Goal: Information Seeking & Learning: Learn about a topic

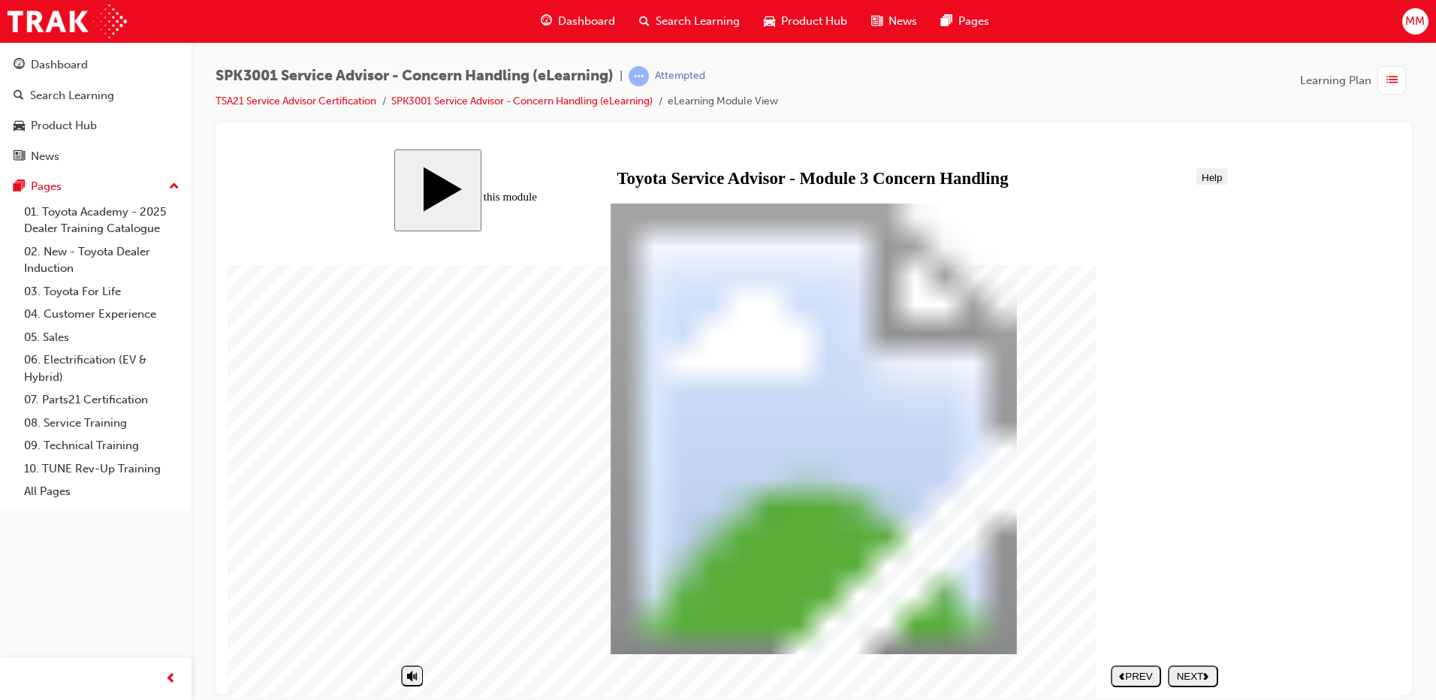
click at [1188, 676] on div "NEXT" at bounding box center [1192, 675] width 38 height 11
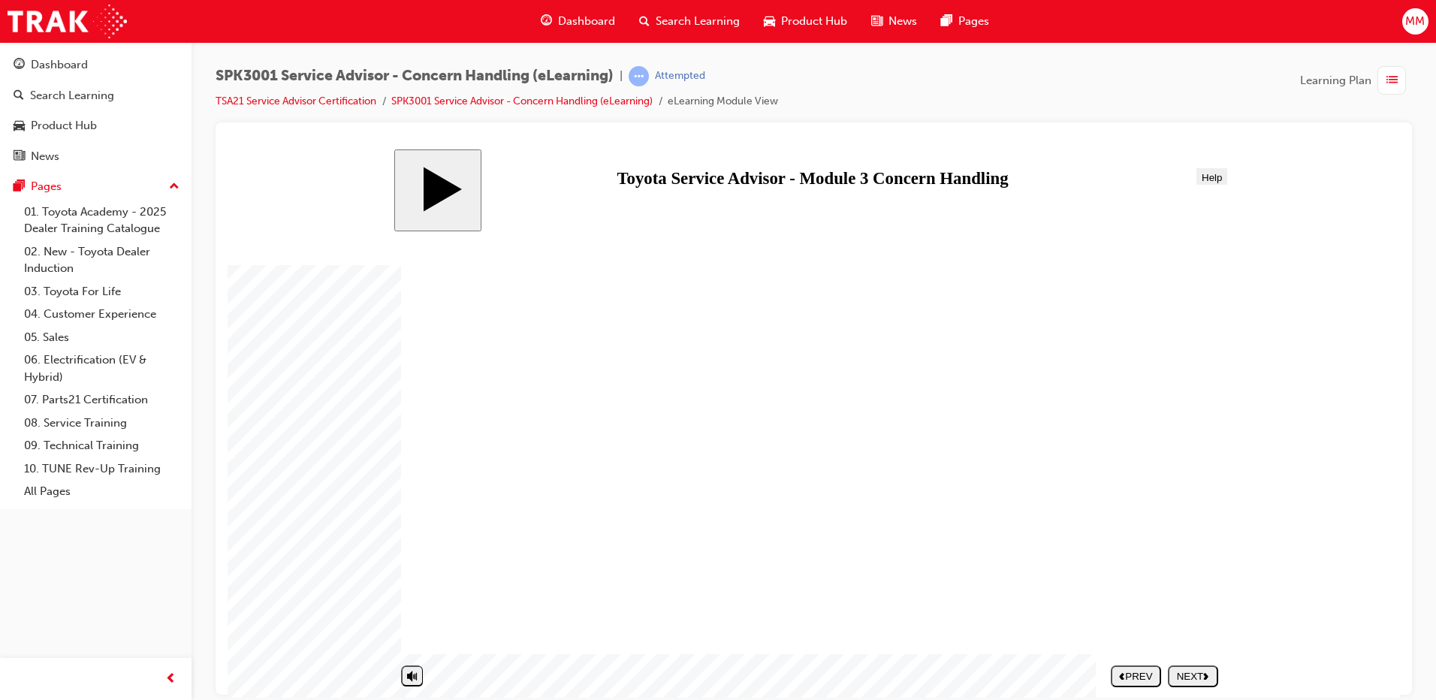
click at [1188, 676] on div "NEXT" at bounding box center [1192, 675] width 38 height 11
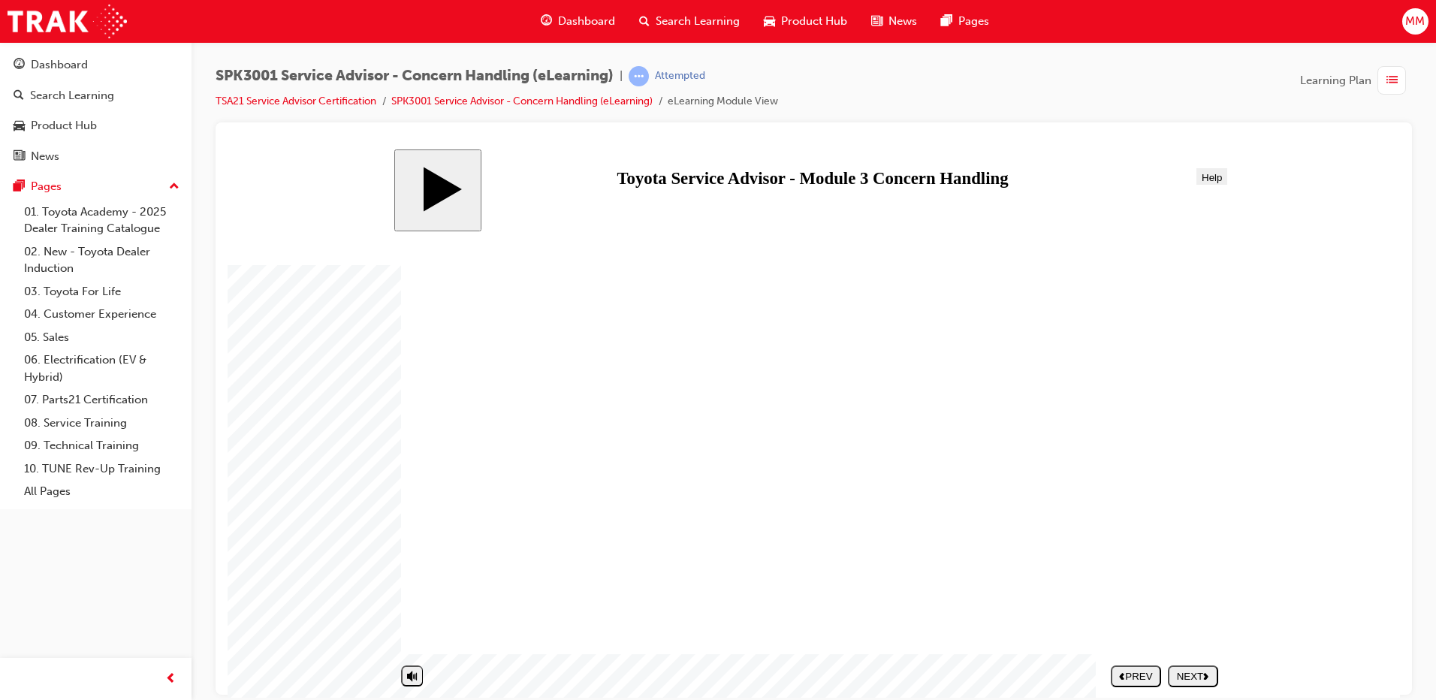
click at [1188, 676] on div "NEXT" at bounding box center [1192, 675] width 38 height 11
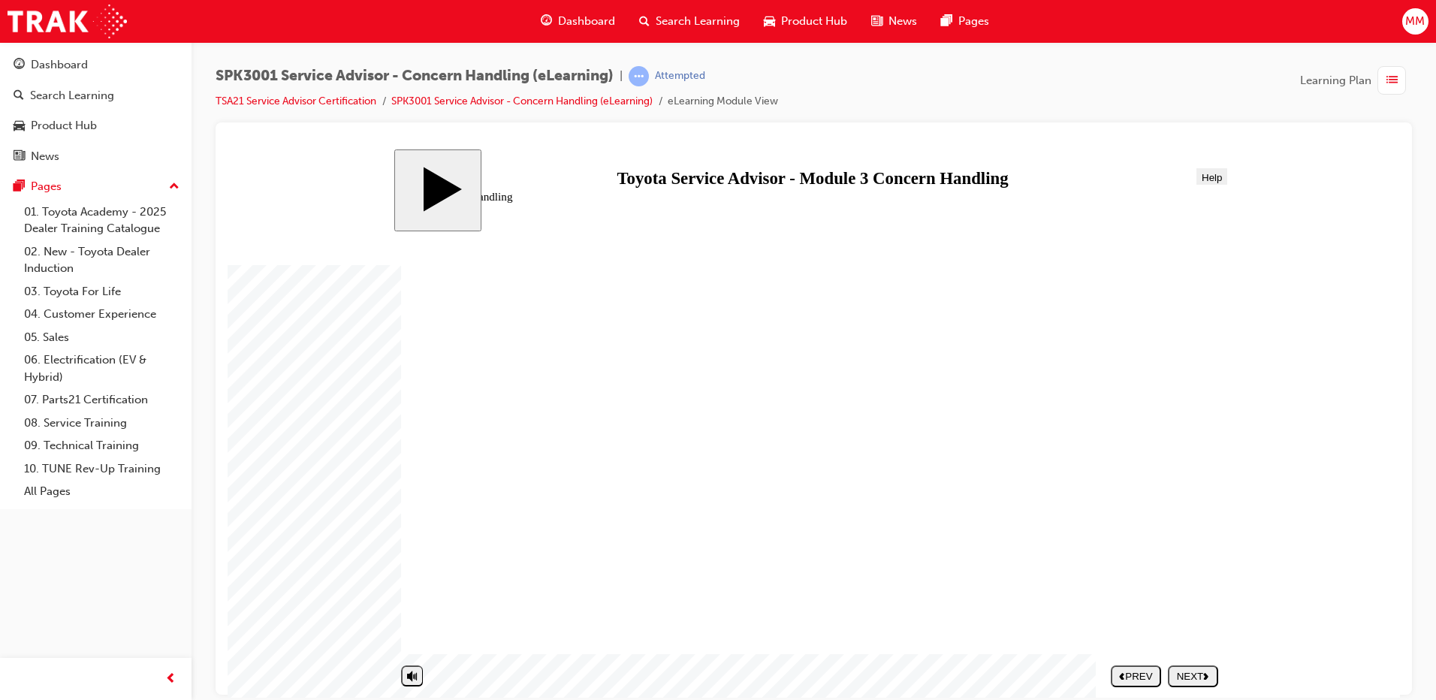
click at [1188, 676] on div "NEXT" at bounding box center [1192, 675] width 38 height 11
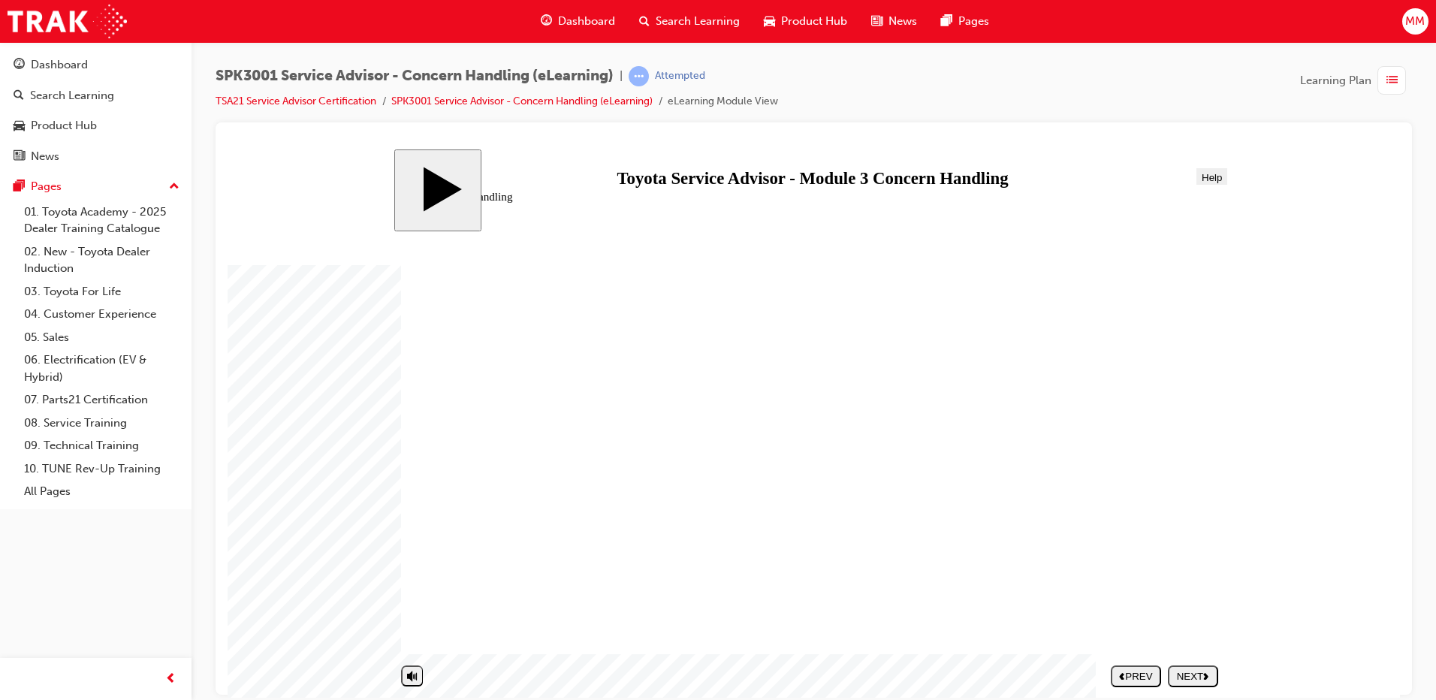
click at [1188, 676] on div "NEXT" at bounding box center [1192, 675] width 38 height 11
drag, startPoint x: 1188, startPoint y: 676, endPoint x: 1649, endPoint y: 596, distance: 467.9
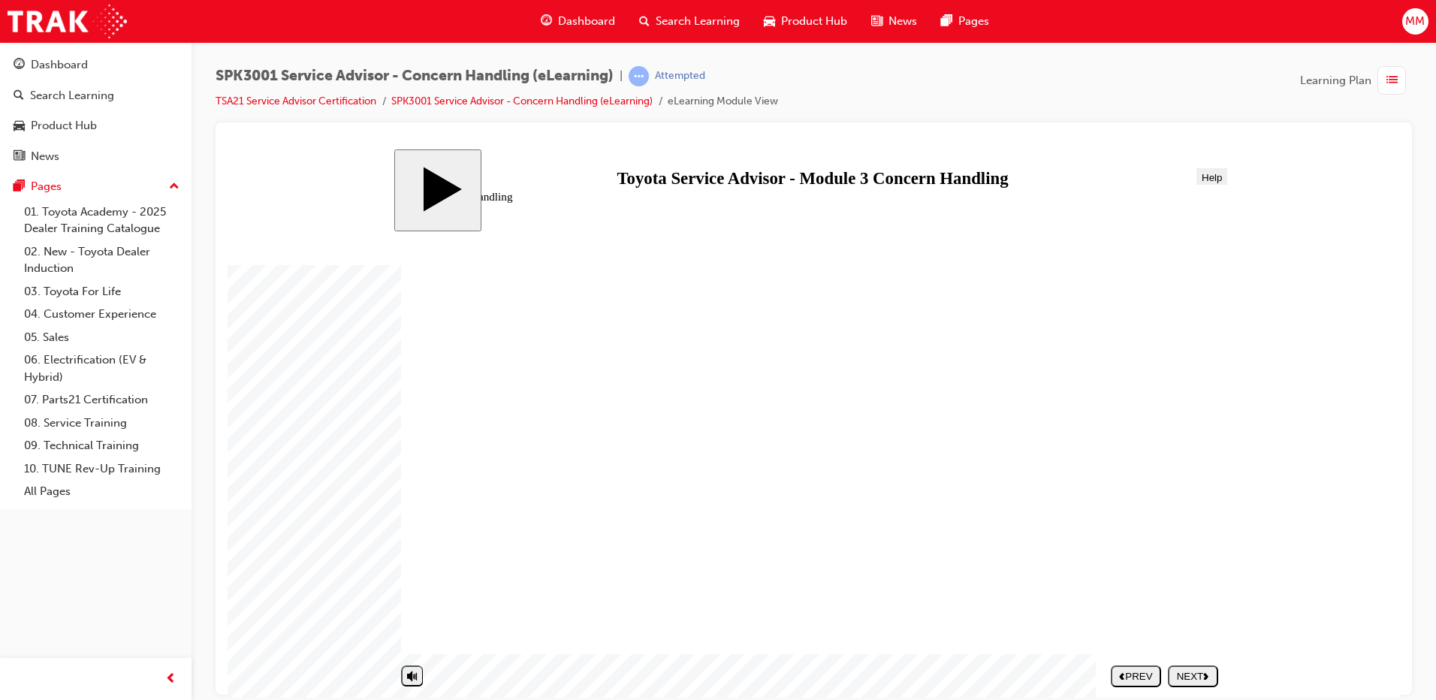
click at [1188, 676] on div "NEXT" at bounding box center [1192, 675] width 38 height 11
drag, startPoint x: 844, startPoint y: 326, endPoint x: 816, endPoint y: 397, distance: 76.5
drag, startPoint x: 811, startPoint y: 423, endPoint x: 842, endPoint y: 591, distance: 171.1
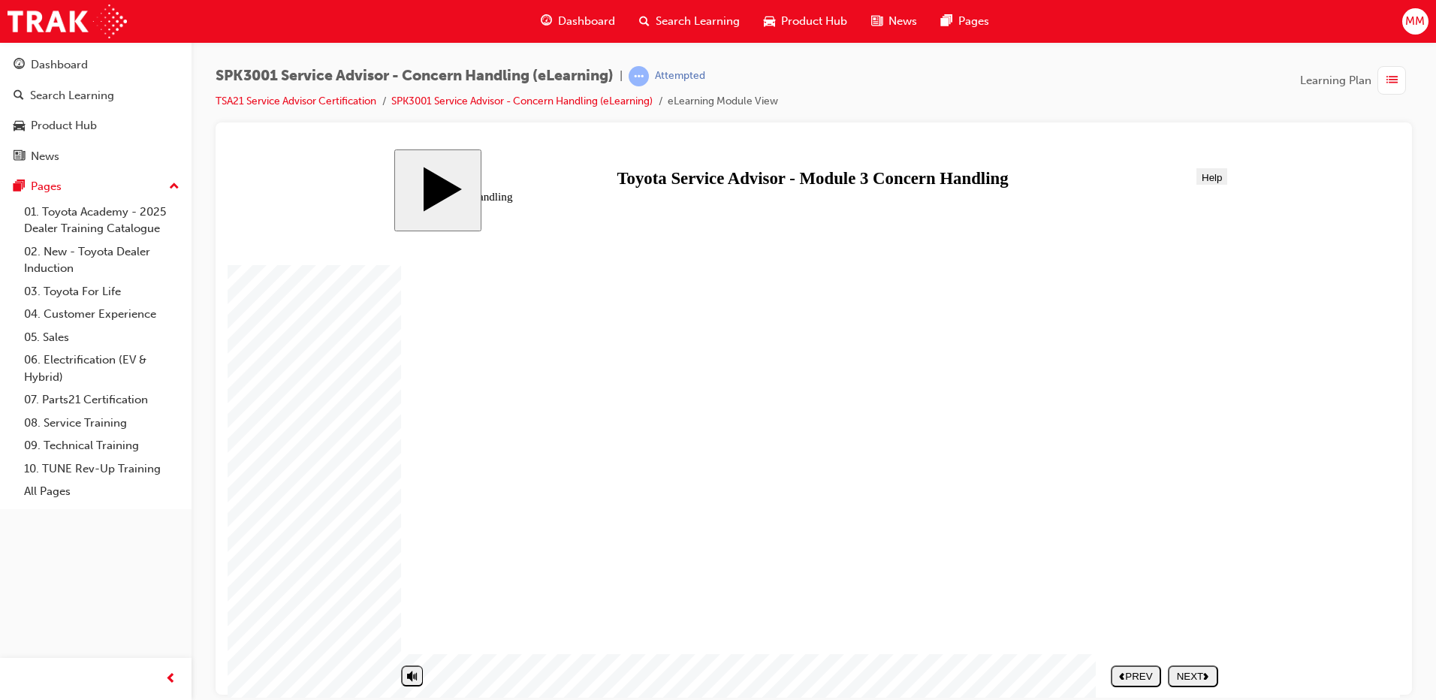
click at [1180, 670] on div "NEXT" at bounding box center [1192, 675] width 38 height 11
drag, startPoint x: 854, startPoint y: 572, endPoint x: 1081, endPoint y: 348, distance: 319.1
drag, startPoint x: 846, startPoint y: 453, endPoint x: 1080, endPoint y: 445, distance: 234.4
drag, startPoint x: 853, startPoint y: 357, endPoint x: 1093, endPoint y: 583, distance: 329.8
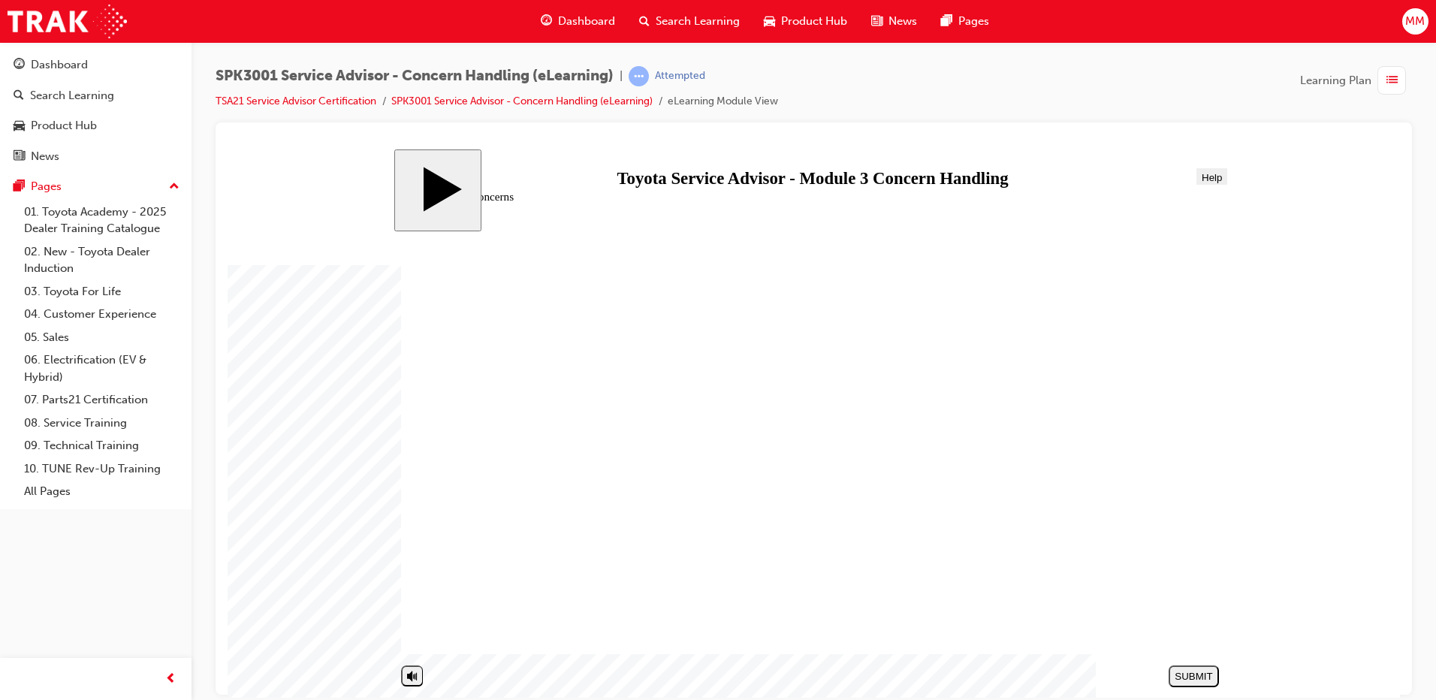
drag, startPoint x: 1069, startPoint y: 482, endPoint x: 993, endPoint y: 491, distance: 77.1
drag, startPoint x: 1048, startPoint y: 568, endPoint x: 835, endPoint y: 523, distance: 218.1
drag, startPoint x: 875, startPoint y: 485, endPoint x: 1035, endPoint y: 563, distance: 178.6
drag, startPoint x: 867, startPoint y: 335, endPoint x: 1095, endPoint y: 460, distance: 260.4
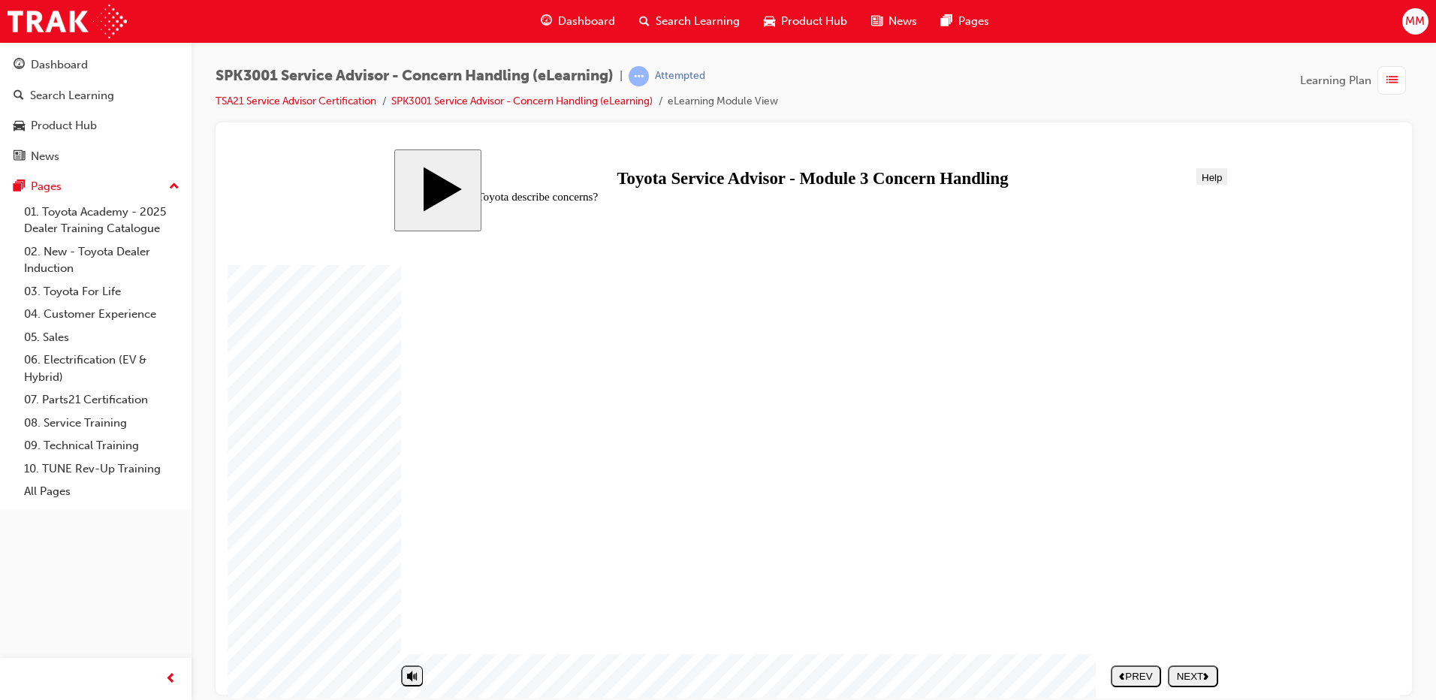
click at [1197, 675] on div "NEXT" at bounding box center [1192, 675] width 38 height 11
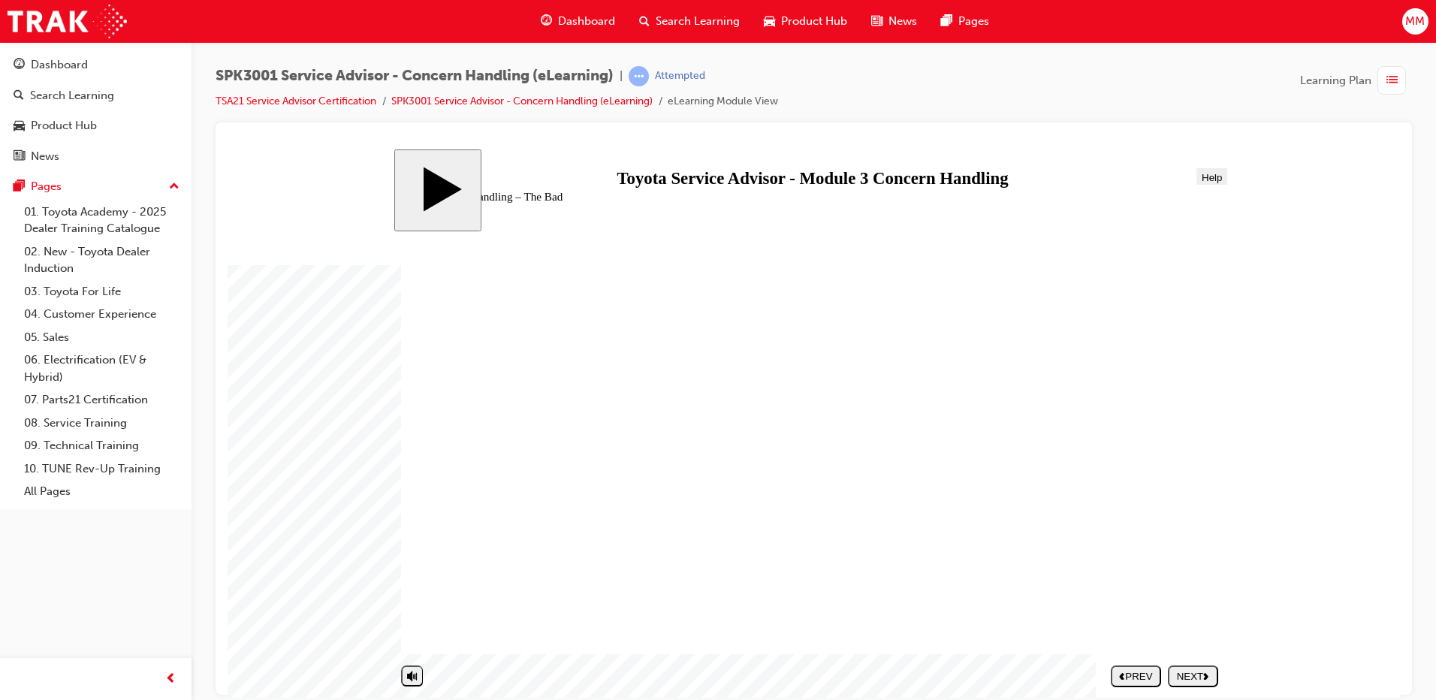
click at [1197, 673] on div "NEXT" at bounding box center [1192, 675] width 38 height 11
click at [1211, 680] on div "NEXT" at bounding box center [1192, 675] width 38 height 11
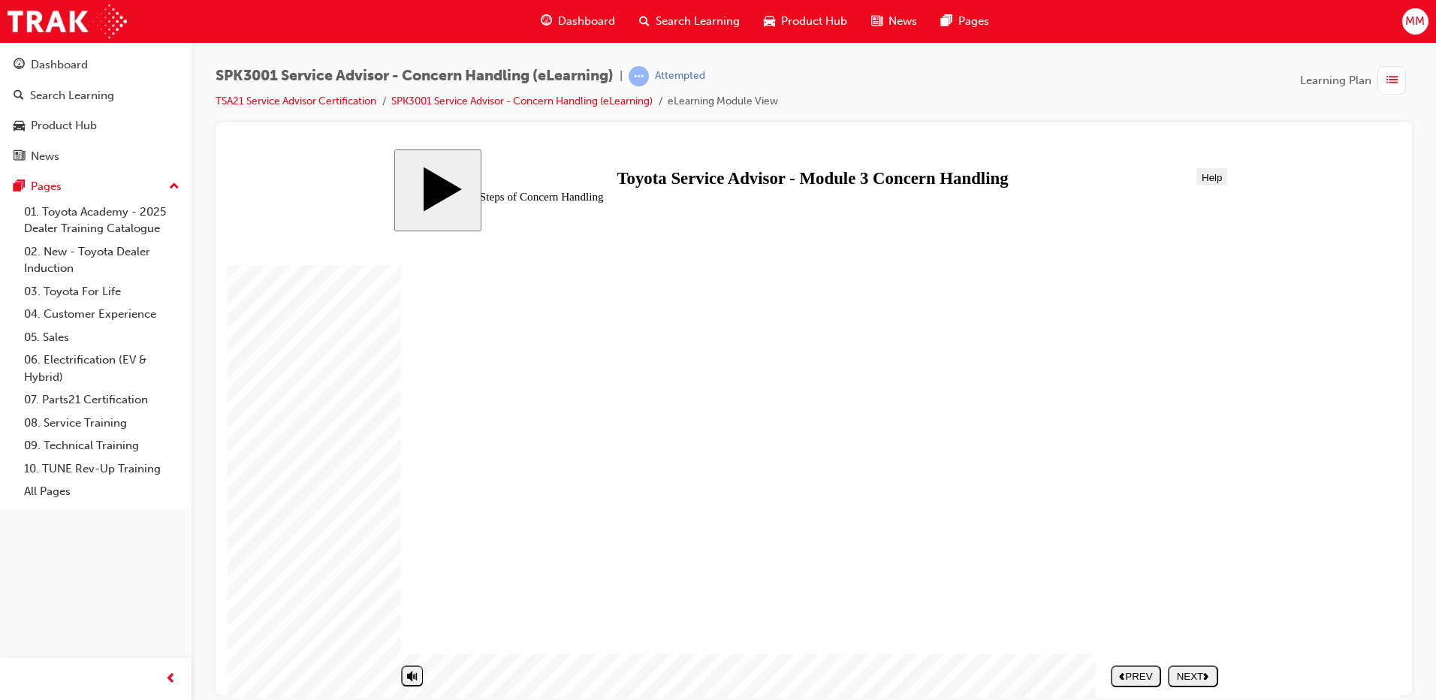
click at [1210, 680] on div "NEXT" at bounding box center [1192, 675] width 38 height 11
click at [1210, 680] on div "SUBMIT" at bounding box center [1193, 675] width 38 height 11
click at [1196, 685] on button "SUBMIT" at bounding box center [1193, 675] width 50 height 22
drag, startPoint x: 523, startPoint y: 587, endPoint x: 936, endPoint y: 338, distance: 483.0
click at [1185, 666] on button "SUBMIT" at bounding box center [1193, 675] width 50 height 22
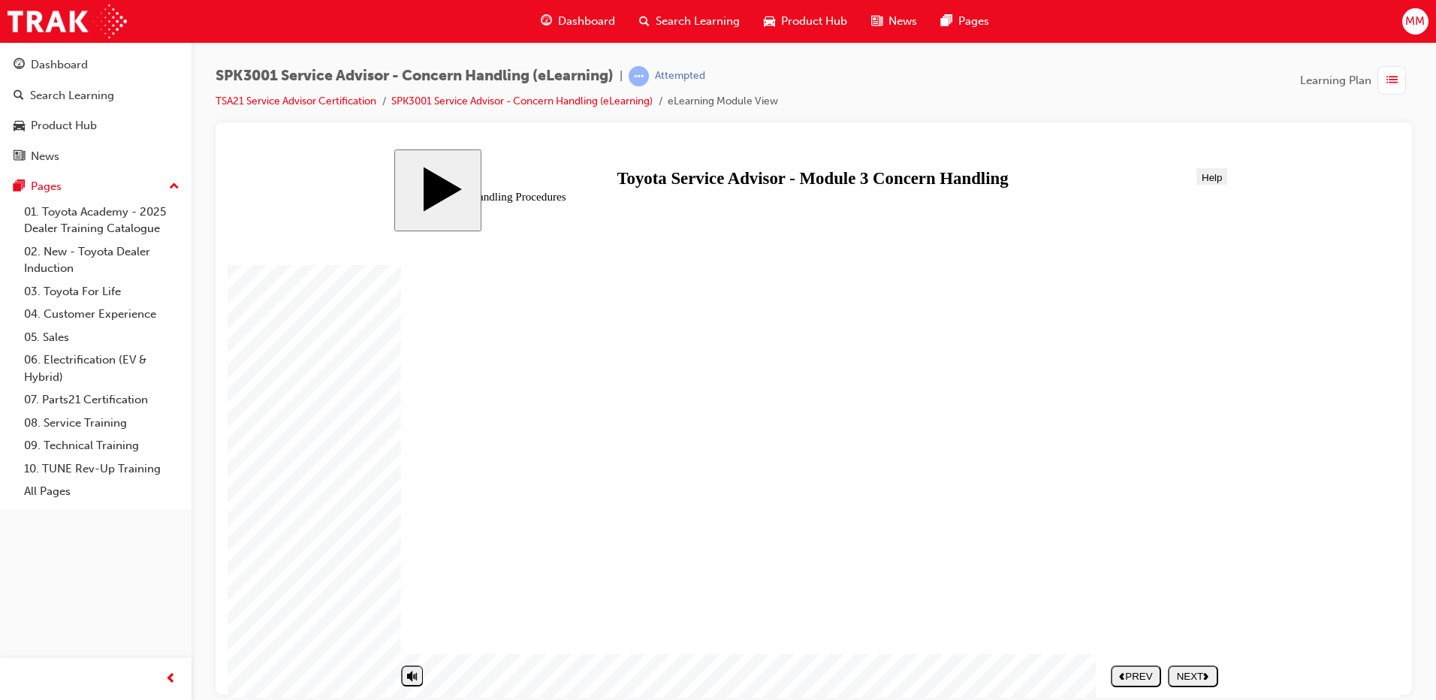
click at [1203, 678] on div "NEXT" at bounding box center [1192, 675] width 38 height 11
radio input "true"
click at [1186, 673] on div "SUBMIT" at bounding box center [1193, 675] width 38 height 11
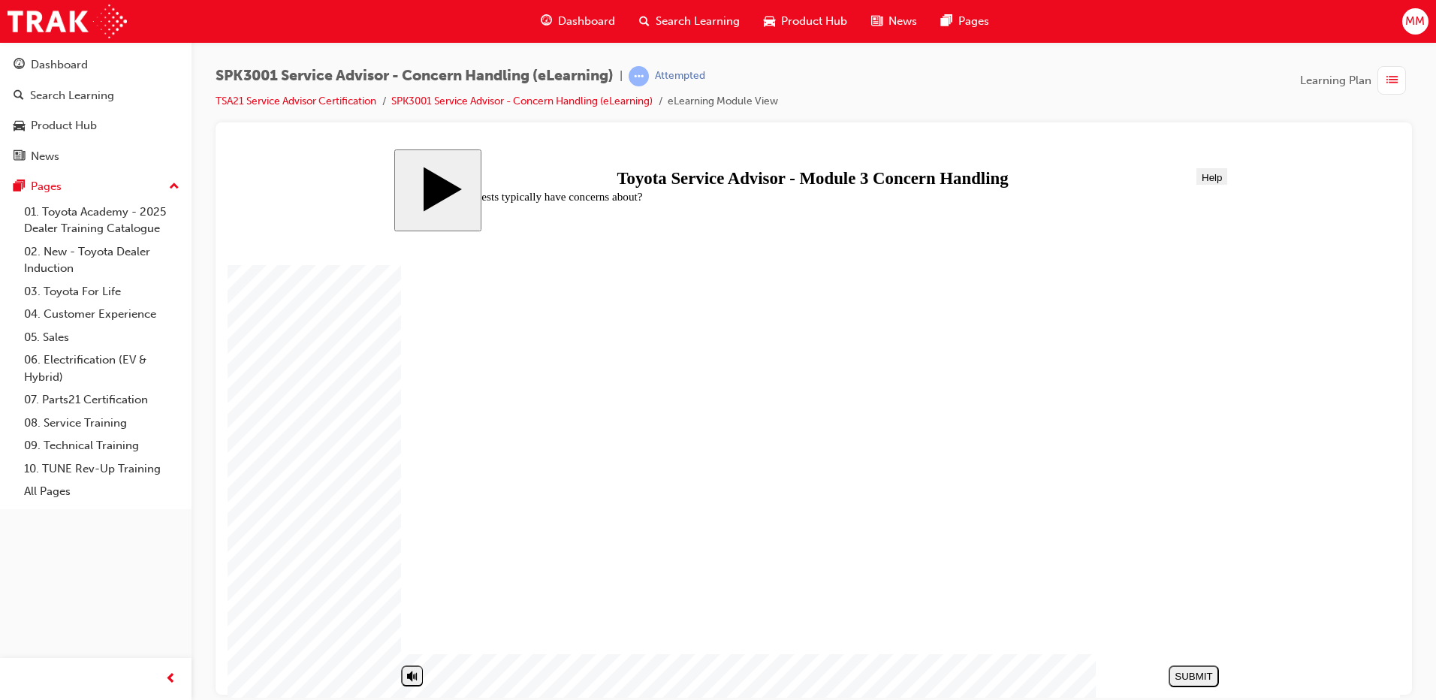
radio input "true"
click at [1211, 677] on div "SUBMIT" at bounding box center [1193, 675] width 38 height 11
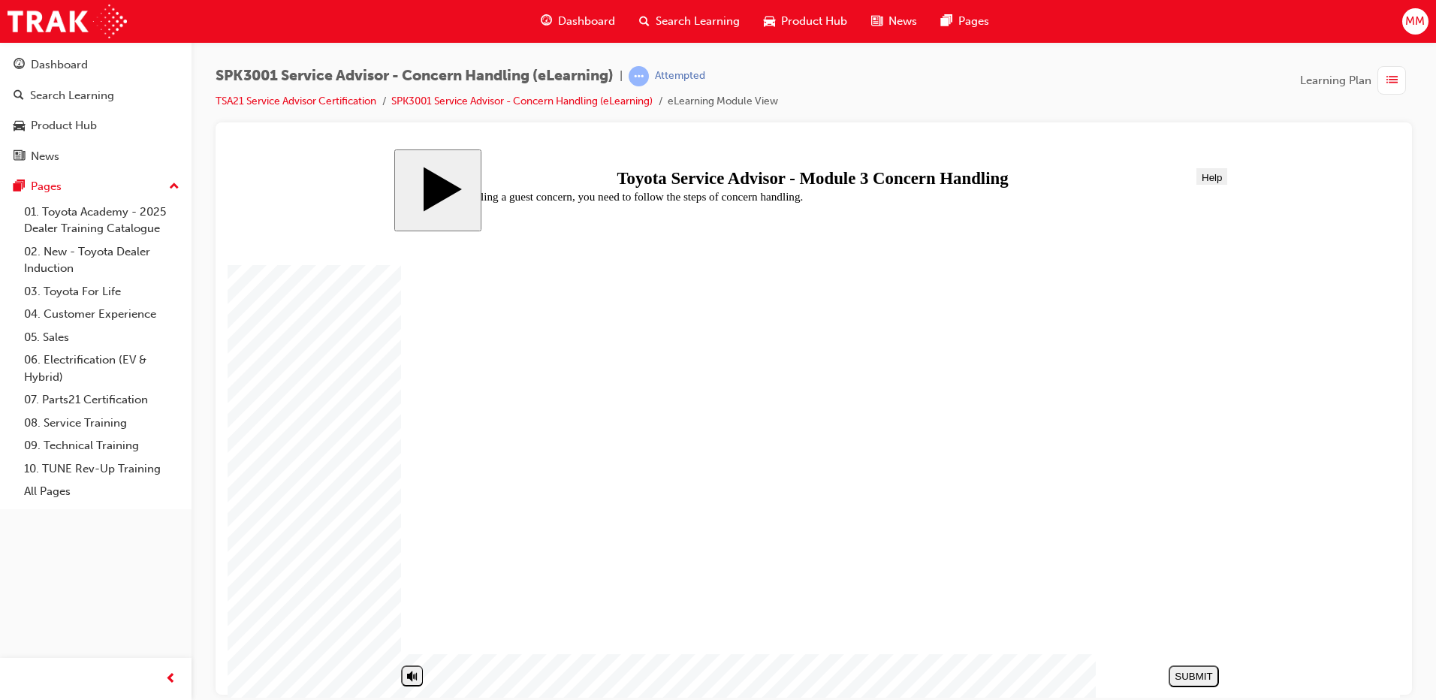
radio input "true"
click at [1195, 667] on button "SUBMIT" at bounding box center [1193, 675] width 50 height 22
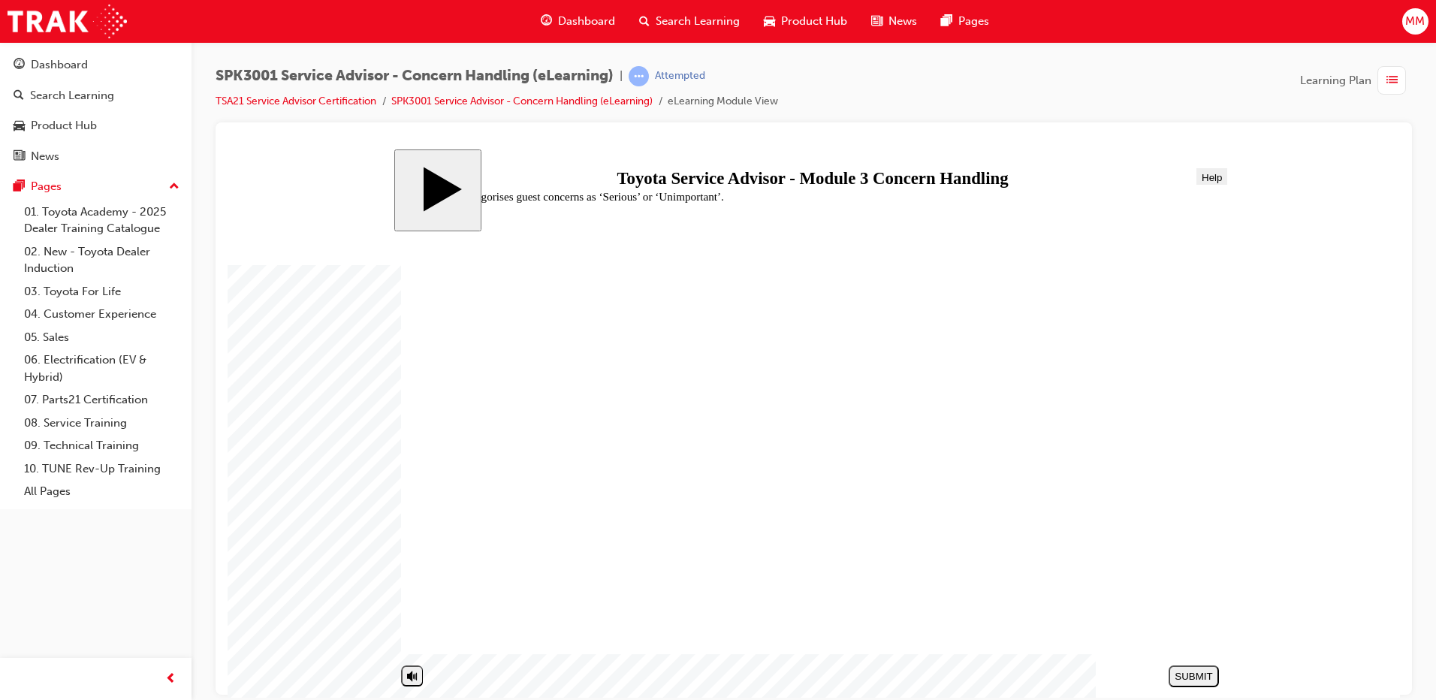
radio input "true"
click at [1204, 674] on div "SUBMIT" at bounding box center [1193, 675] width 38 height 11
radio input "true"
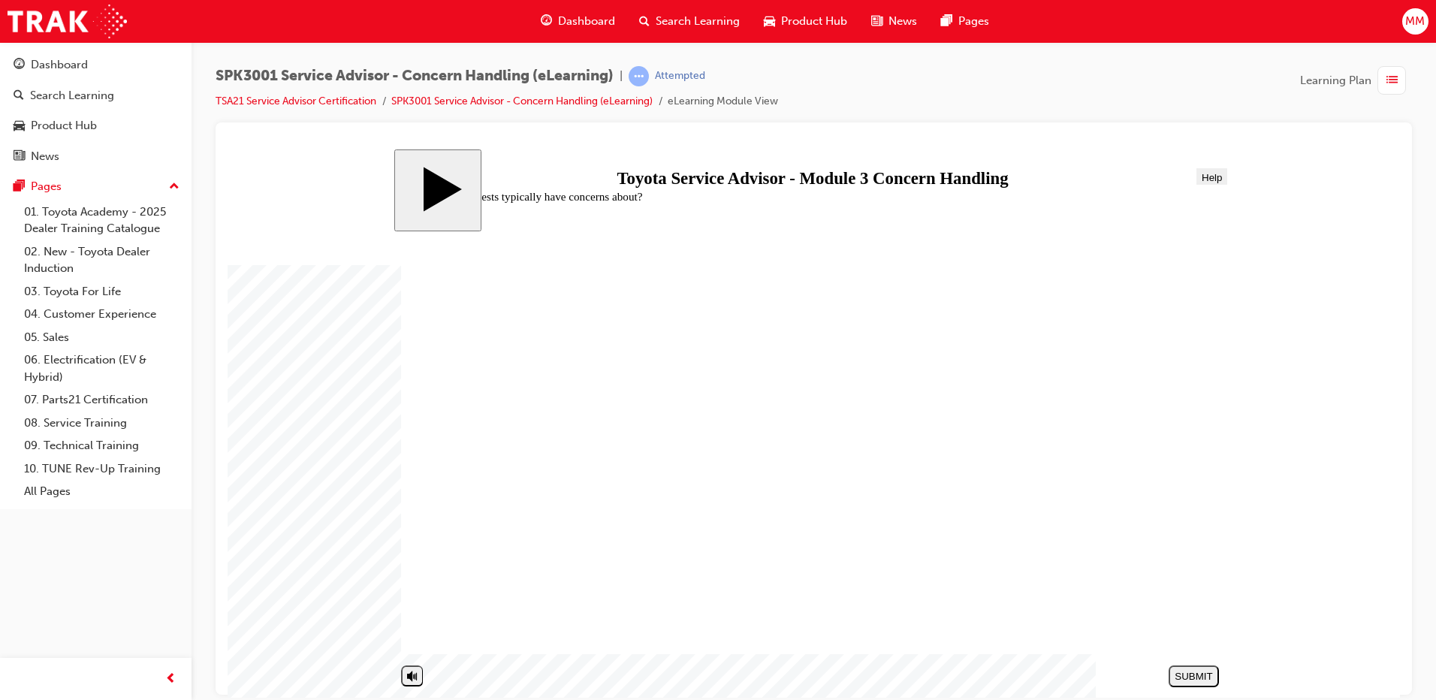
click at [1187, 675] on div "SUBMIT" at bounding box center [1193, 675] width 38 height 11
radio input "true"
click at [1192, 679] on div "SUBMIT" at bounding box center [1193, 675] width 38 height 11
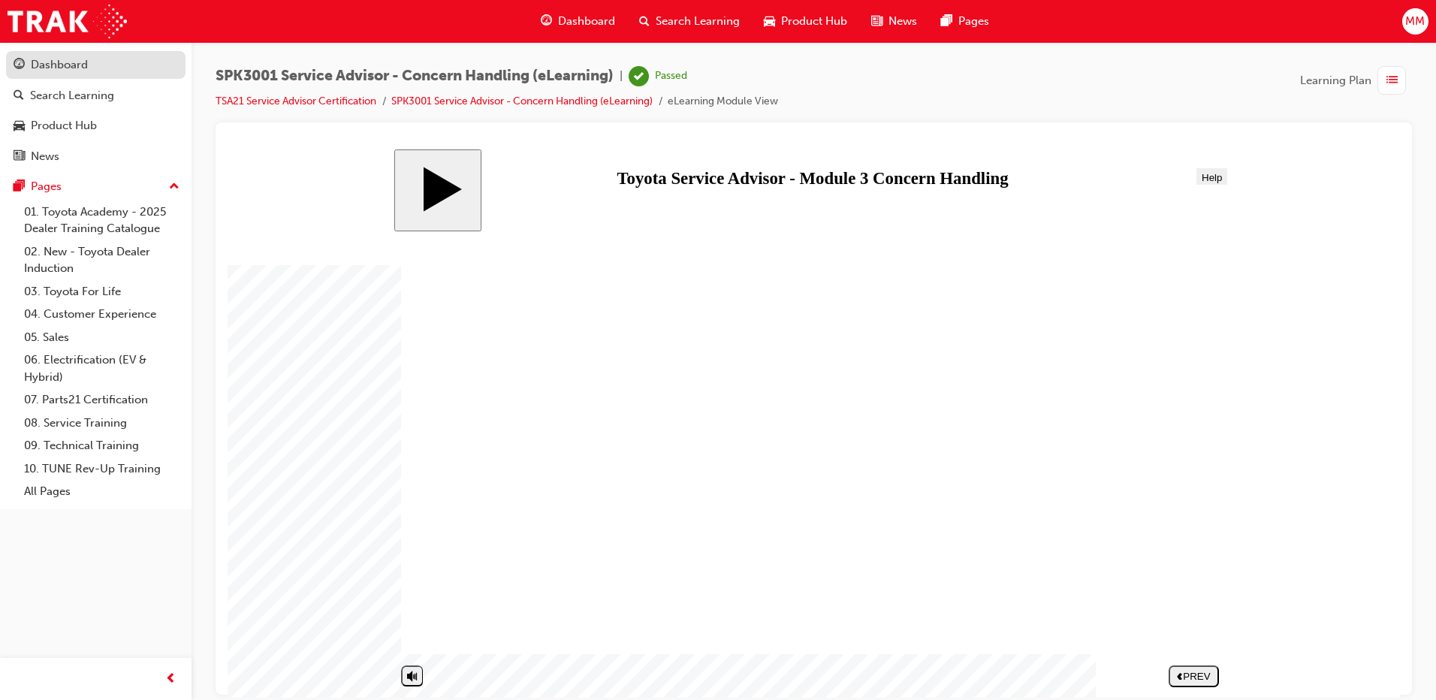
click at [72, 65] on div "Dashboard" at bounding box center [59, 64] width 57 height 17
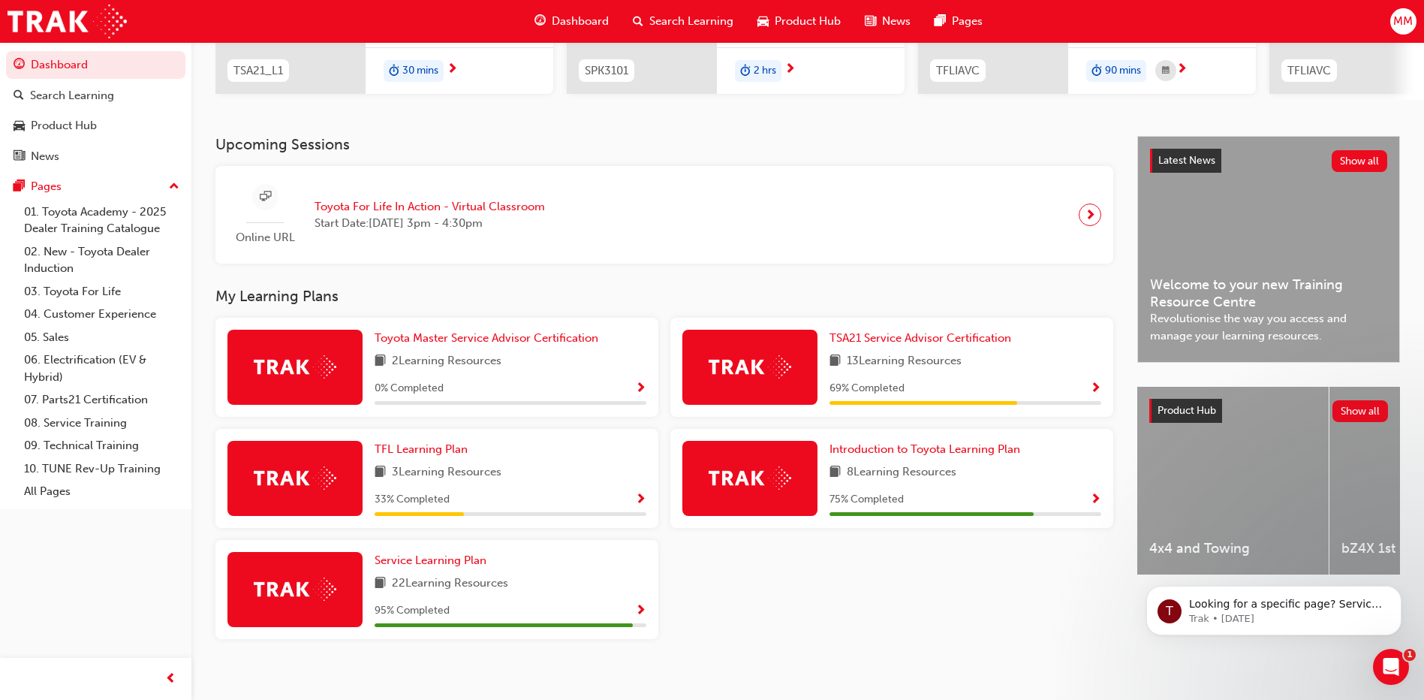
scroll to position [265, 0]
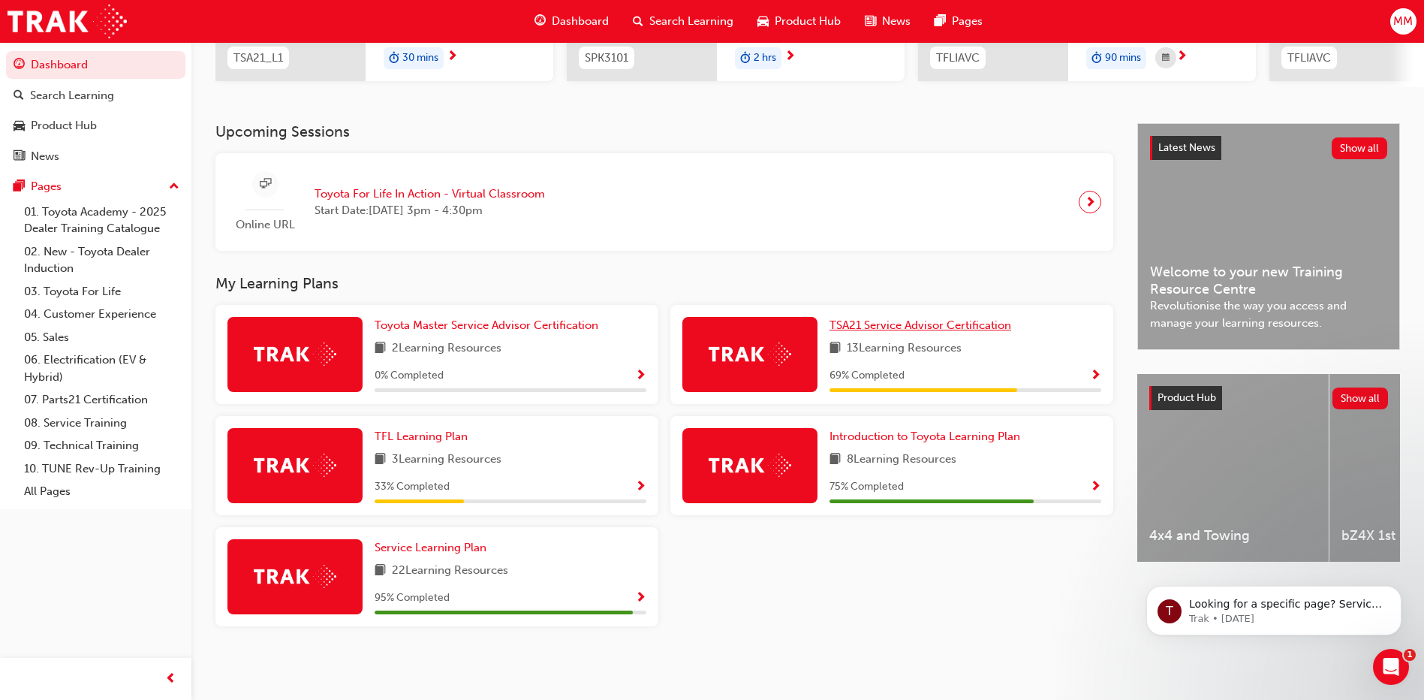
click at [878, 326] on span "TSA21 Service Advisor Certification" at bounding box center [921, 325] width 182 height 14
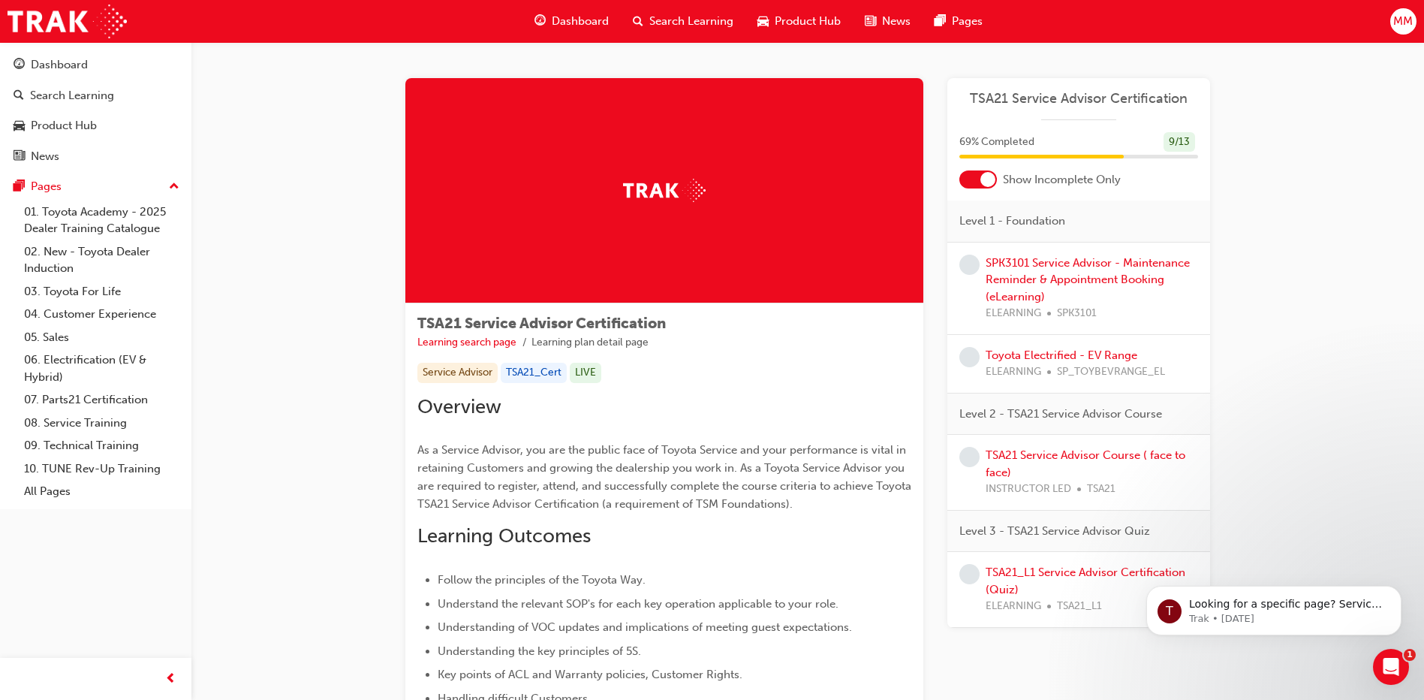
click at [1089, 446] on div "TSA21 Service Advisor Course ( face to face) INSTRUCTOR LED TSA21" at bounding box center [1078, 473] width 263 height 76
click at [1083, 452] on link "TSA21 Service Advisor Course ( face to face)" at bounding box center [1086, 463] width 200 height 31
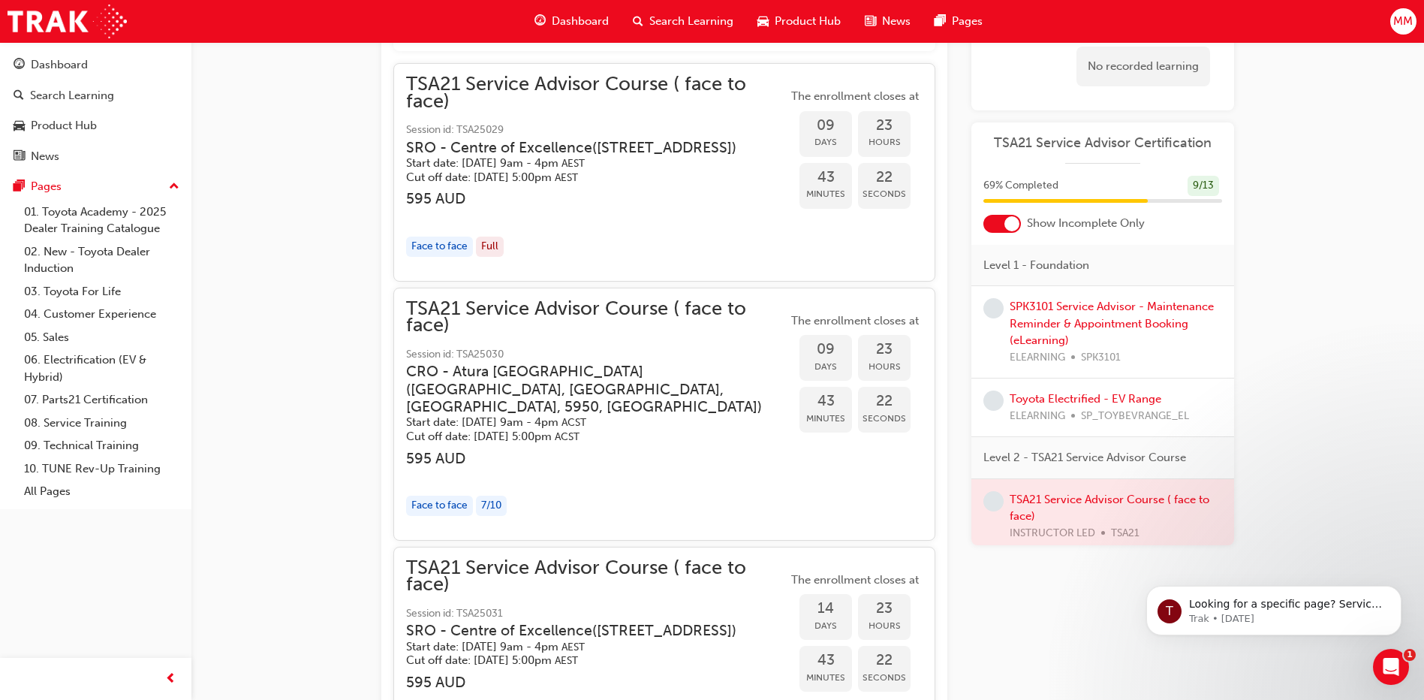
scroll to position [1542, 0]
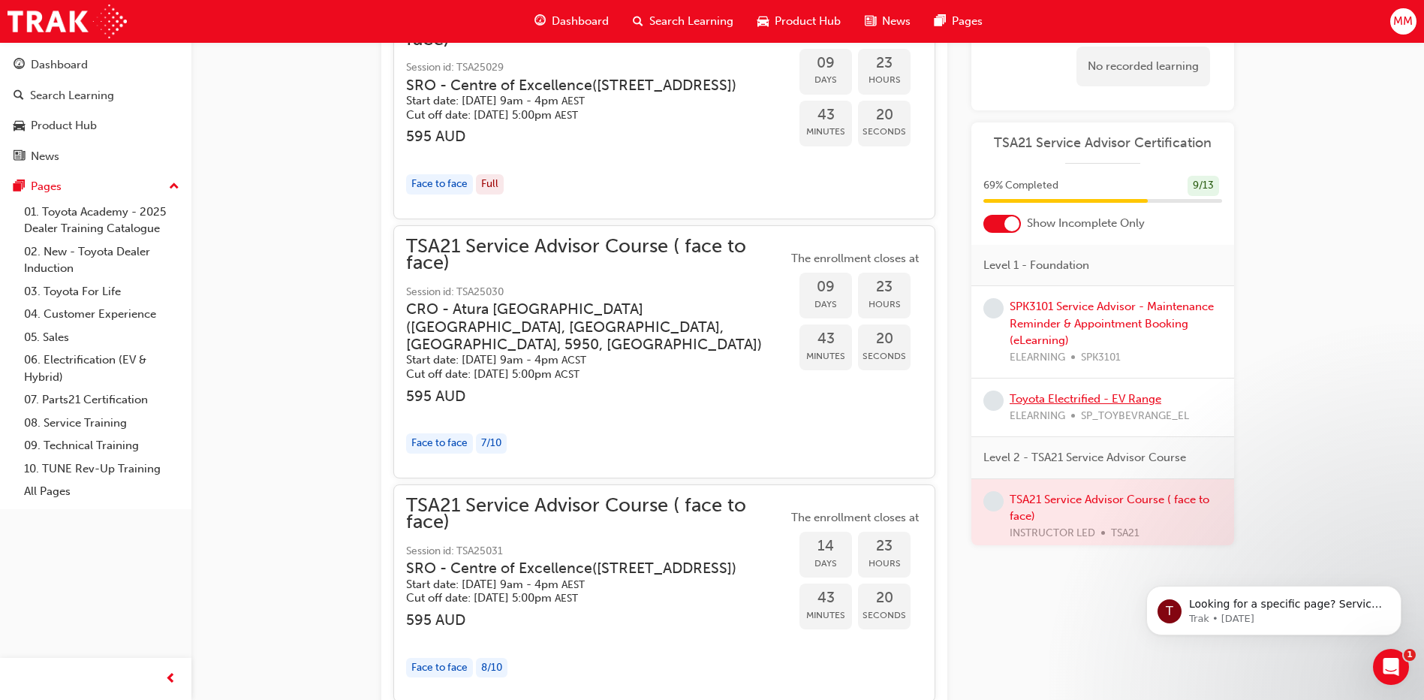
click at [1056, 399] on link "Toyota Electrified - EV Range" at bounding box center [1086, 399] width 152 height 14
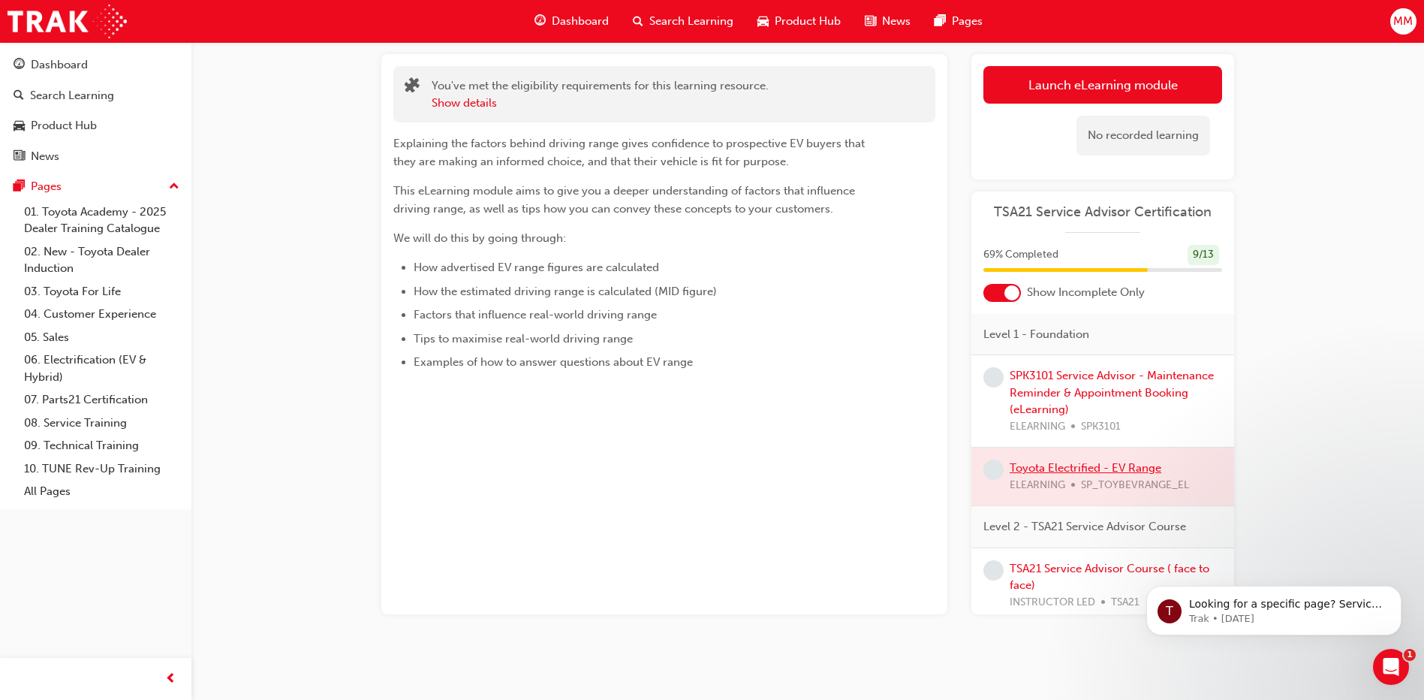
scroll to position [81, 0]
click at [1072, 88] on link "Launch eLearning module" at bounding box center [1103, 85] width 239 height 38
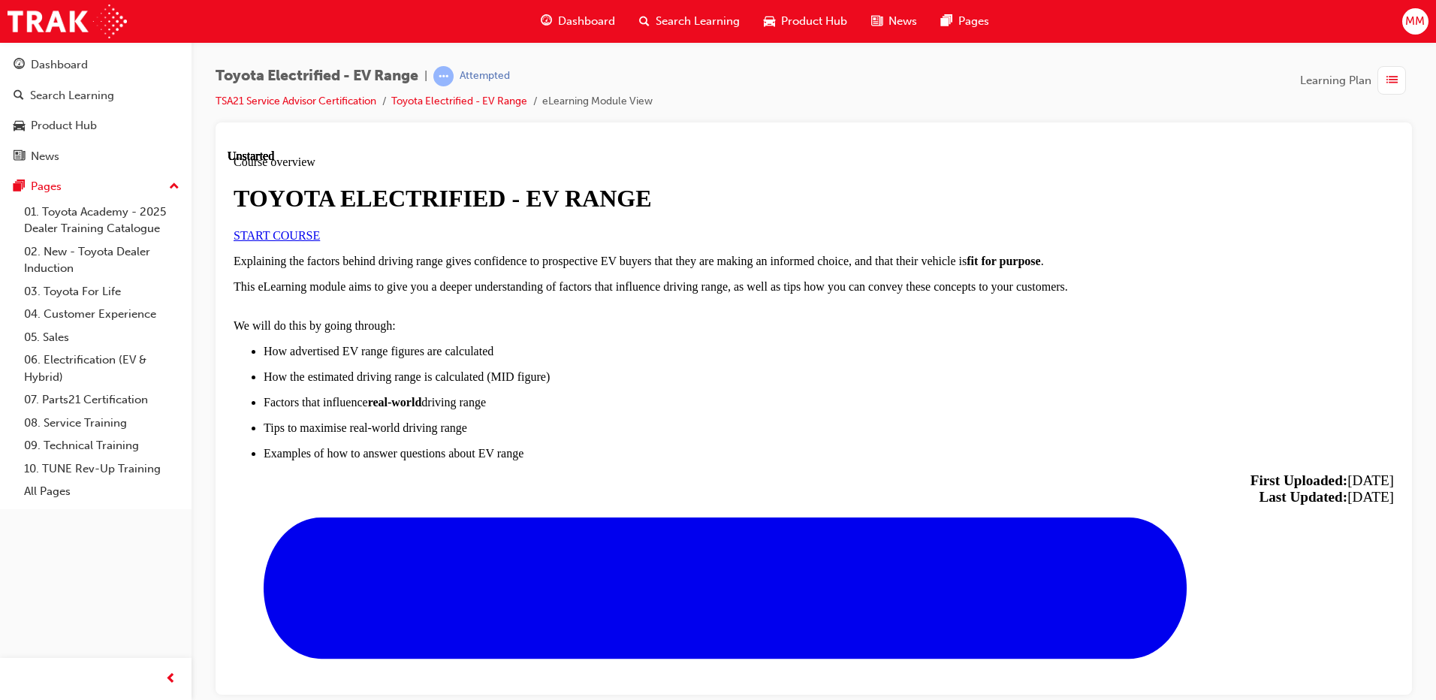
click at [320, 241] on link "START COURSE" at bounding box center [276, 234] width 86 height 13
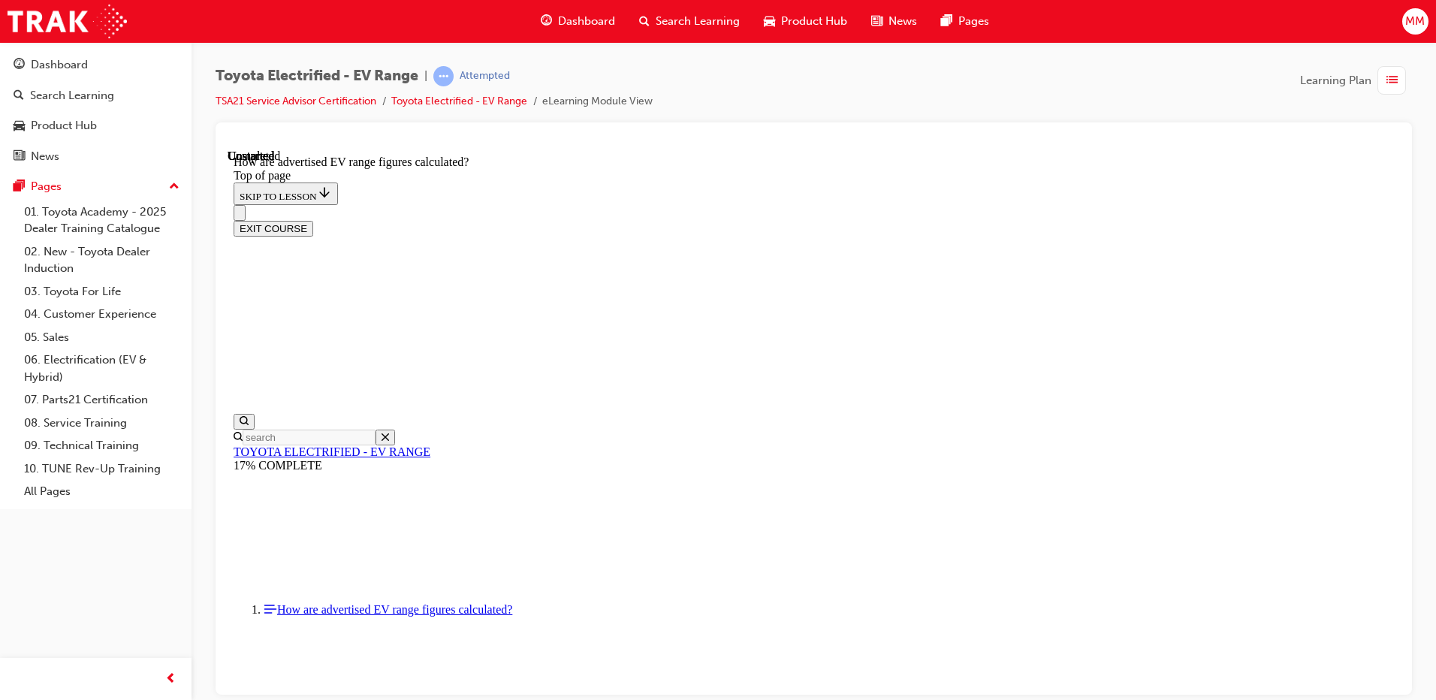
scroll to position [791, 0]
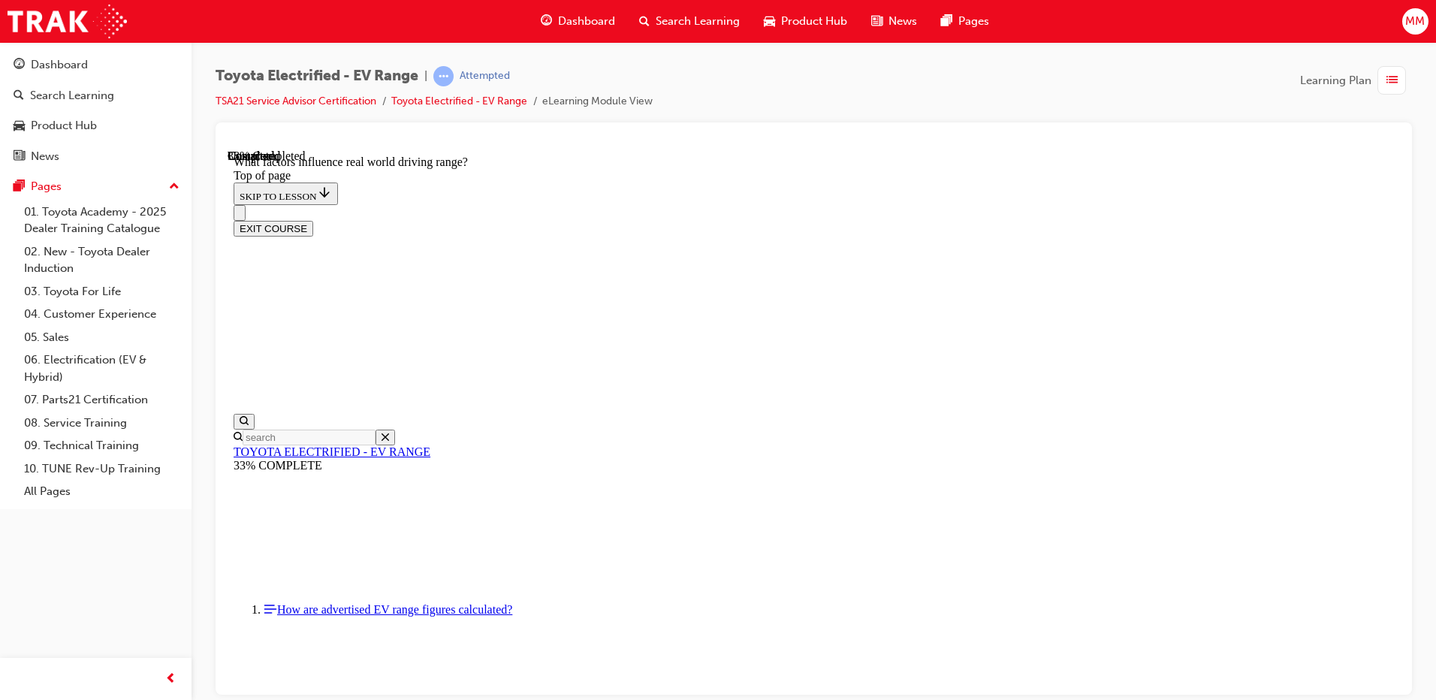
drag, startPoint x: 735, startPoint y: 616, endPoint x: 815, endPoint y: 619, distance: 80.4
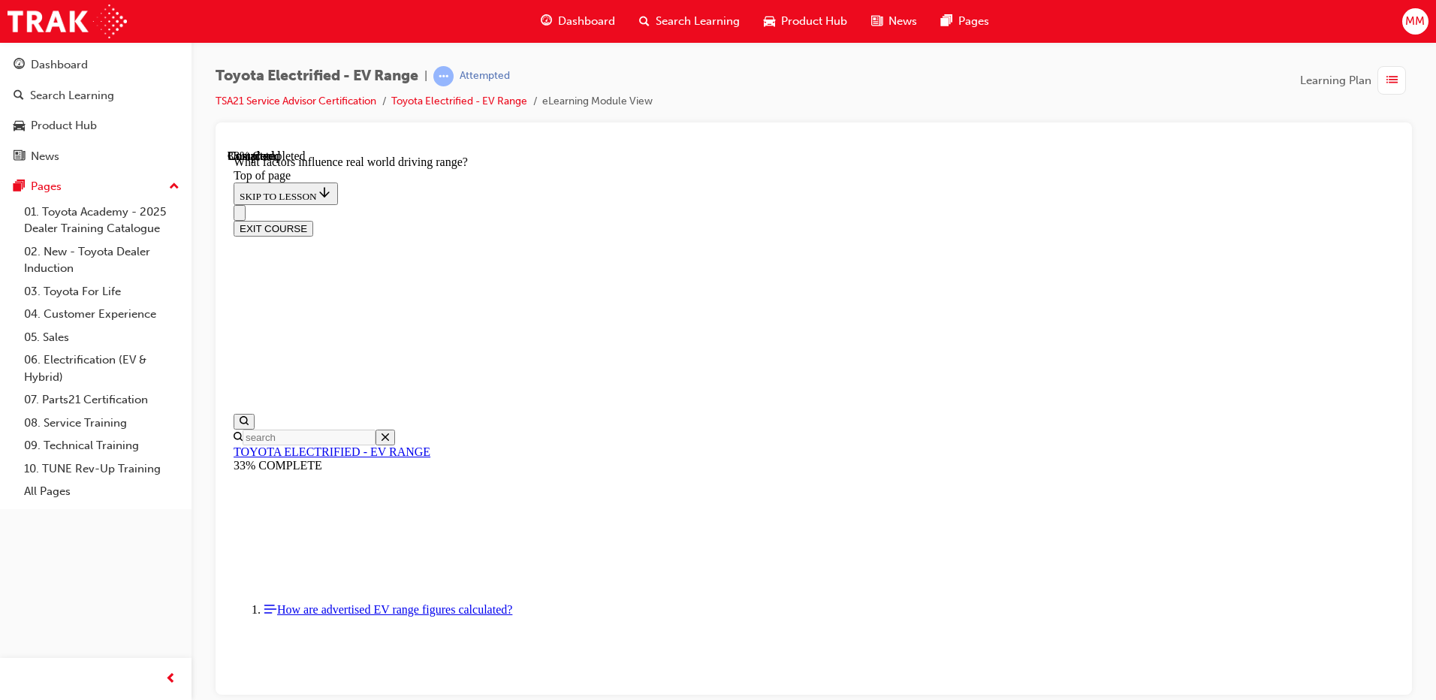
scroll to position [306, 0]
drag, startPoint x: 903, startPoint y: 627, endPoint x: 1117, endPoint y: 574, distance: 220.5
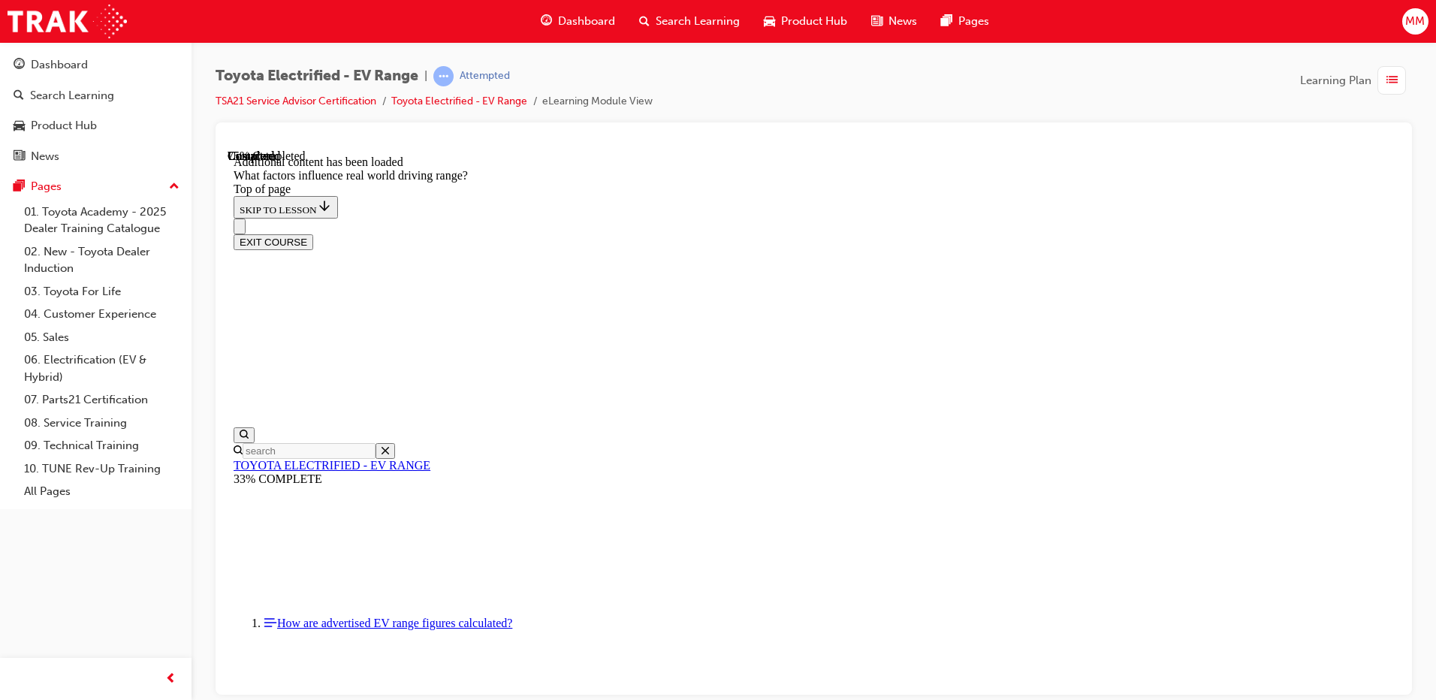
scroll to position [1946, 0]
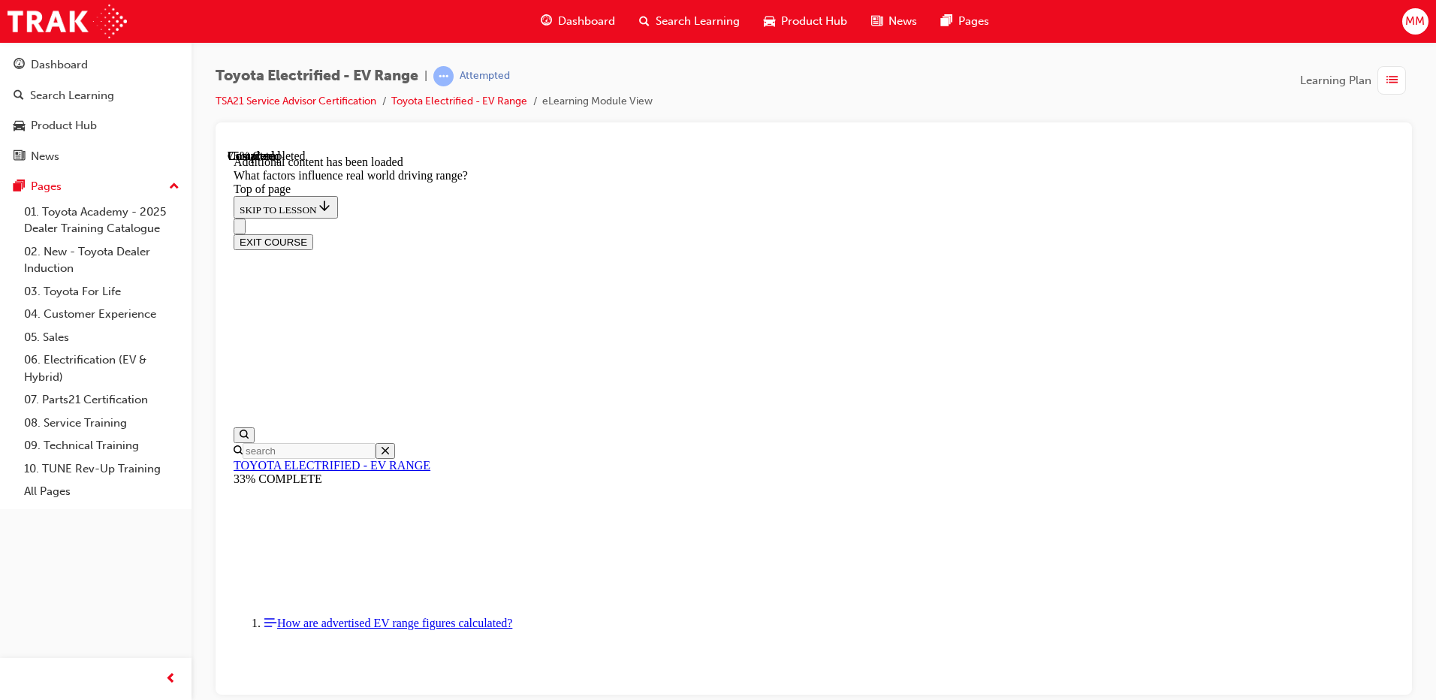
drag, startPoint x: 746, startPoint y: 652, endPoint x: 766, endPoint y: 642, distance: 21.8
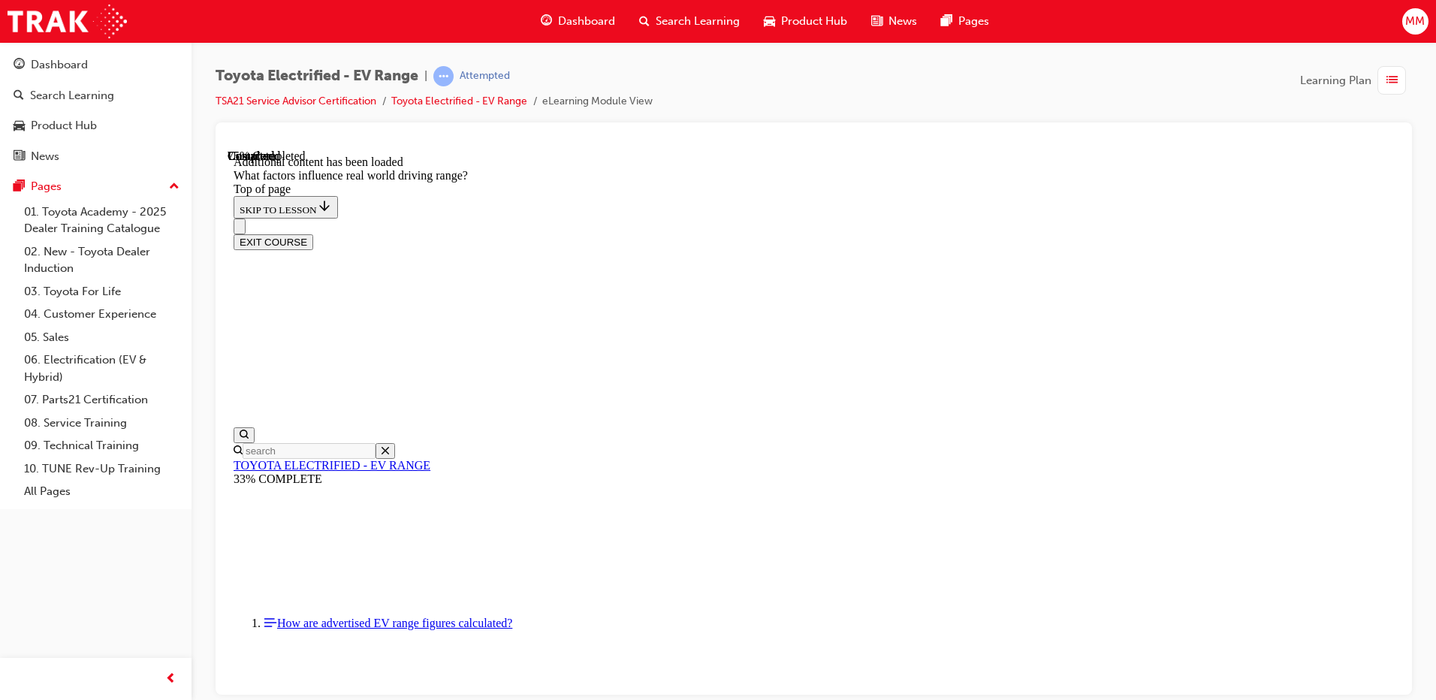
drag, startPoint x: 909, startPoint y: 340, endPoint x: 735, endPoint y: 523, distance: 252.2
drag, startPoint x: 859, startPoint y: 354, endPoint x: 1032, endPoint y: 521, distance: 240.0
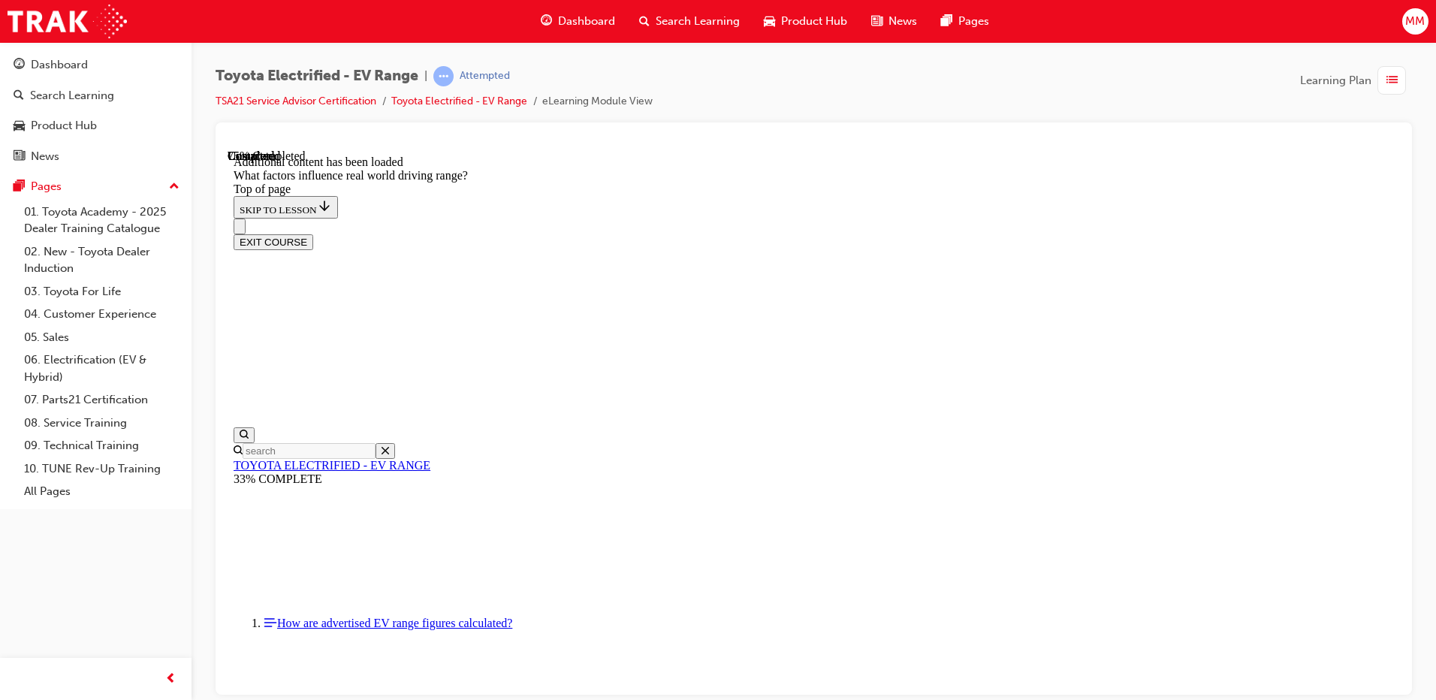
drag, startPoint x: 937, startPoint y: 360, endPoint x: 1157, endPoint y: 581, distance: 312.2
drag, startPoint x: 947, startPoint y: 376, endPoint x: 761, endPoint y: 557, distance: 260.2
drag, startPoint x: 891, startPoint y: 375, endPoint x: 1076, endPoint y: 562, distance: 262.8
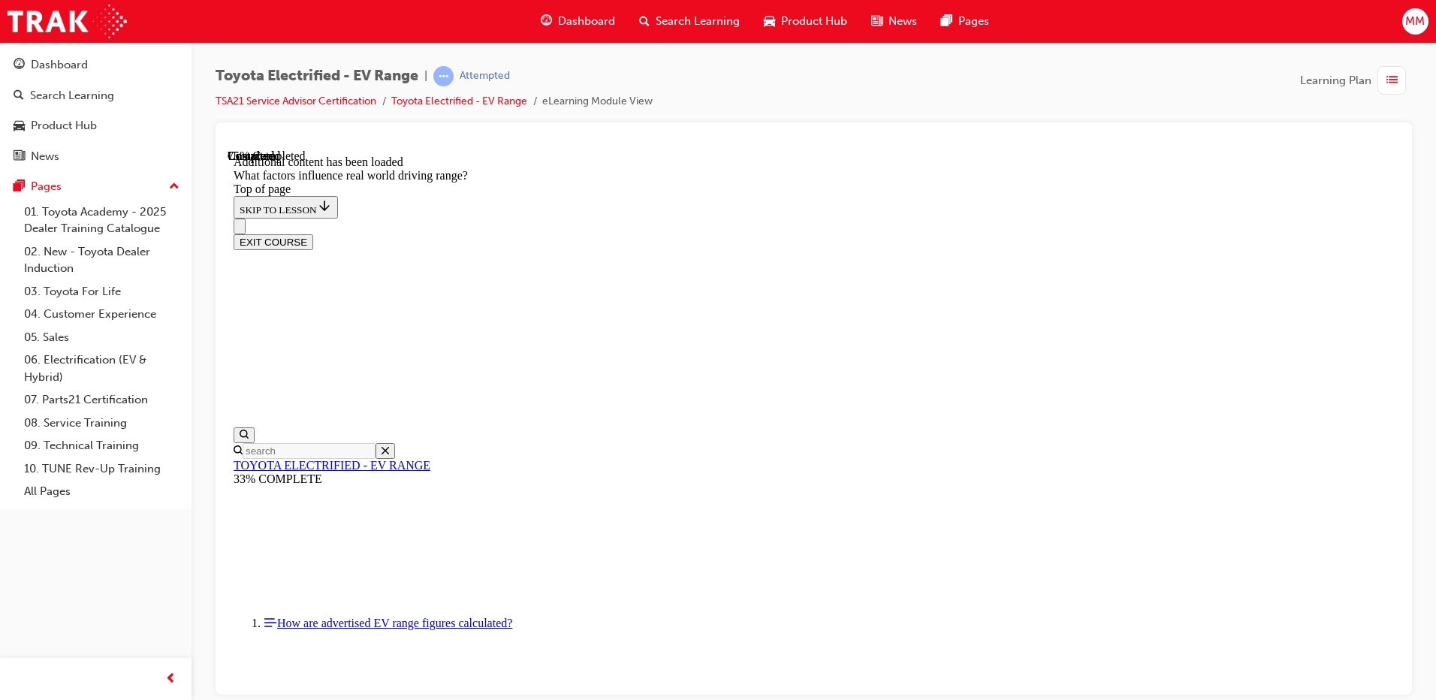
drag, startPoint x: 953, startPoint y: 322, endPoint x: 794, endPoint y: 552, distance: 279.5
drag, startPoint x: 902, startPoint y: 375, endPoint x: 731, endPoint y: 587, distance: 272.4
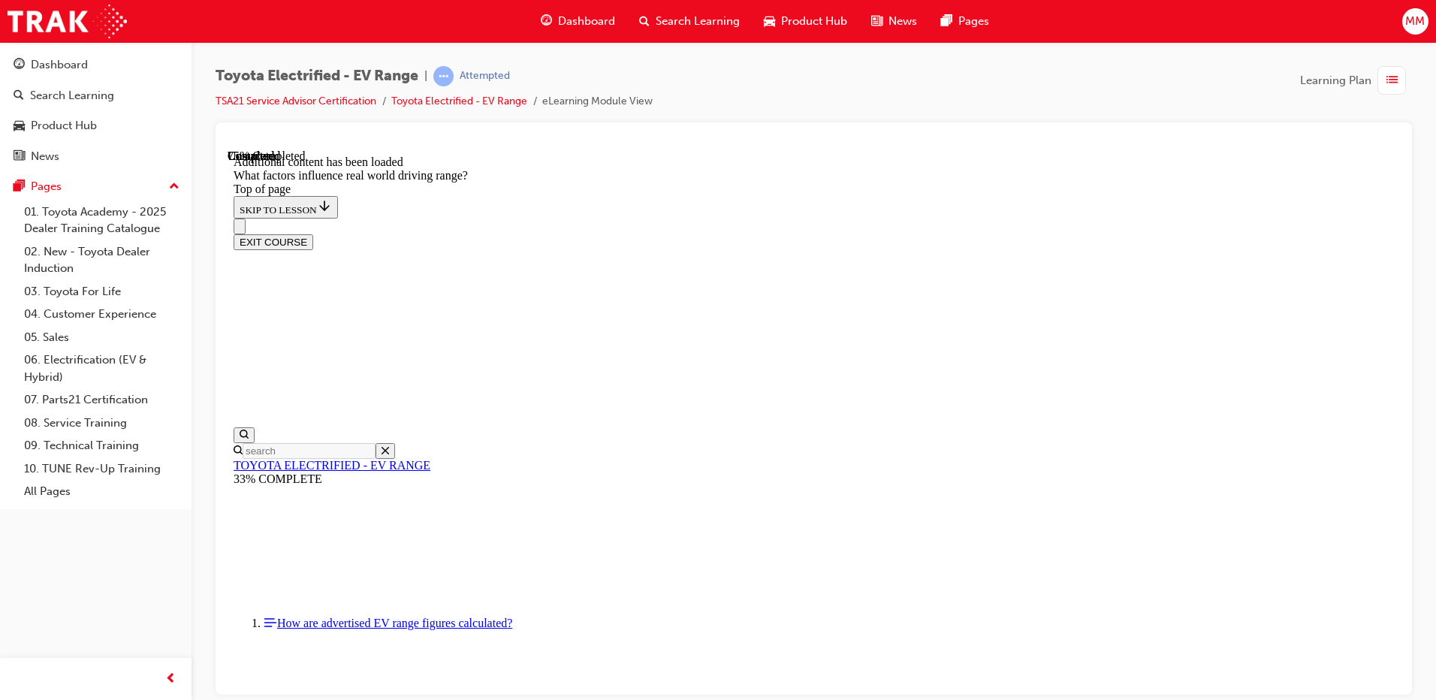
drag, startPoint x: 905, startPoint y: 378, endPoint x: 1105, endPoint y: 580, distance: 284.0
drag, startPoint x: 955, startPoint y: 354, endPoint x: 795, endPoint y: 520, distance: 230.4
drag, startPoint x: 894, startPoint y: 377, endPoint x: 720, endPoint y: 563, distance: 255.0
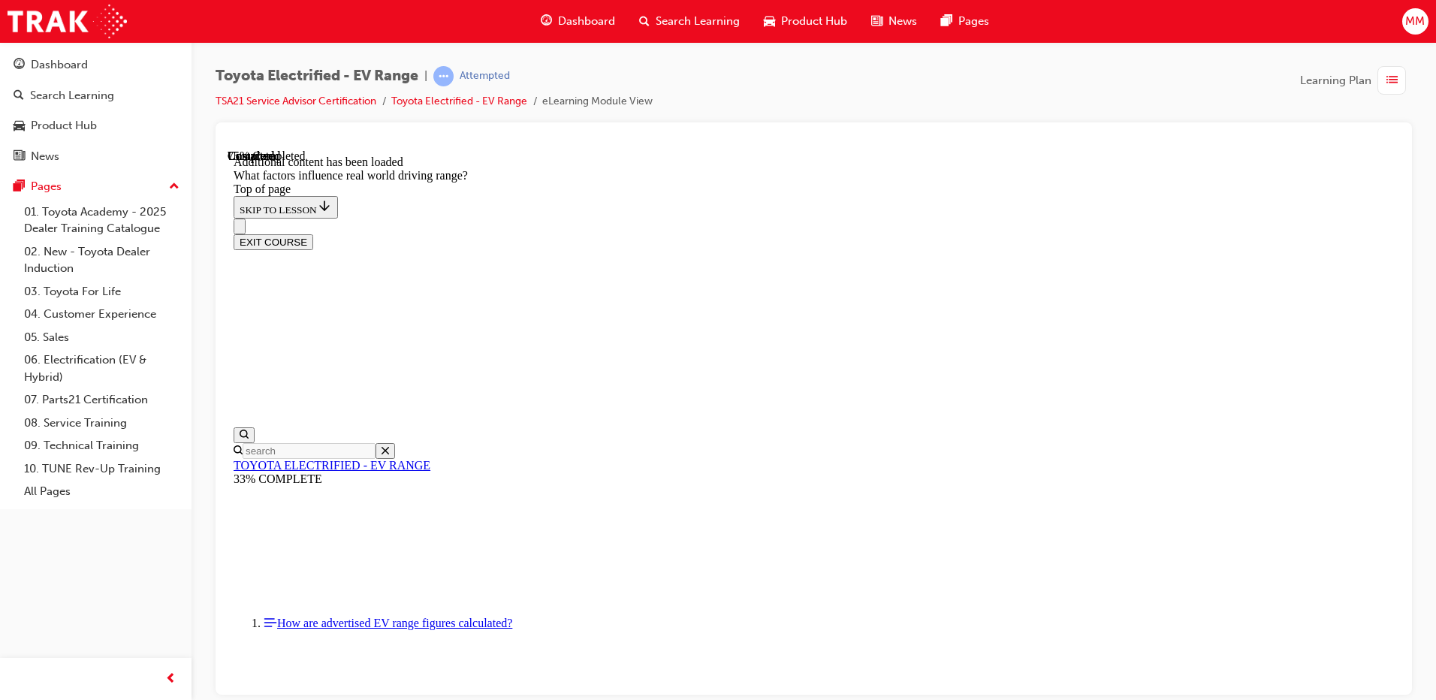
drag, startPoint x: 928, startPoint y: 344, endPoint x: 1091, endPoint y: 567, distance: 276.2
drag, startPoint x: 949, startPoint y: 360, endPoint x: 1134, endPoint y: 559, distance: 272.0
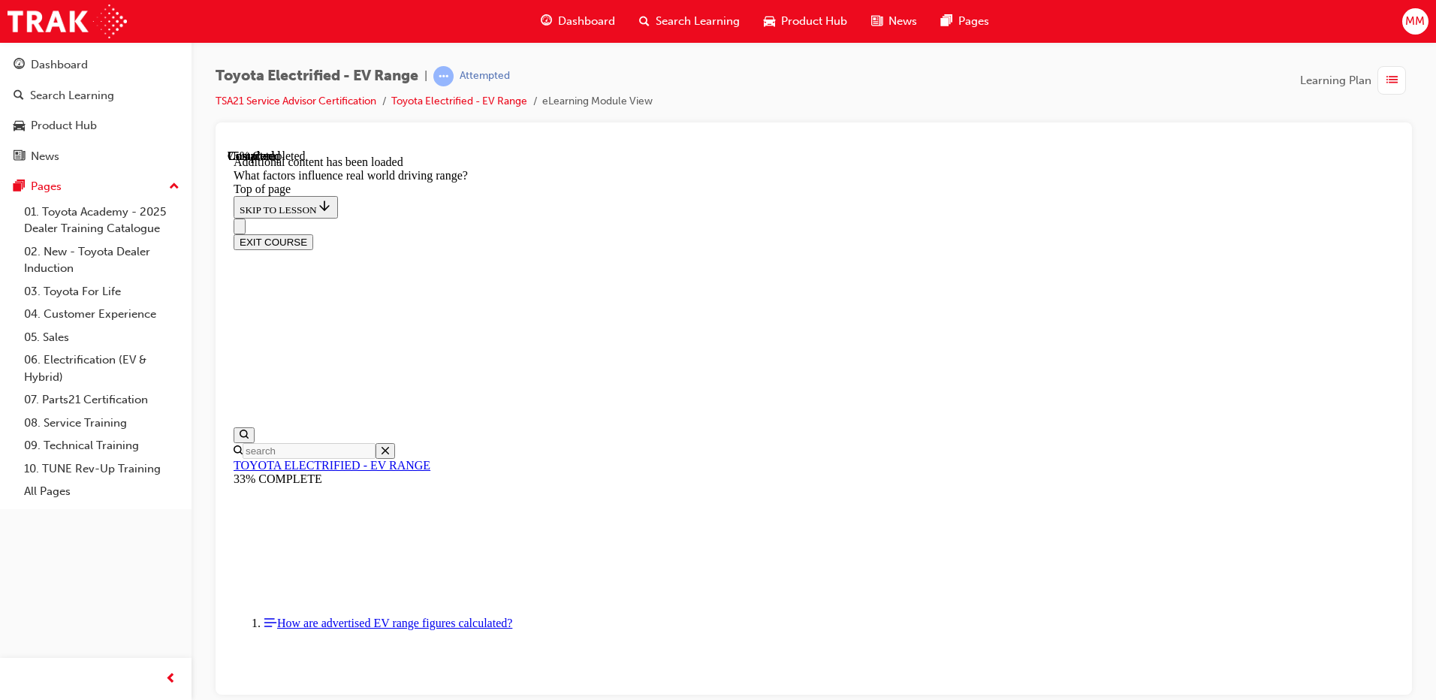
drag, startPoint x: 959, startPoint y: 390, endPoint x: 1171, endPoint y: 592, distance: 293.1
drag, startPoint x: 896, startPoint y: 303, endPoint x: 726, endPoint y: 508, distance: 266.6
drag, startPoint x: 905, startPoint y: 276, endPoint x: 1093, endPoint y: 466, distance: 268.1
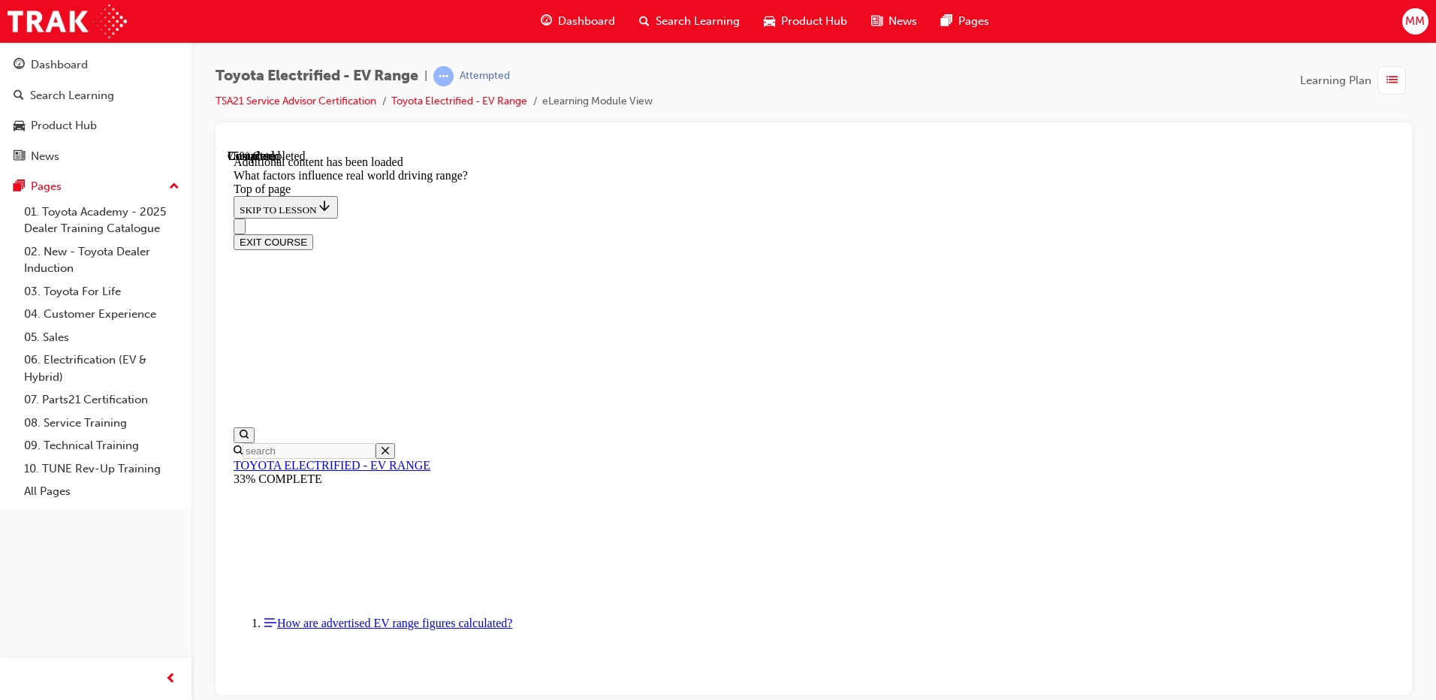
drag, startPoint x: 886, startPoint y: 336, endPoint x: 1128, endPoint y: 526, distance: 308.0
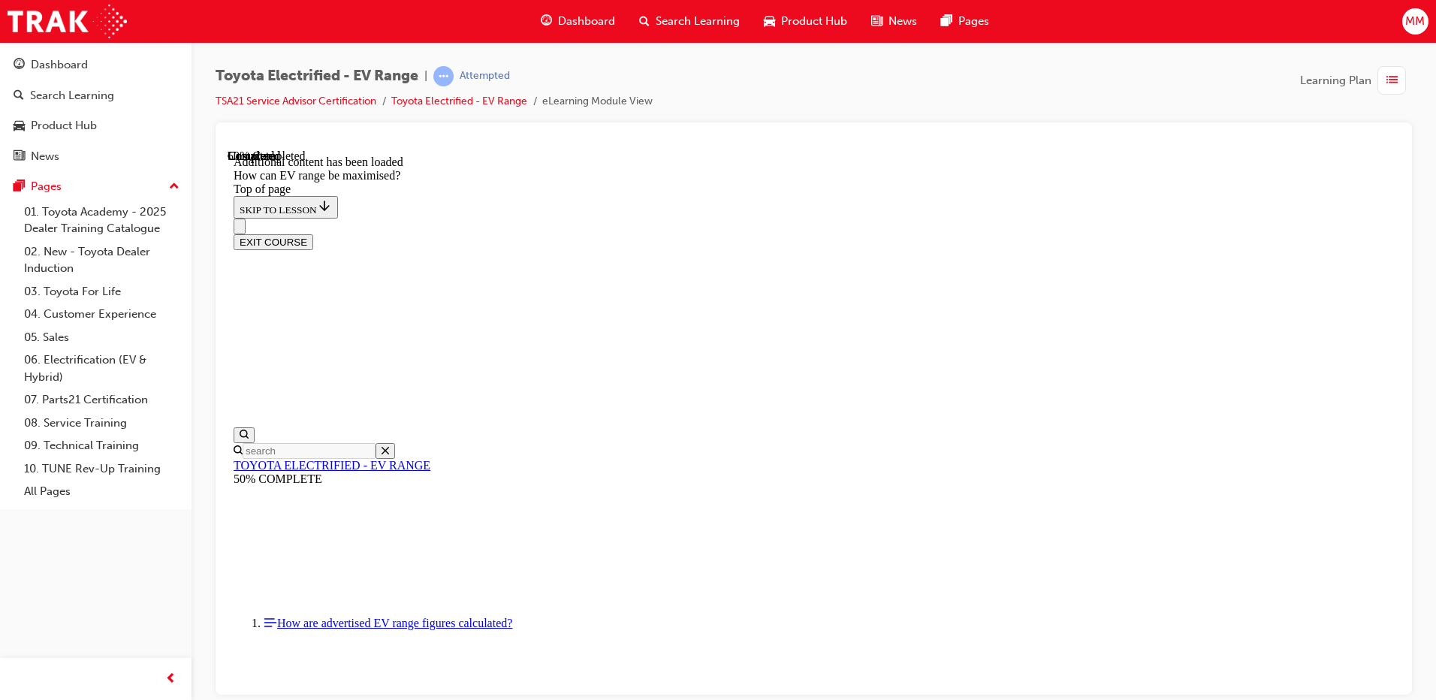
scroll to position [225, 0]
drag, startPoint x: 927, startPoint y: 310, endPoint x: 899, endPoint y: 376, distance: 71.7
drag, startPoint x: 905, startPoint y: 535, endPoint x: 918, endPoint y: 601, distance: 67.4
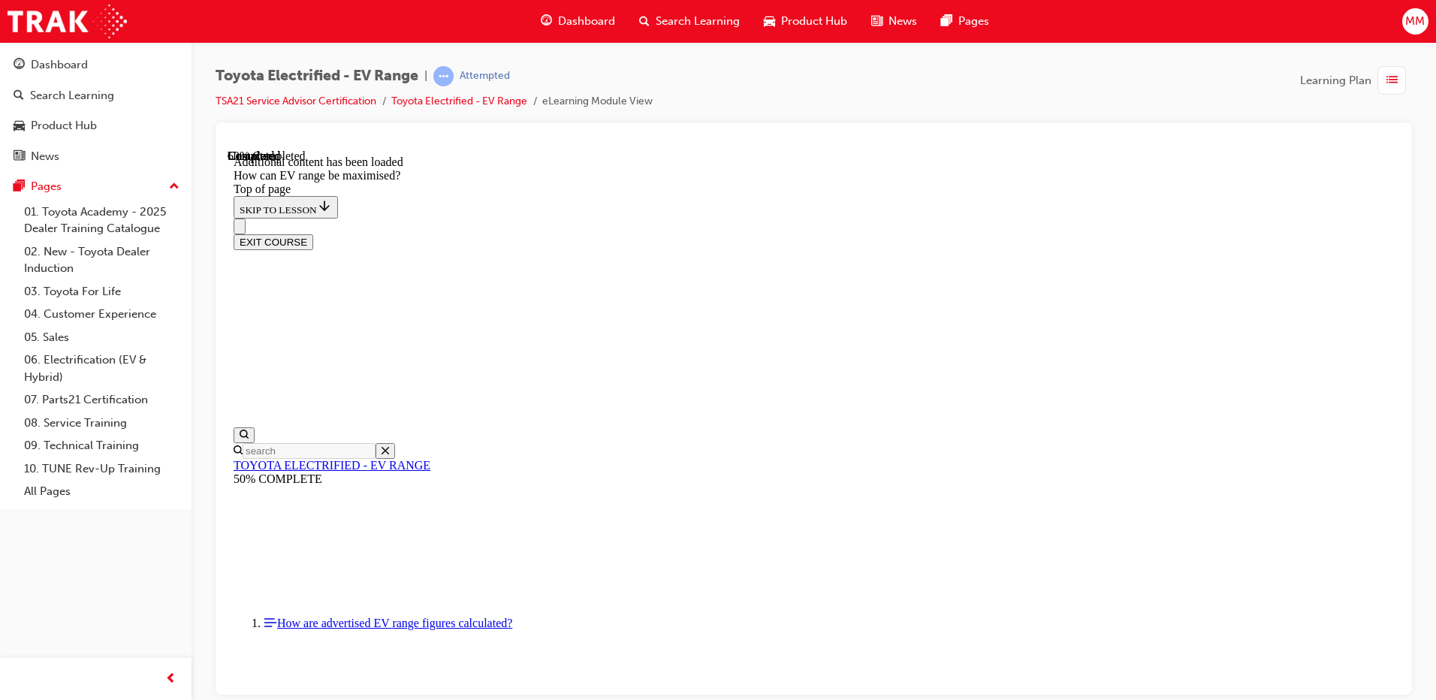
scroll to position [450, 0]
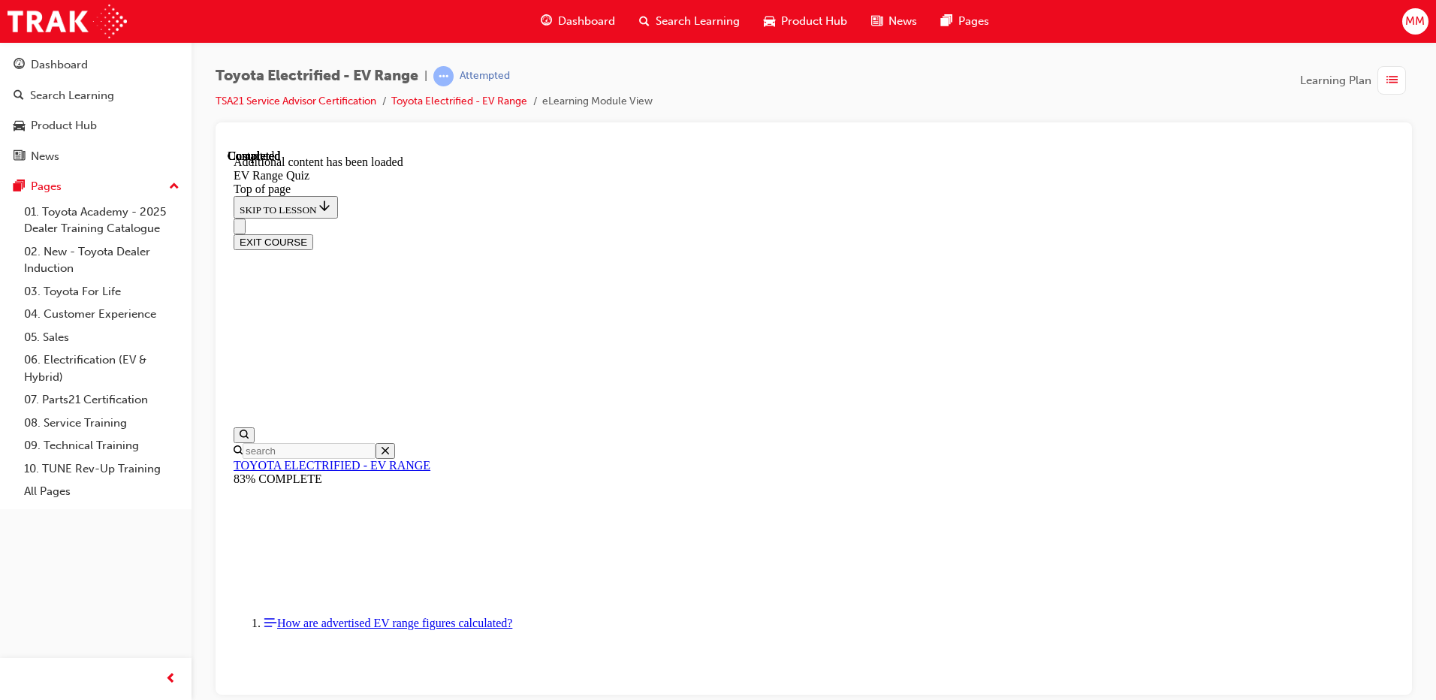
scroll to position [46, 0]
drag, startPoint x: 754, startPoint y: 464, endPoint x: 848, endPoint y: 560, distance: 134.3
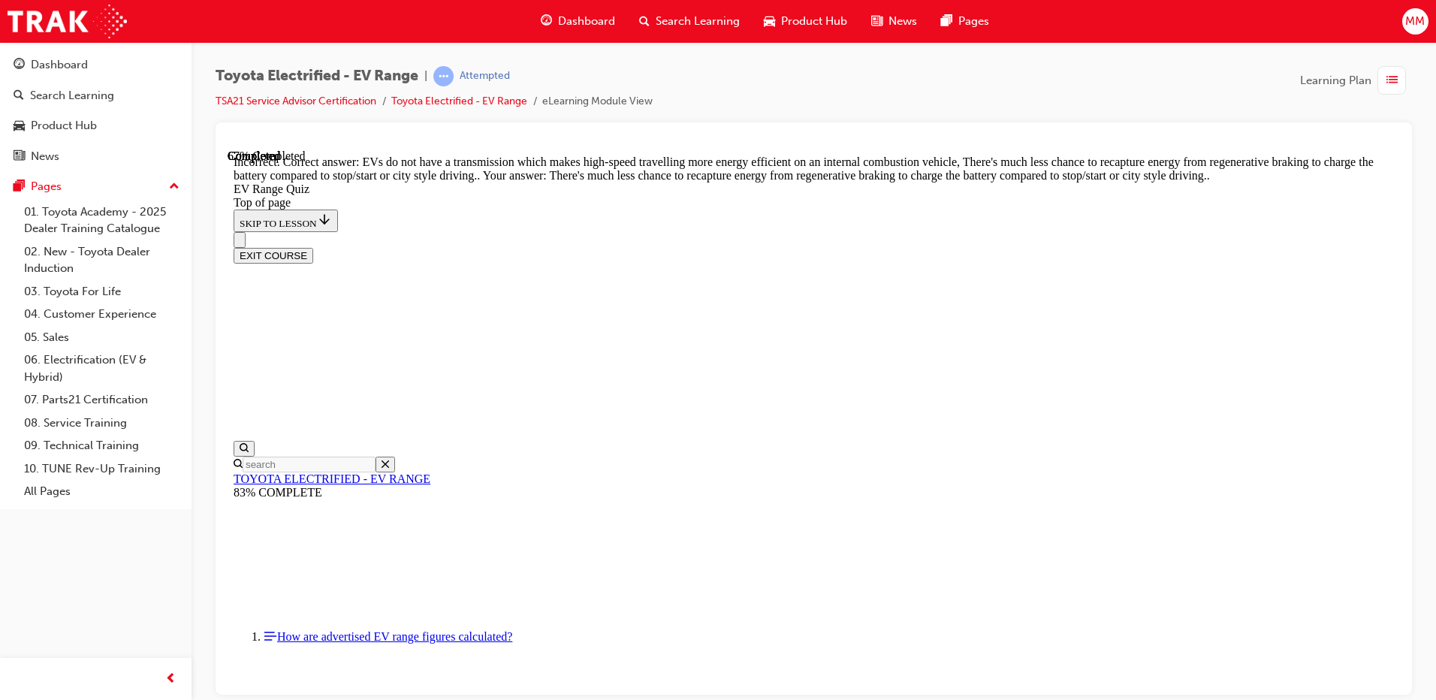
scroll to position [357, 0]
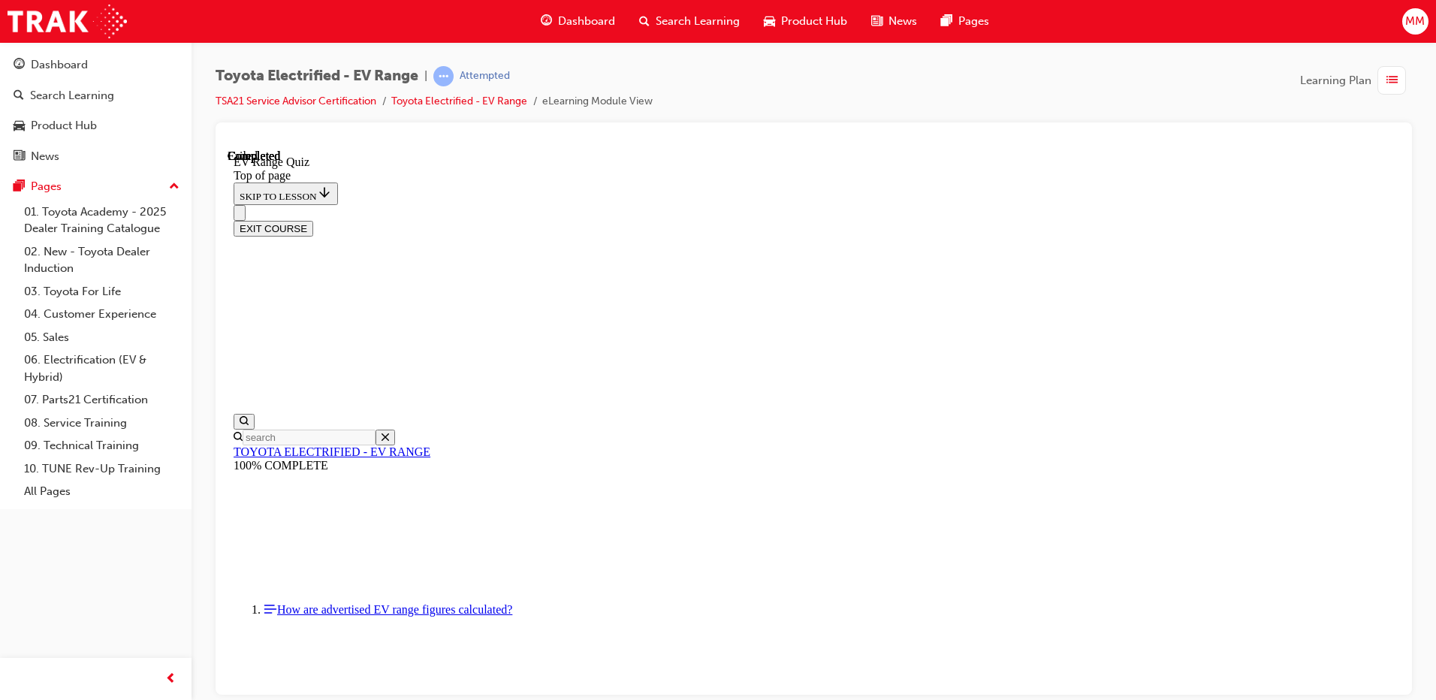
scroll to position [221, 0]
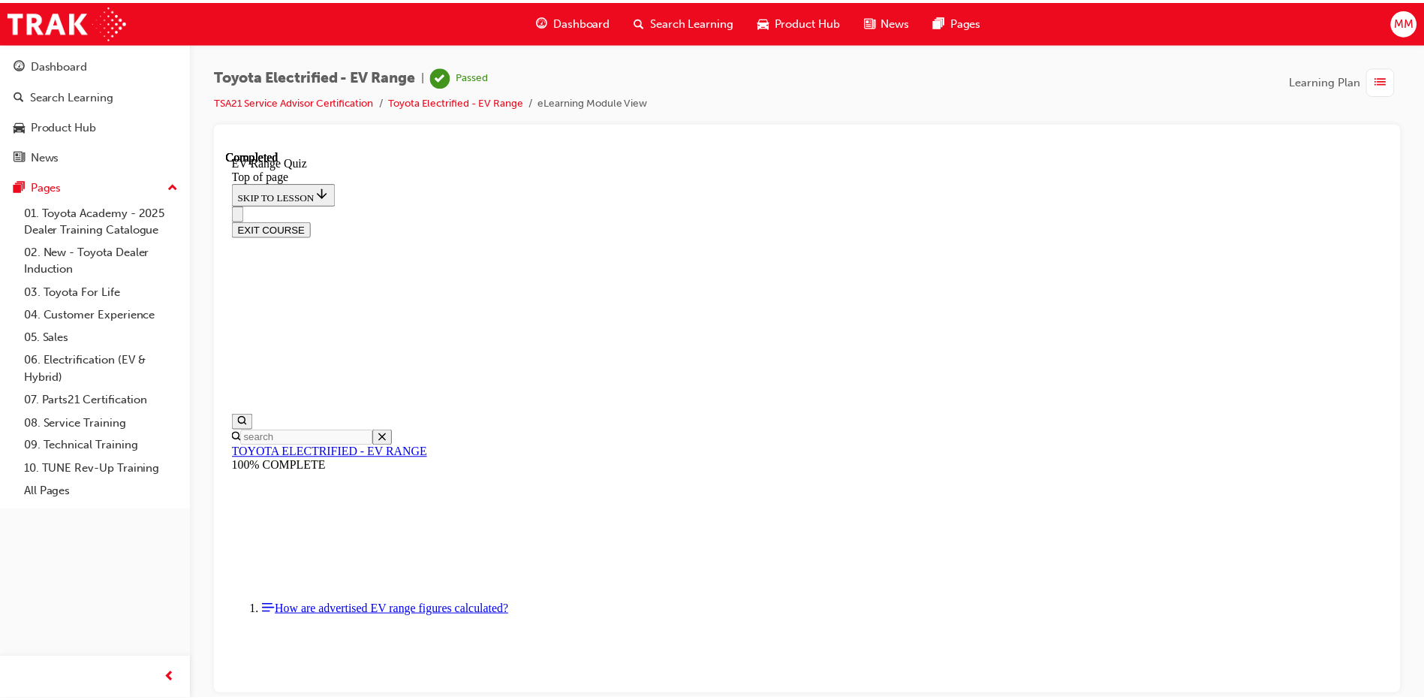
scroll to position [221, 0]
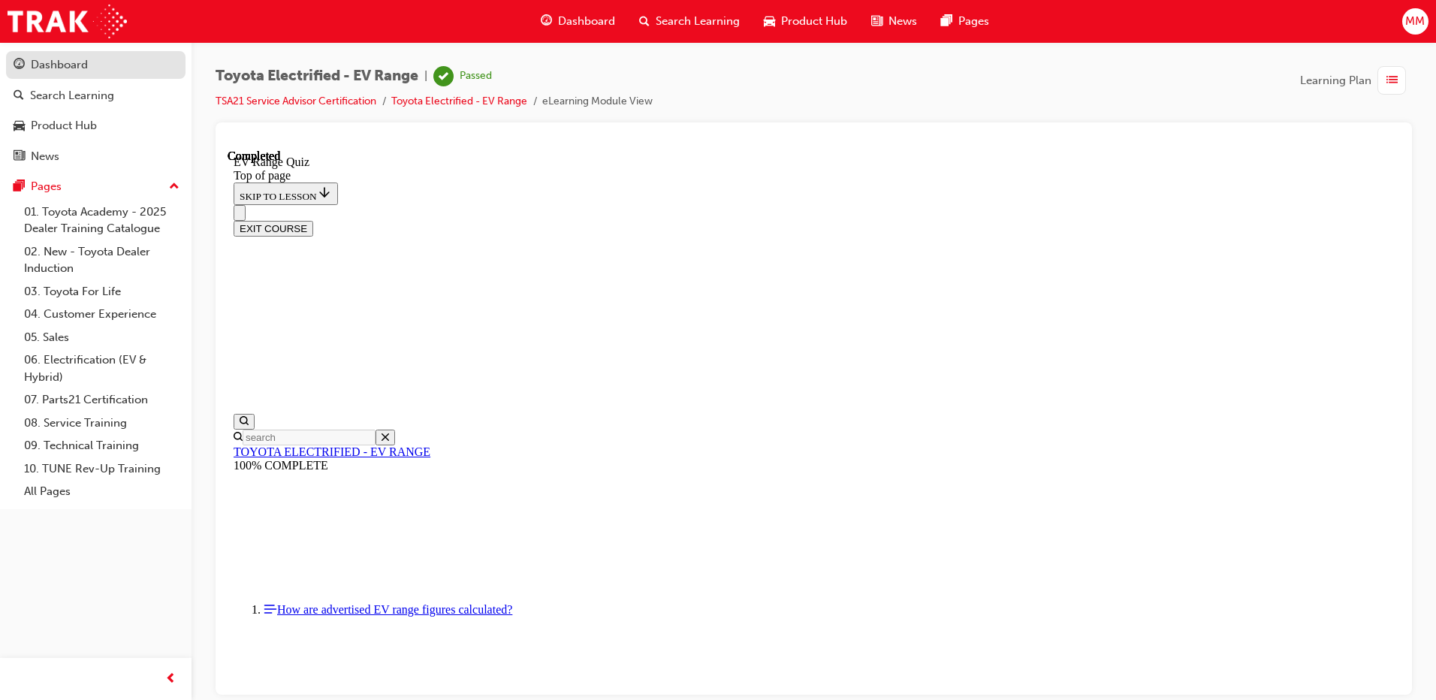
drag, startPoint x: 116, startPoint y: 69, endPoint x: 124, endPoint y: 75, distance: 9.6
click at [116, 69] on div "Dashboard" at bounding box center [96, 65] width 164 height 19
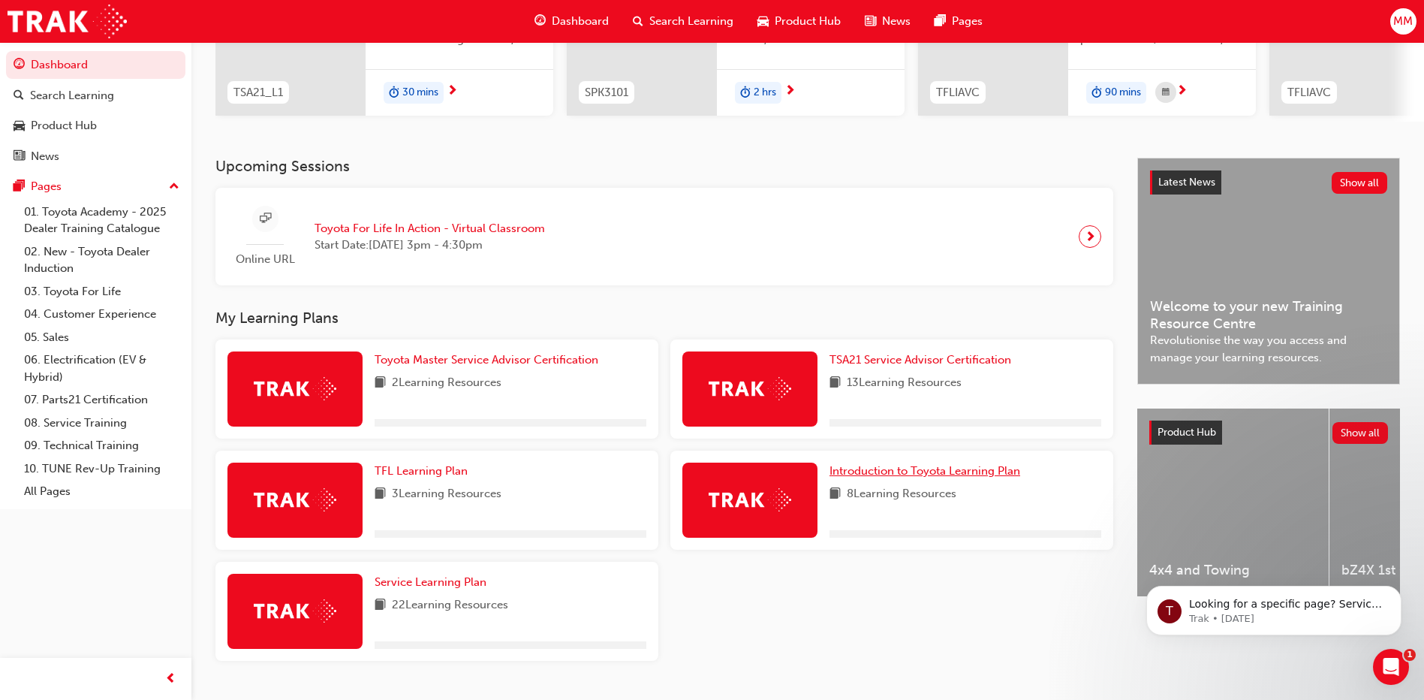
scroll to position [225, 0]
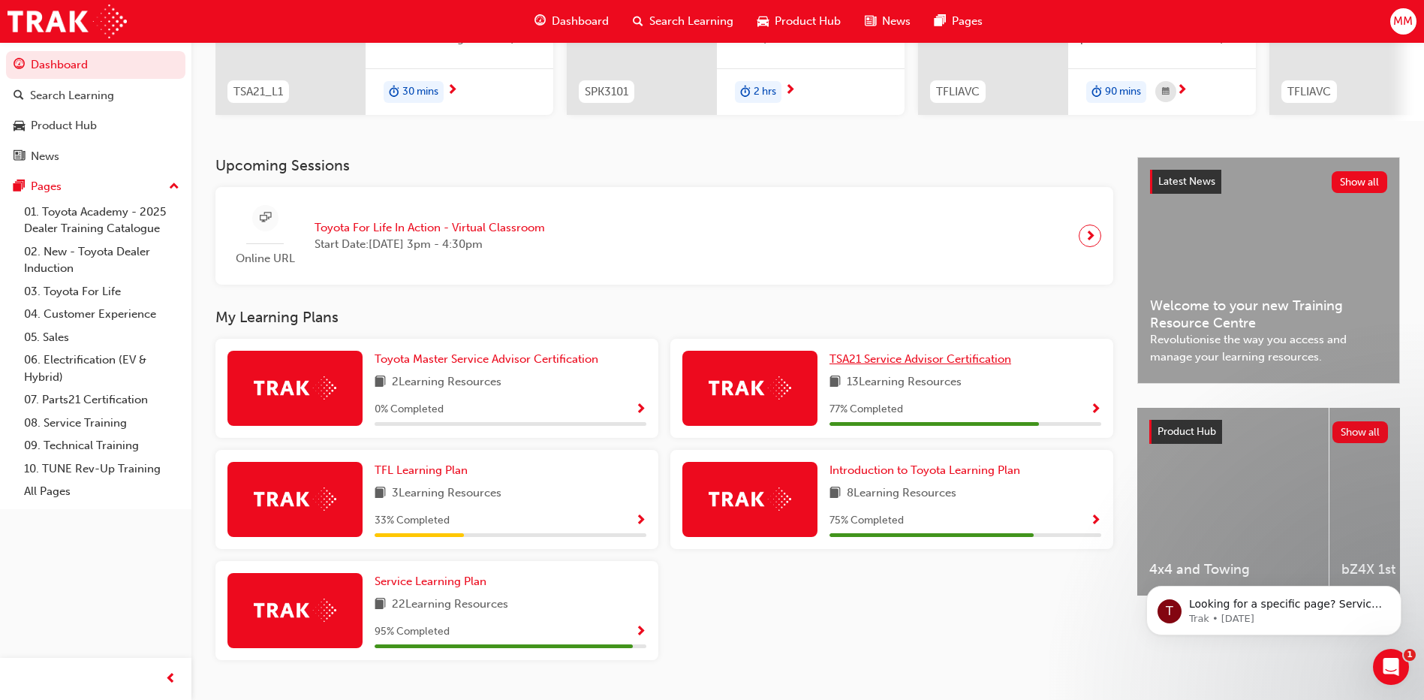
click at [930, 365] on span "TSA21 Service Advisor Certification" at bounding box center [921, 359] width 182 height 14
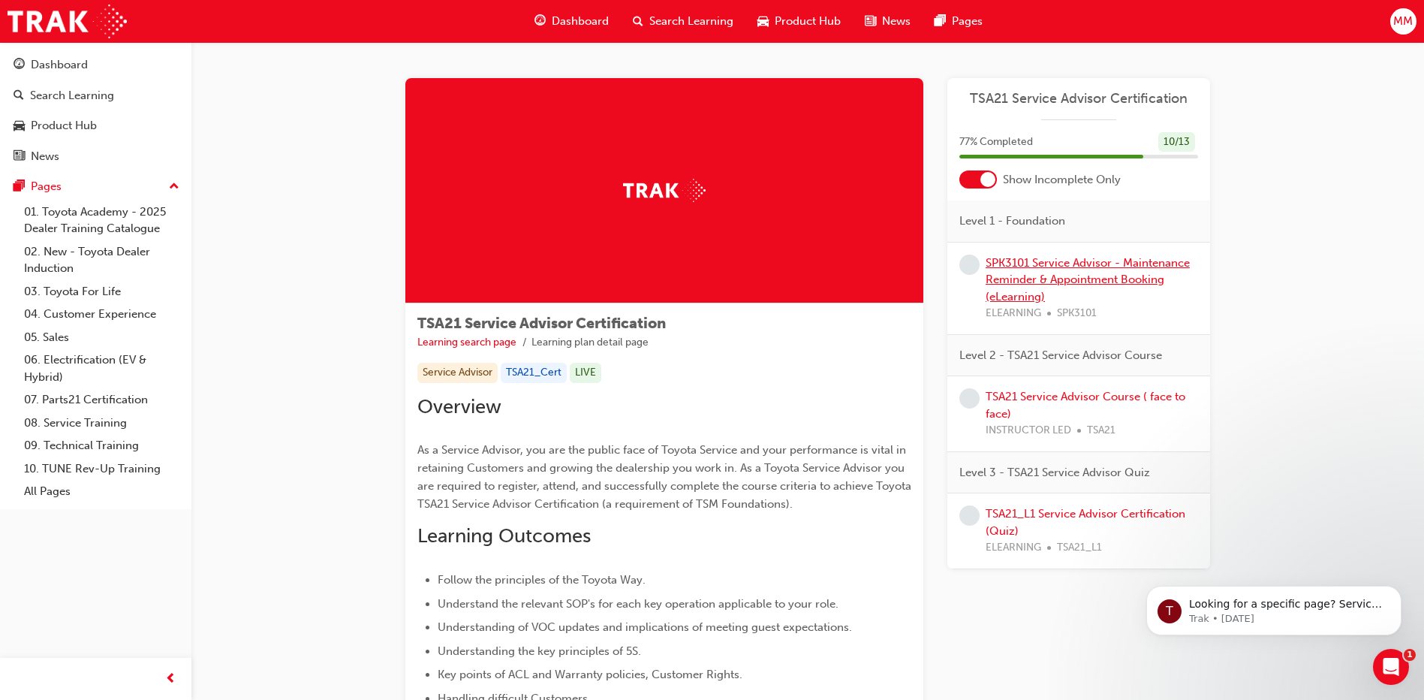
click at [1060, 263] on link "SPK3101 Service Advisor - Maintenance Reminder & Appointment Booking (eLearning)" at bounding box center [1088, 279] width 204 height 47
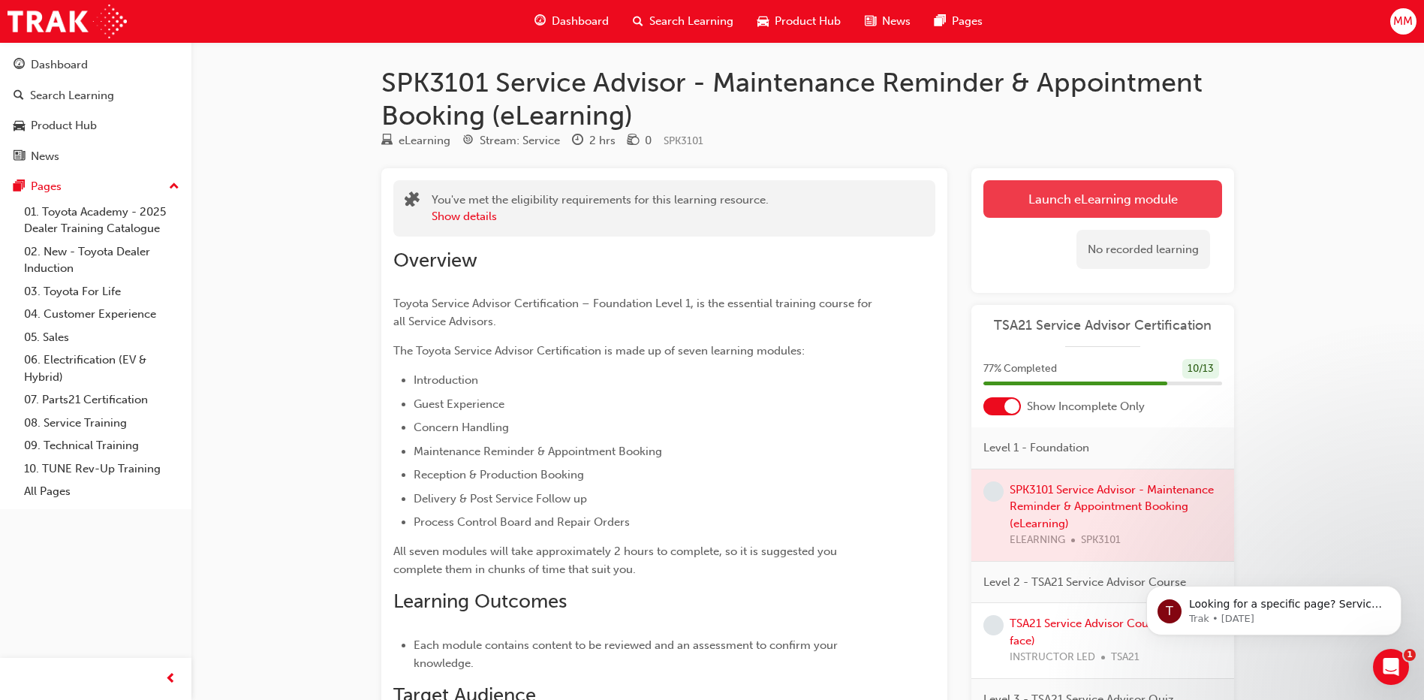
click at [1074, 189] on link "Launch eLearning module" at bounding box center [1103, 199] width 239 height 38
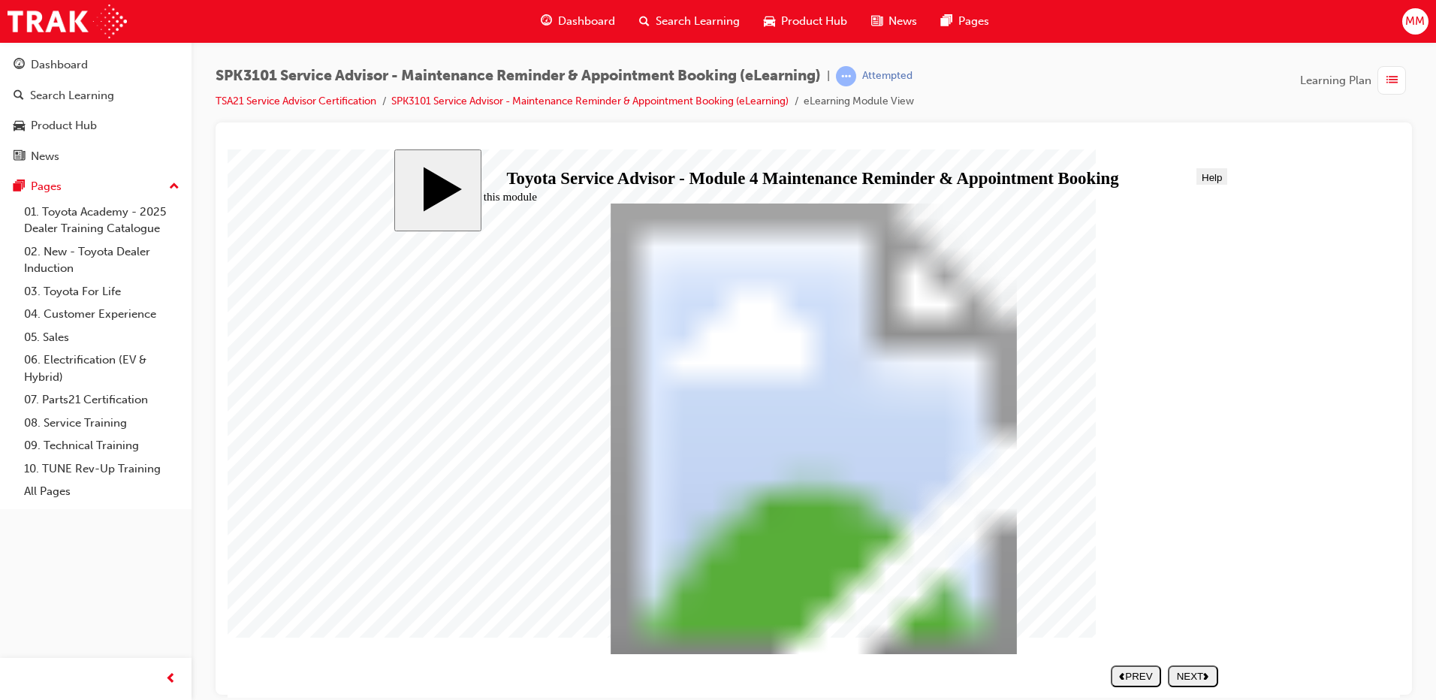
click at [1181, 668] on button "NEXT" at bounding box center [1192, 675] width 50 height 22
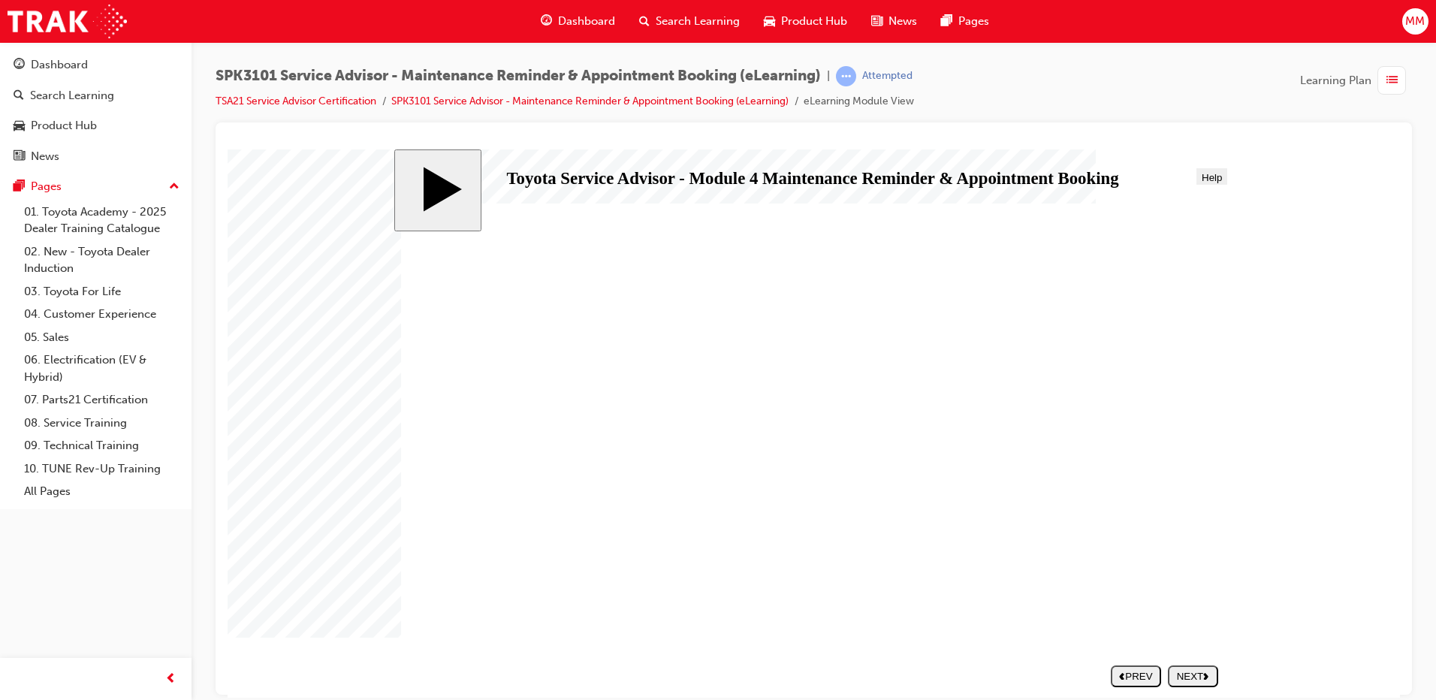
click at [1181, 668] on button "NEXT" at bounding box center [1192, 675] width 50 height 22
click at [1188, 672] on div "NEXT" at bounding box center [1192, 675] width 38 height 11
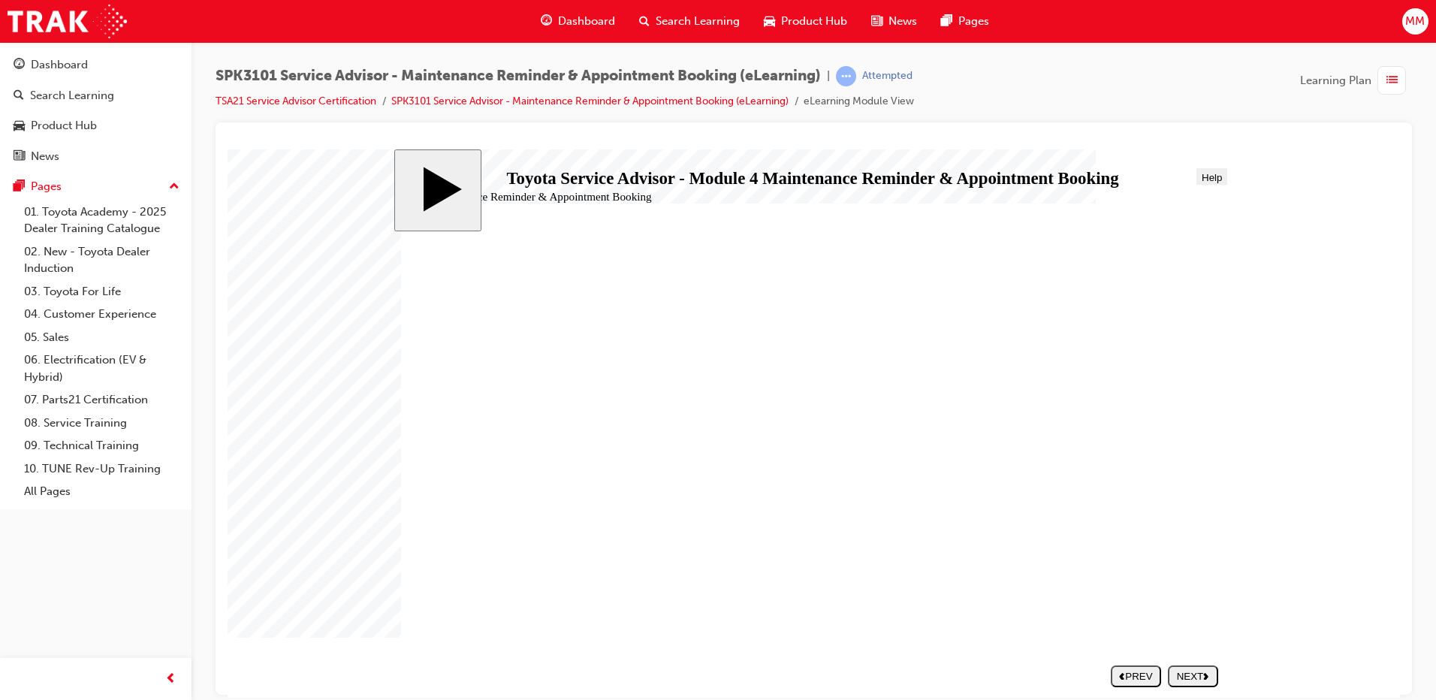
click at [1188, 672] on div "NEXT" at bounding box center [1192, 675] width 38 height 11
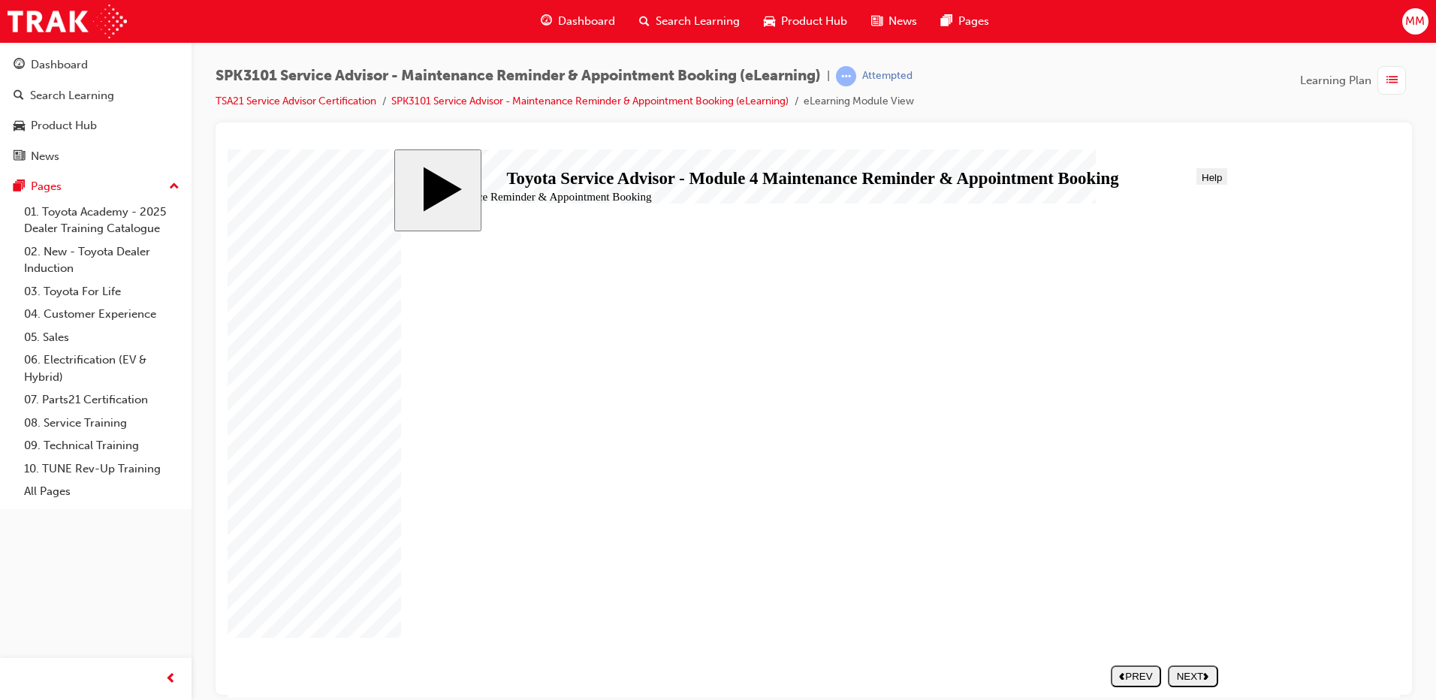
click at [1191, 680] on div "NEXT" at bounding box center [1192, 675] width 38 height 11
click at [1191, 679] on div "NEXT" at bounding box center [1192, 675] width 38 height 11
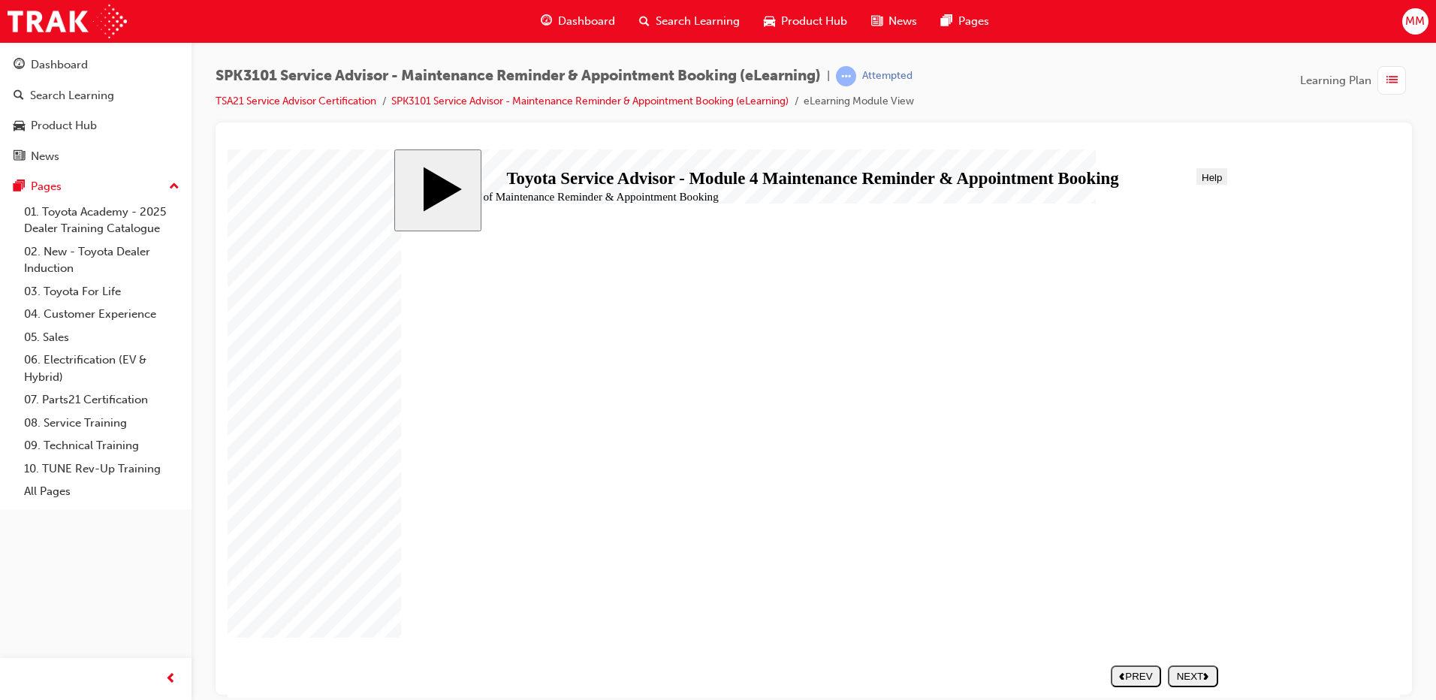
click at [1191, 679] on div "NEXT" at bounding box center [1192, 675] width 38 height 11
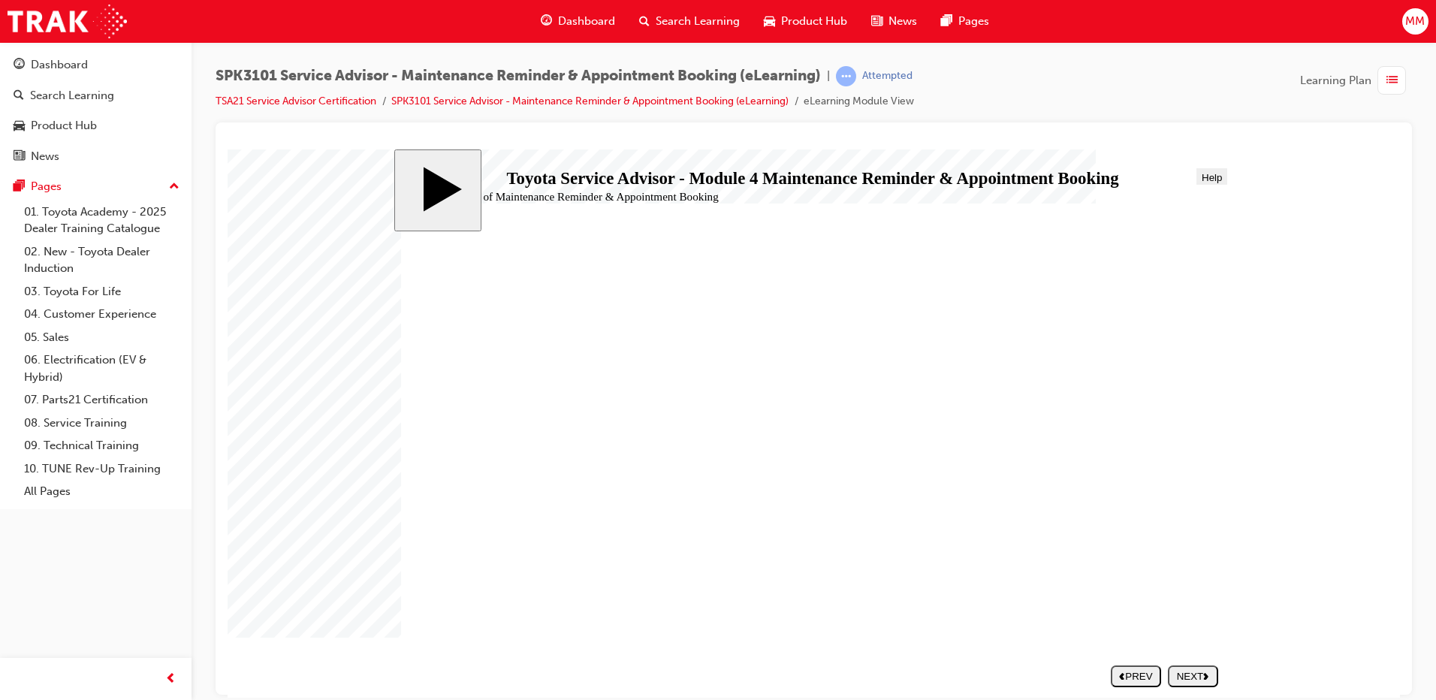
click at [1191, 679] on div "NEXT" at bounding box center [1192, 675] width 38 height 11
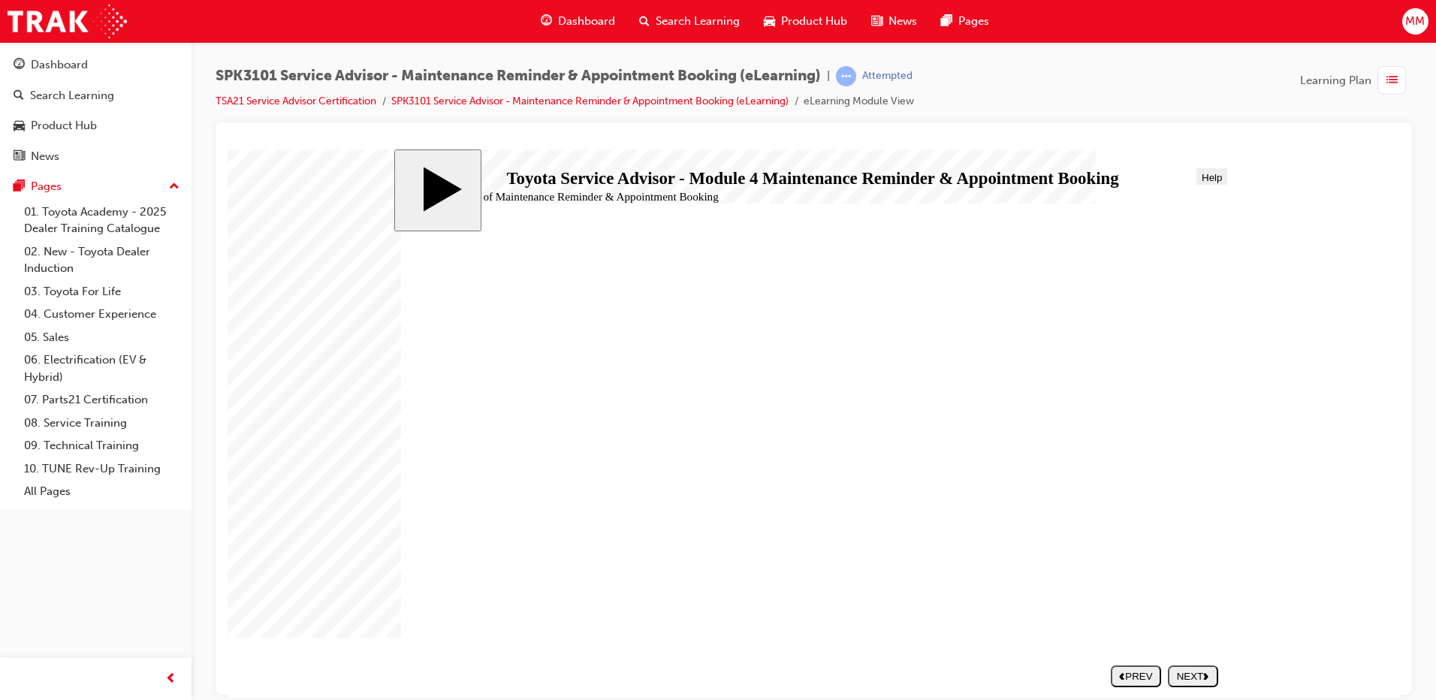
click at [1191, 679] on div "NEXT" at bounding box center [1192, 675] width 38 height 11
click at [1195, 679] on div "NEXT" at bounding box center [1192, 675] width 38 height 11
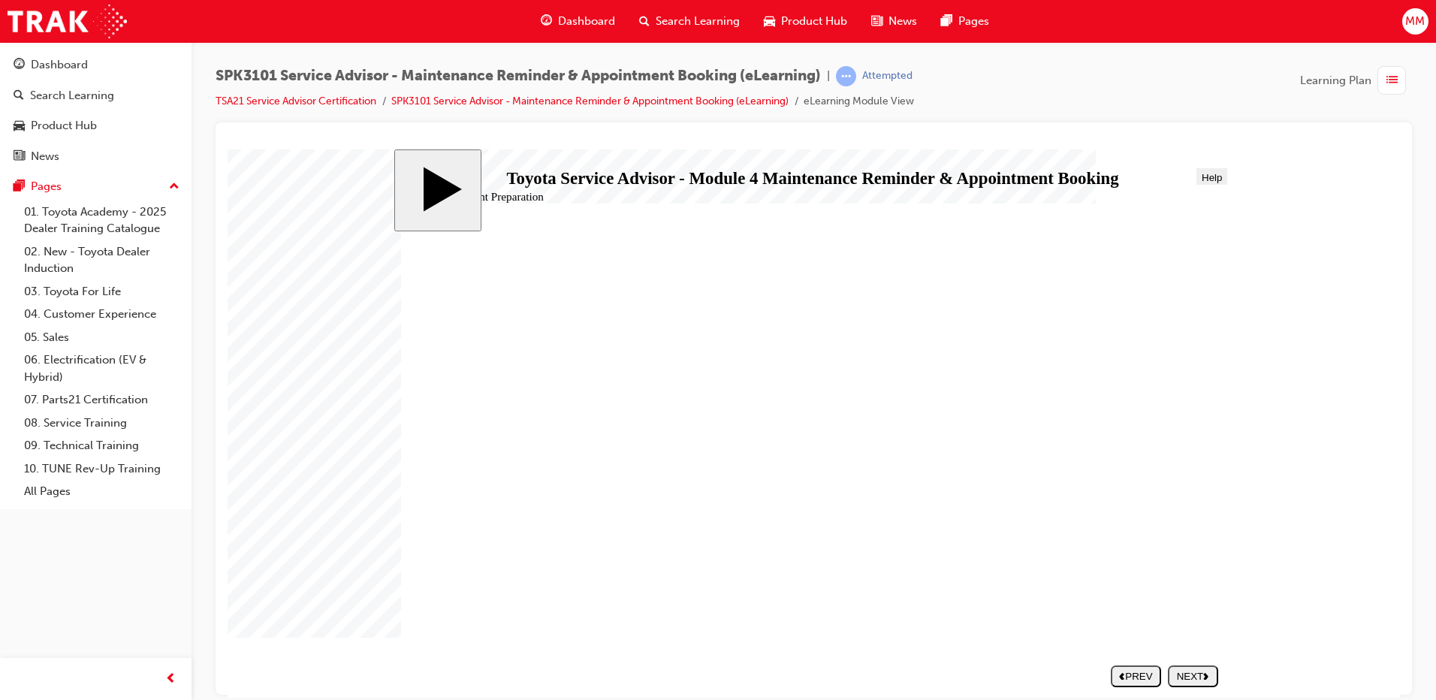
click at [1195, 679] on div "NEXT" at bounding box center [1192, 675] width 38 height 11
click at [1195, 679] on nav "SUBMIT NEXT PREV" at bounding box center [1161, 674] width 116 height 33
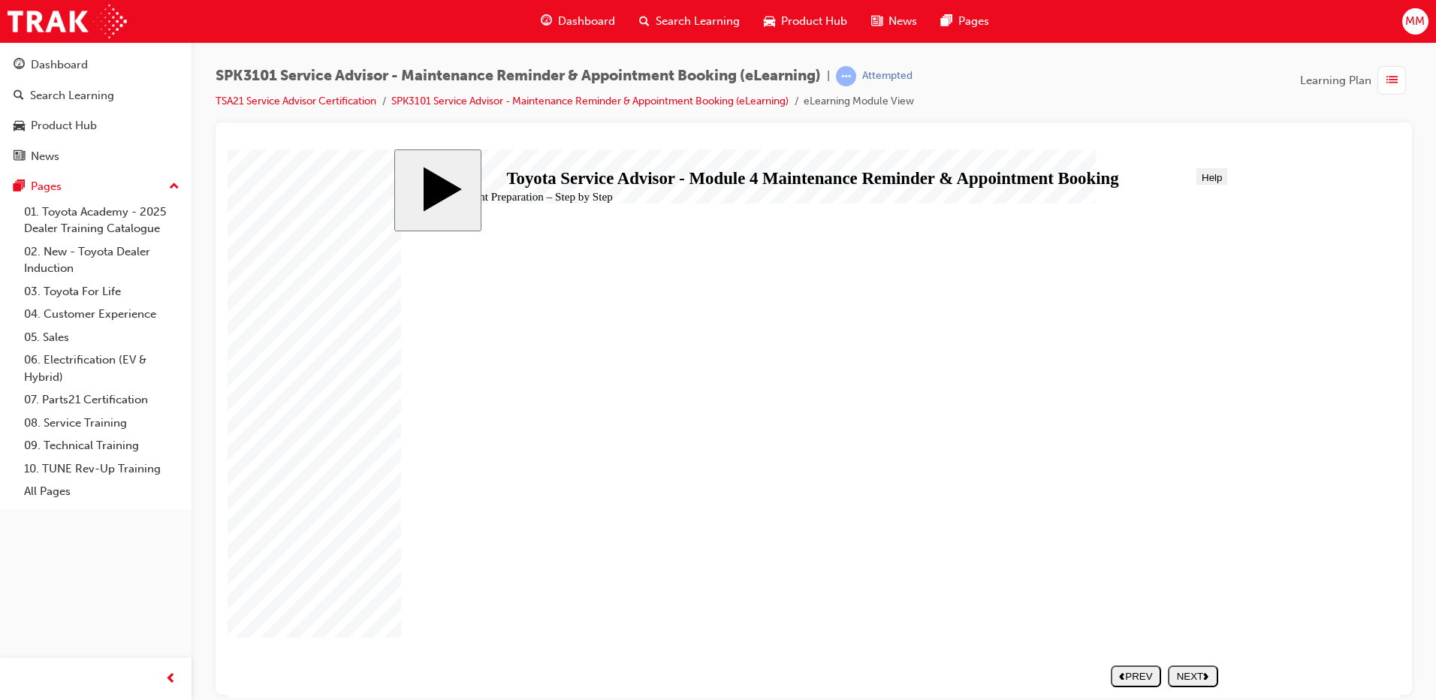
drag, startPoint x: 511, startPoint y: 487, endPoint x: 712, endPoint y: 502, distance: 202.5
click at [1205, 670] on div "NEXT" at bounding box center [1192, 675] width 38 height 11
click at [1188, 676] on div "SUBMIT" at bounding box center [1193, 675] width 38 height 11
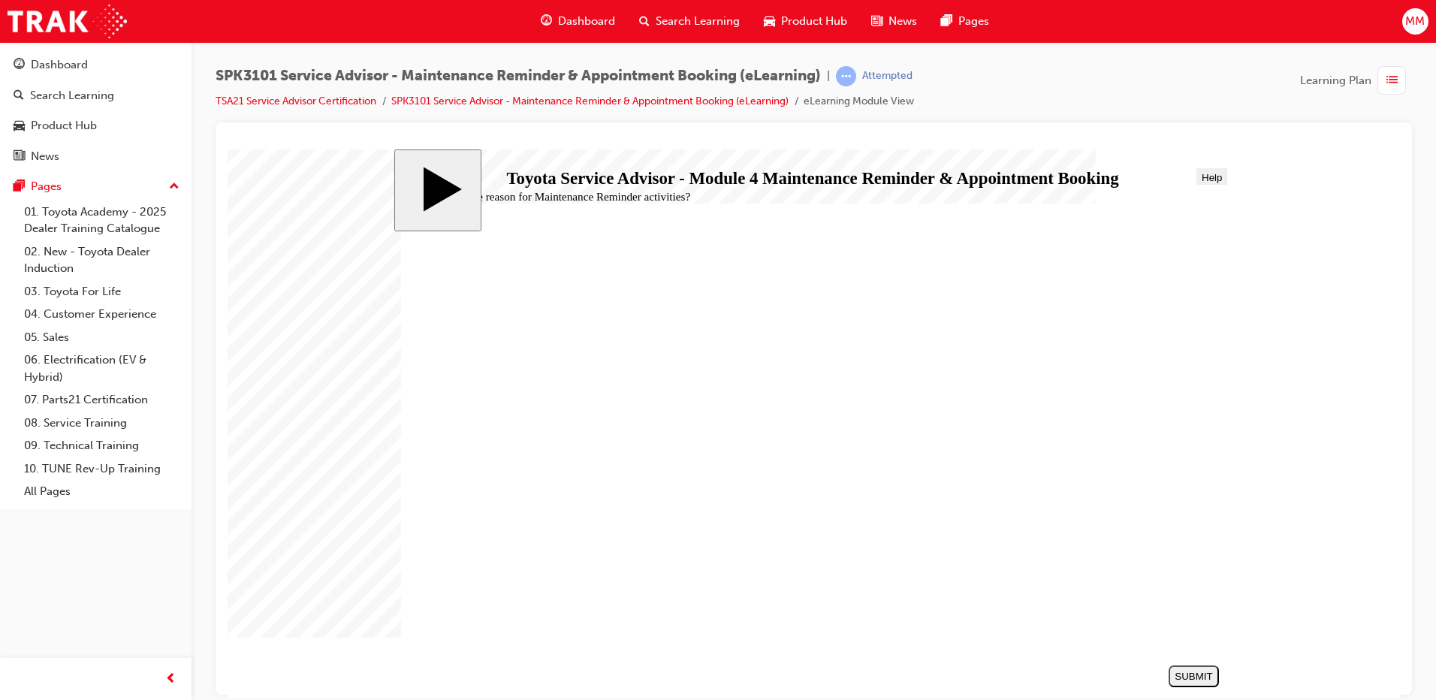
click at [1188, 676] on div "SUBMIT" at bounding box center [1193, 675] width 38 height 11
radio input "false"
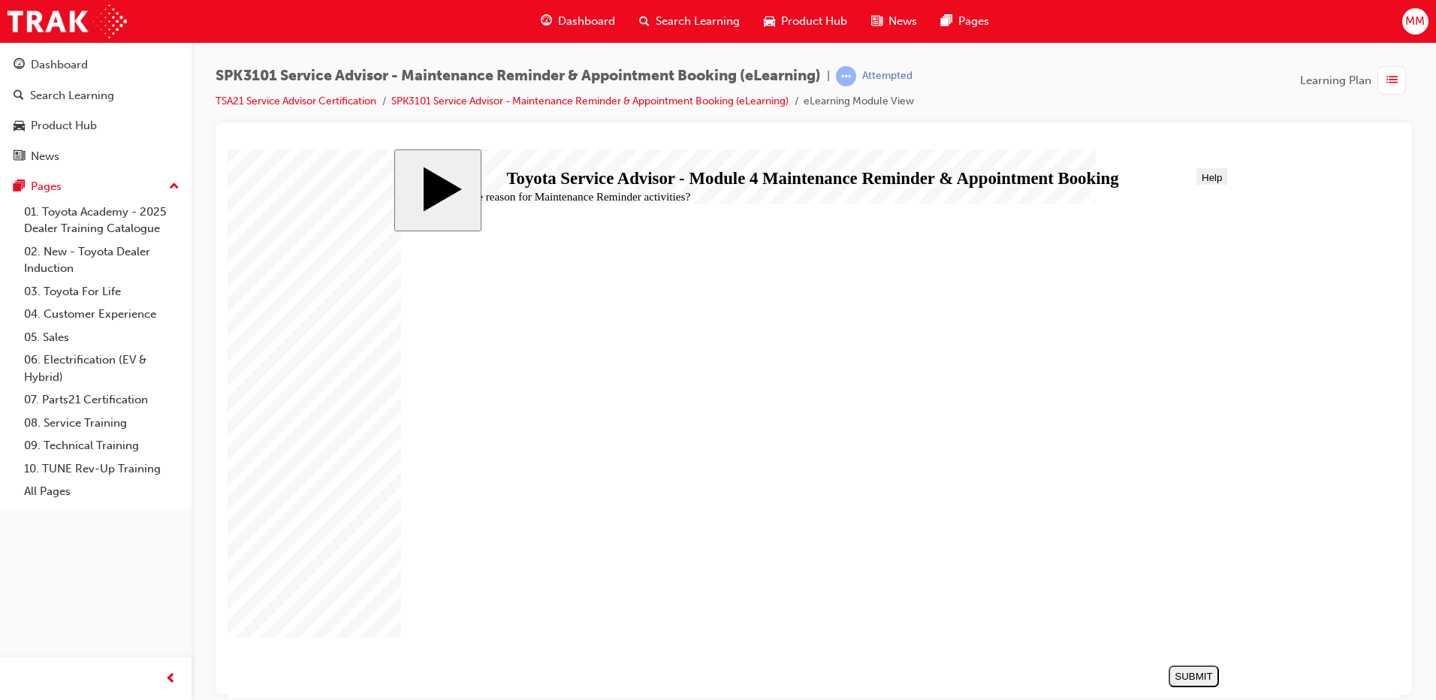
radio input "true"
click at [1188, 670] on div "SUBMIT" at bounding box center [1193, 675] width 38 height 11
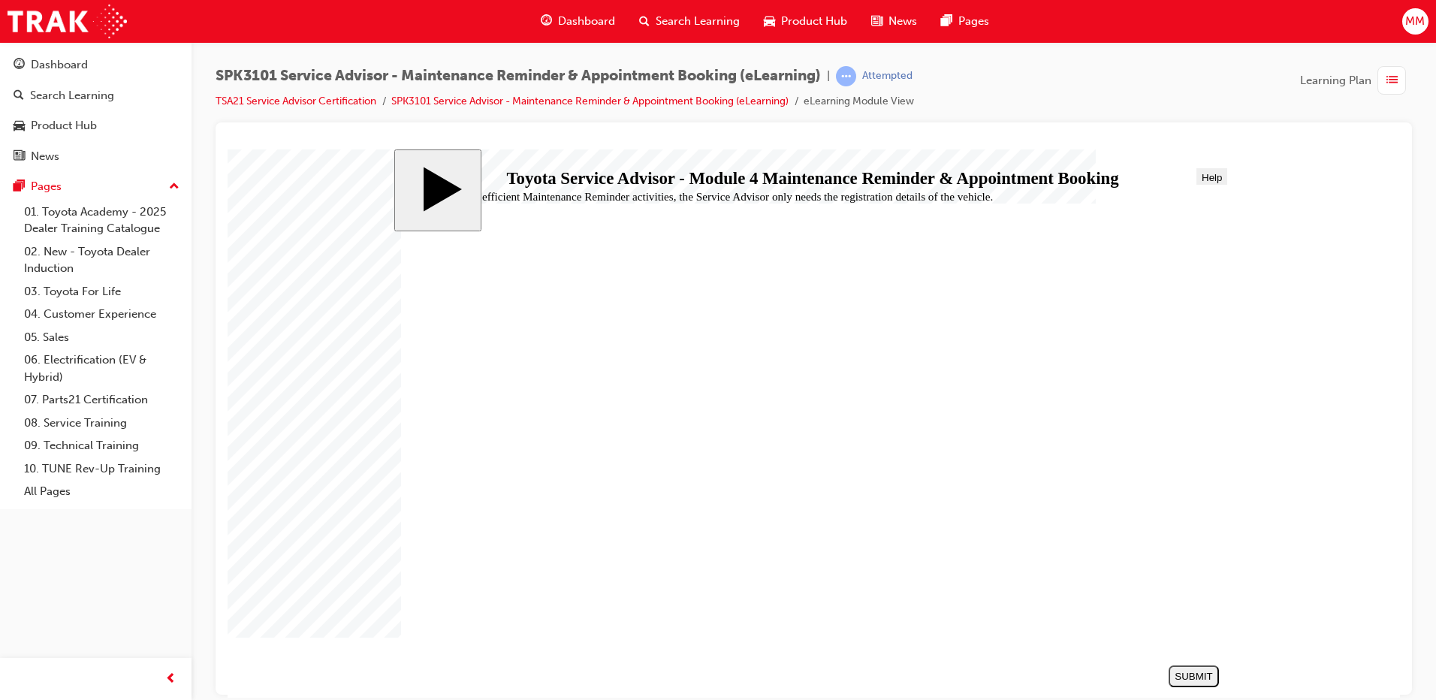
radio input "true"
click at [1204, 673] on div "SUBMIT" at bounding box center [1193, 675] width 38 height 11
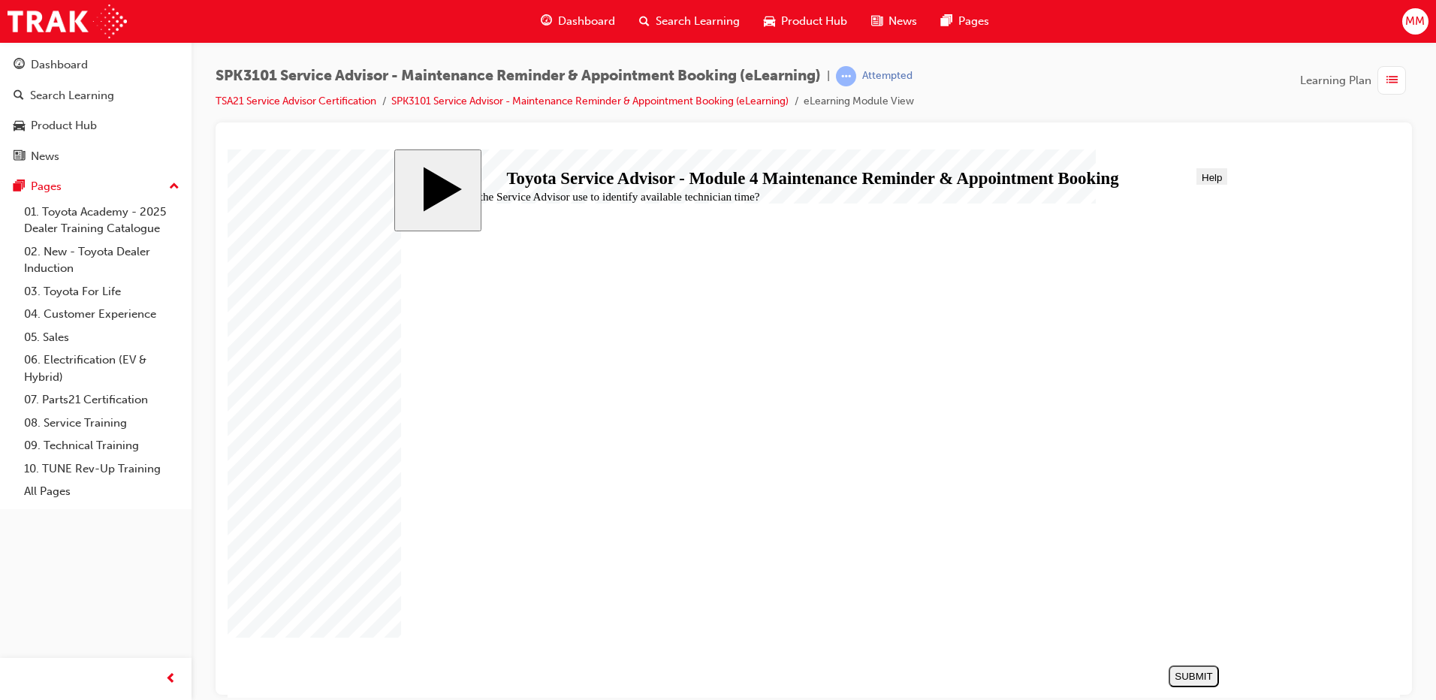
radio input "true"
click at [1176, 670] on div "SUBMIT" at bounding box center [1193, 675] width 38 height 11
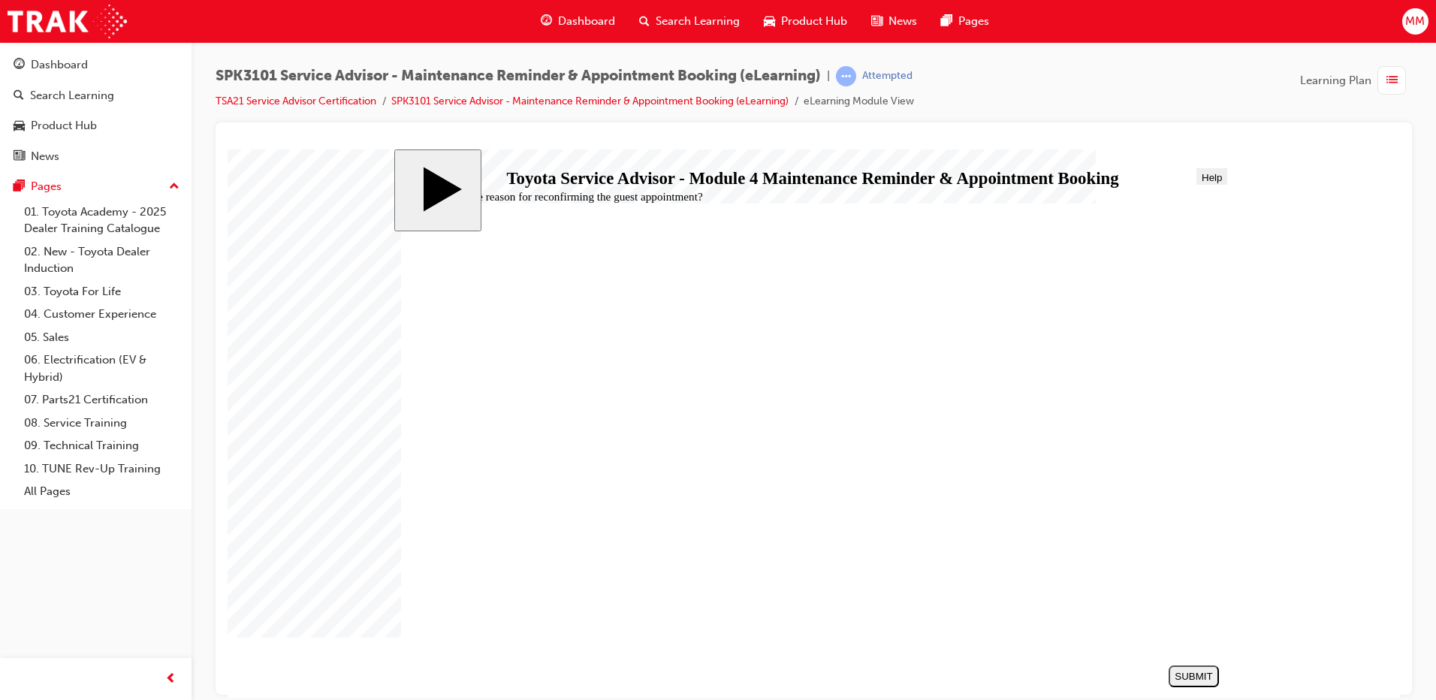
radio input "true"
click at [1174, 680] on div "SUBMIT" at bounding box center [1193, 675] width 38 height 11
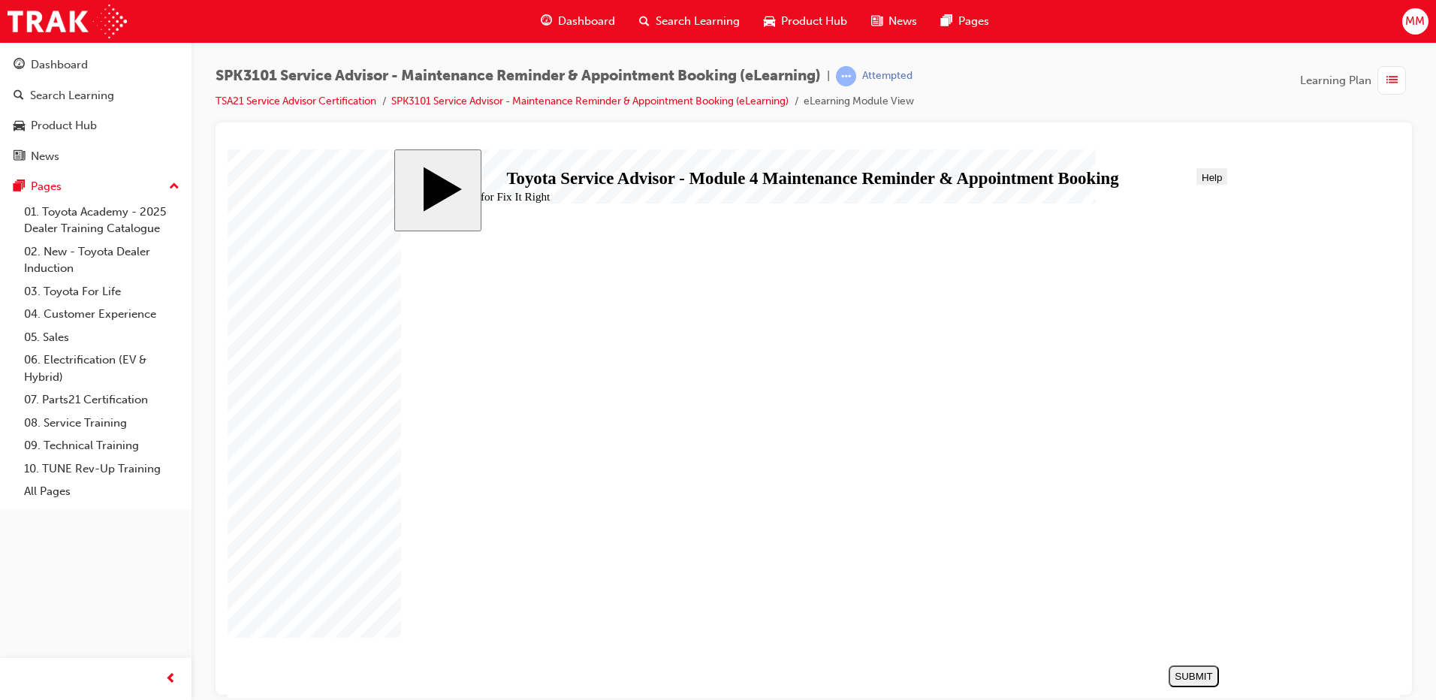
radio input "false"
radio input "true"
click at [1200, 672] on div "SUBMIT" at bounding box center [1193, 675] width 38 height 11
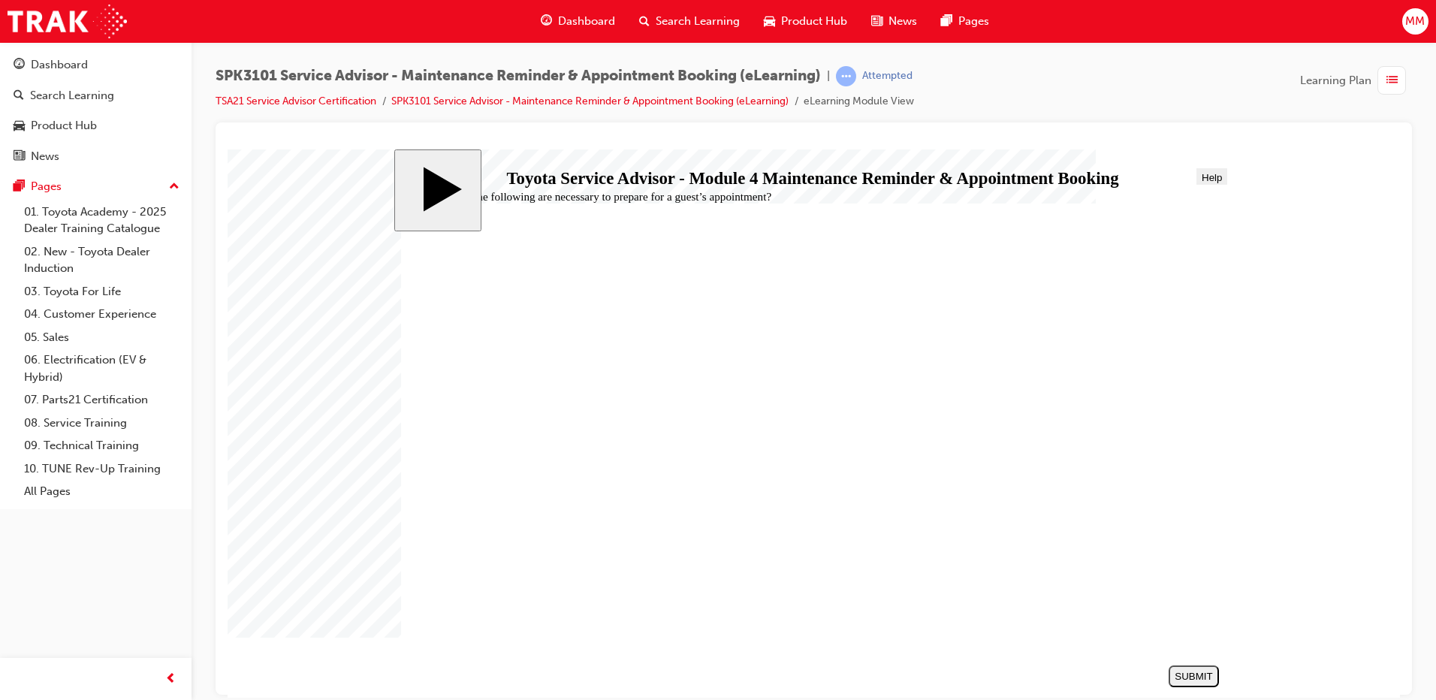
radio input "false"
radio input "true"
click at [1196, 672] on div "SUBMIT" at bounding box center [1193, 675] width 38 height 11
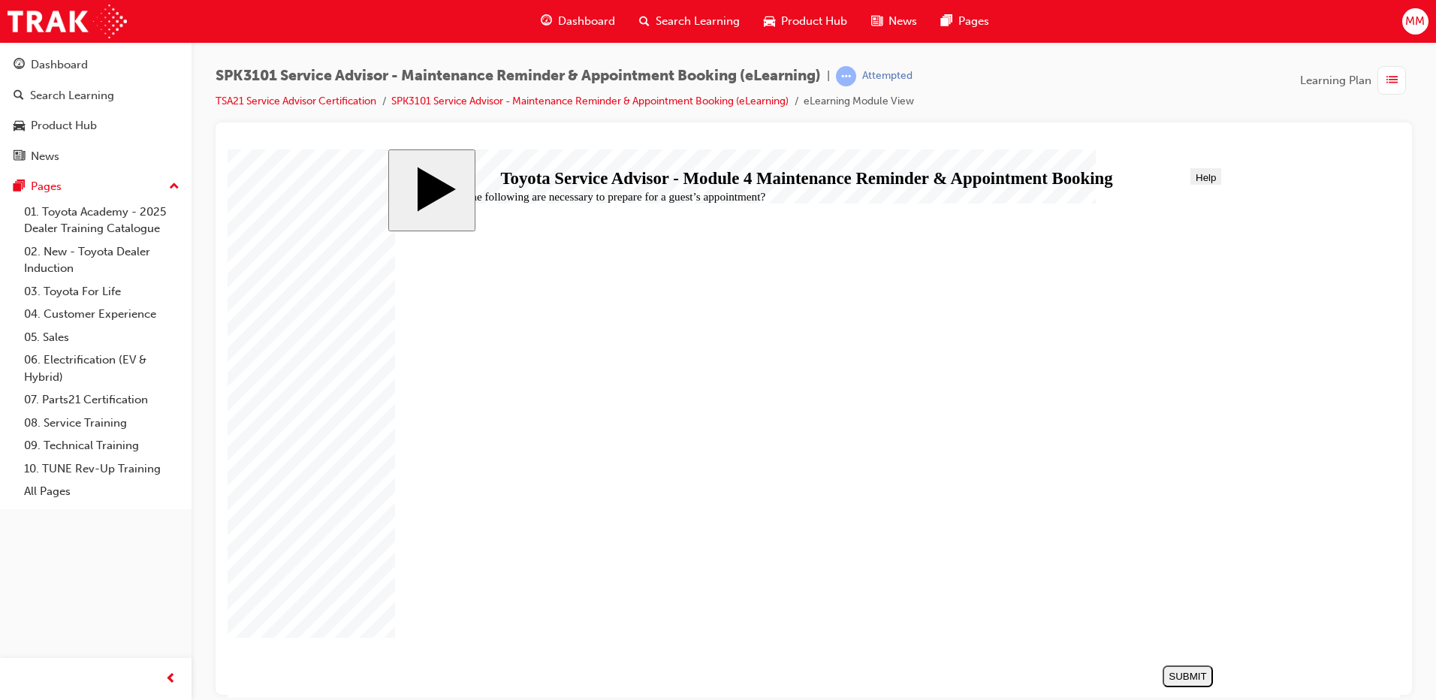
radio input "true"
click at [1194, 673] on div "SUBMIT" at bounding box center [1193, 675] width 38 height 11
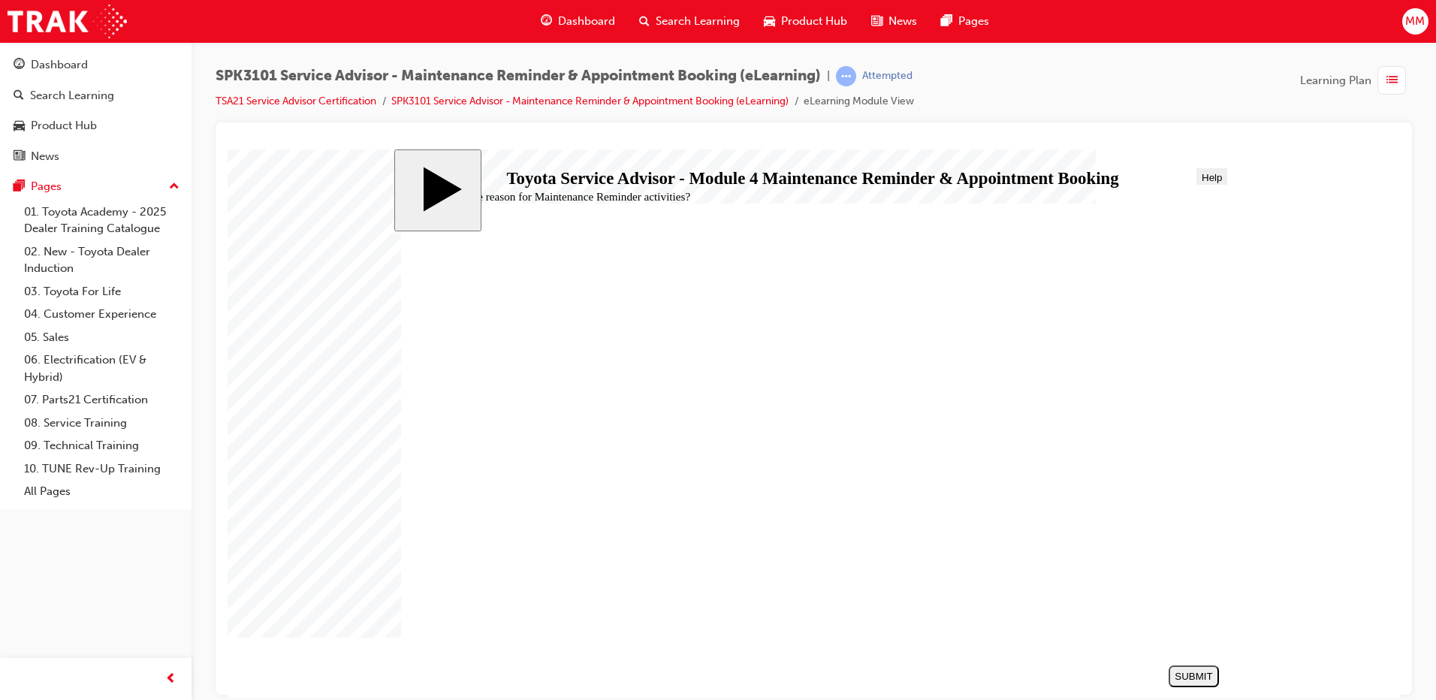
radio input "true"
click at [1199, 668] on button "SUBMIT" at bounding box center [1193, 675] width 50 height 22
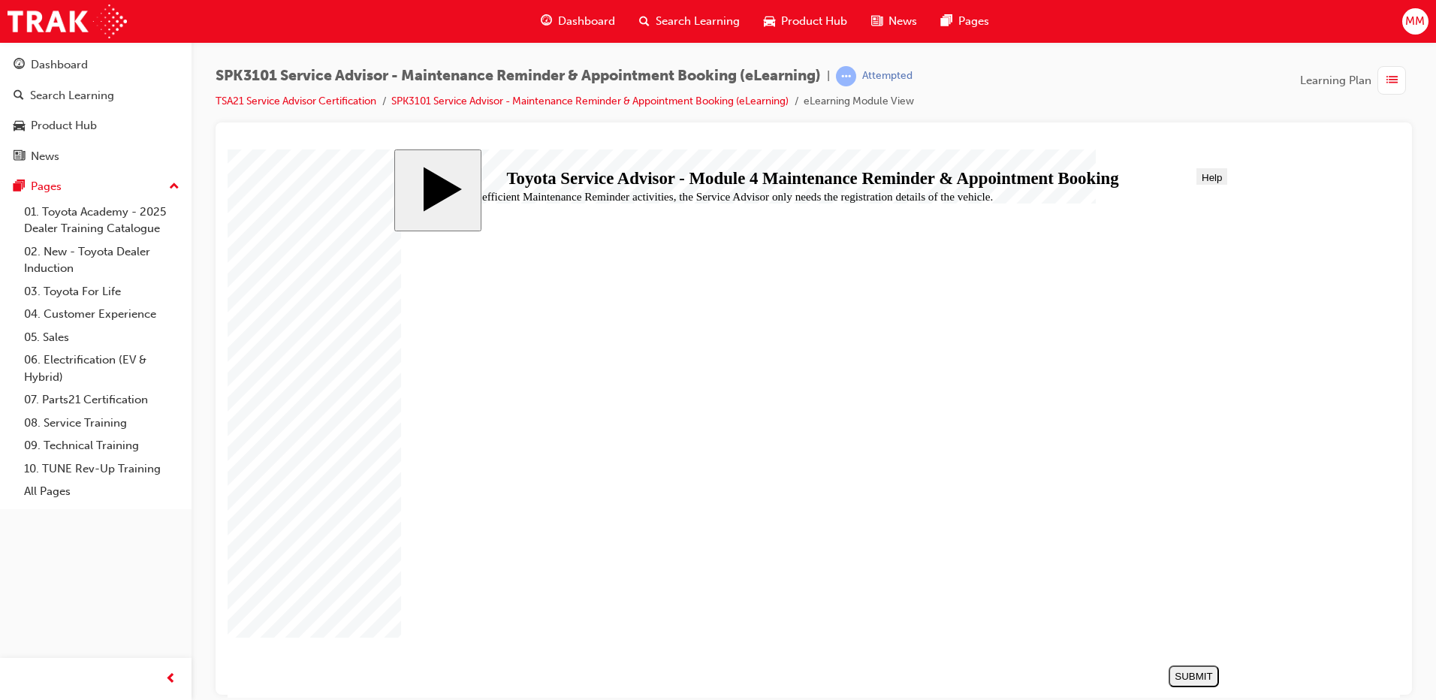
radio input "true"
click at [1192, 674] on div "SUBMIT" at bounding box center [1193, 675] width 38 height 11
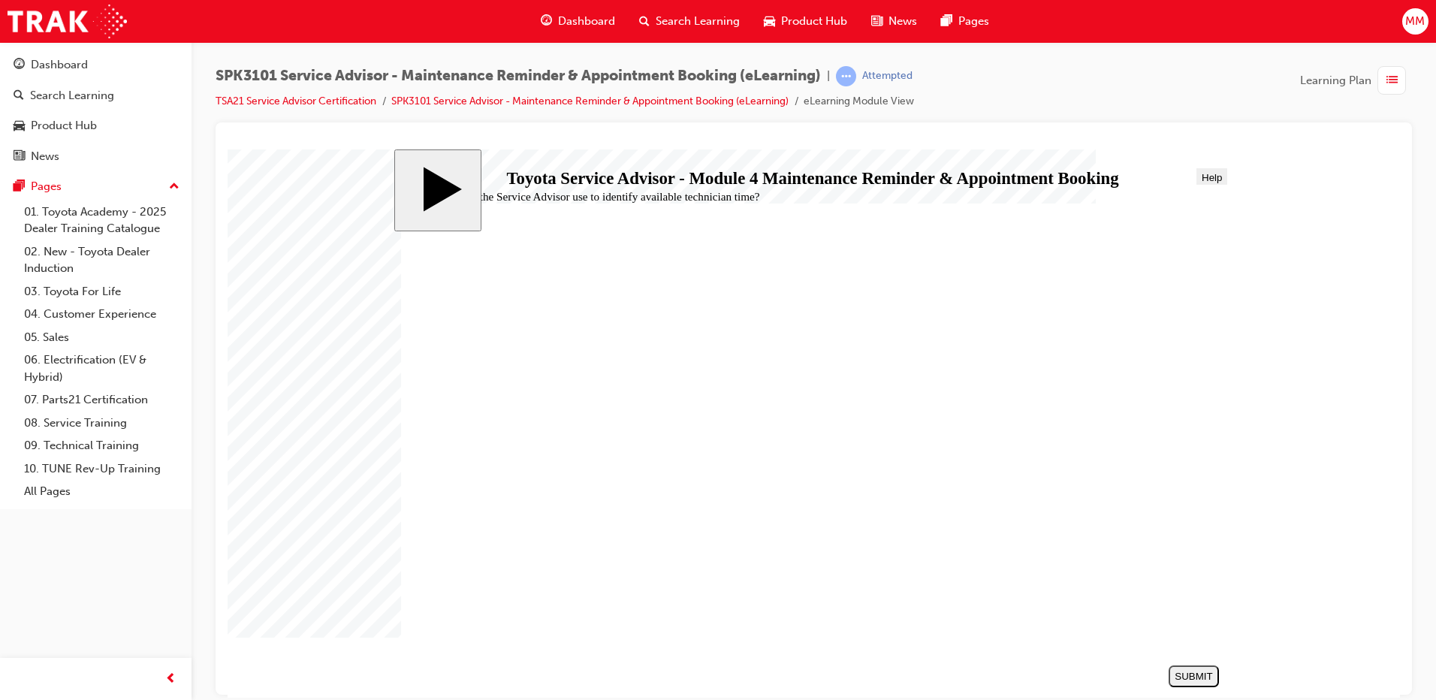
radio input "true"
click at [1189, 678] on div "SUBMIT" at bounding box center [1193, 675] width 38 height 11
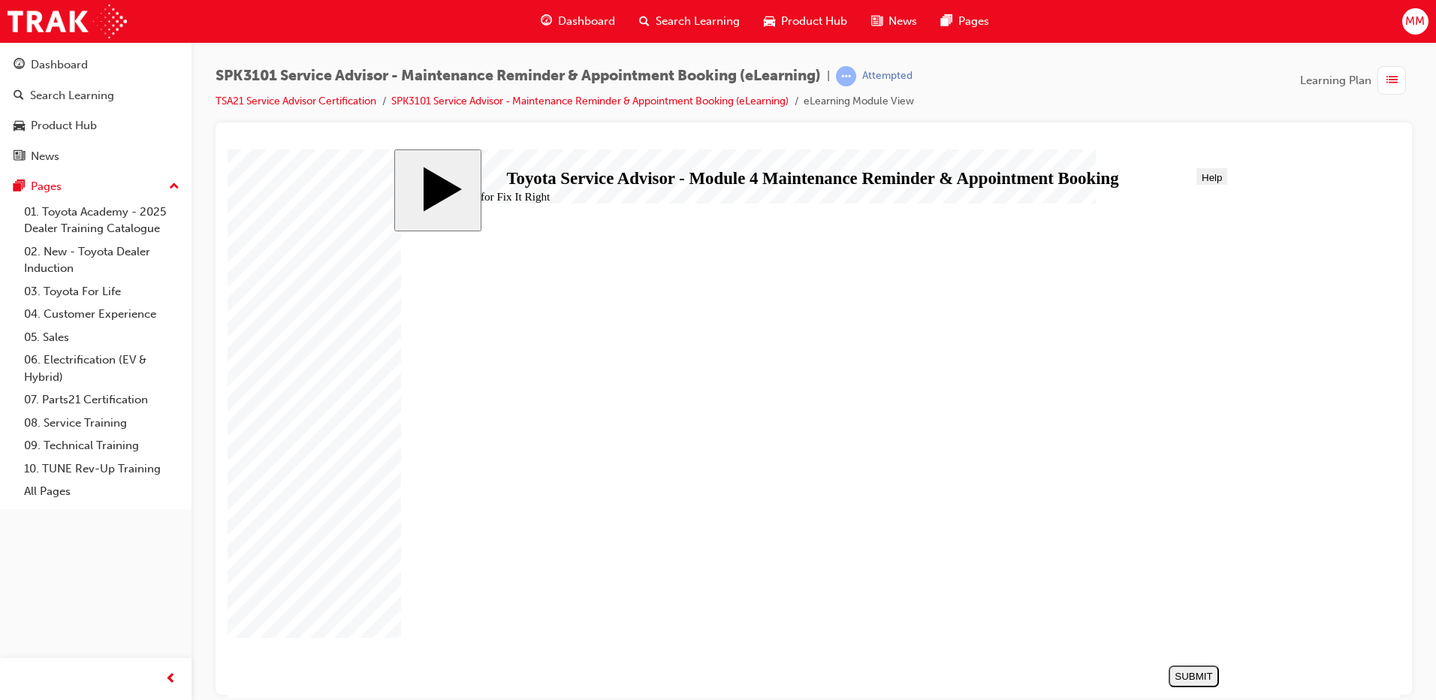
drag, startPoint x: 540, startPoint y: 354, endPoint x: 646, endPoint y: 420, distance: 125.8
radio input "true"
click at [1188, 672] on div "SUBMIT" at bounding box center [1193, 675] width 38 height 11
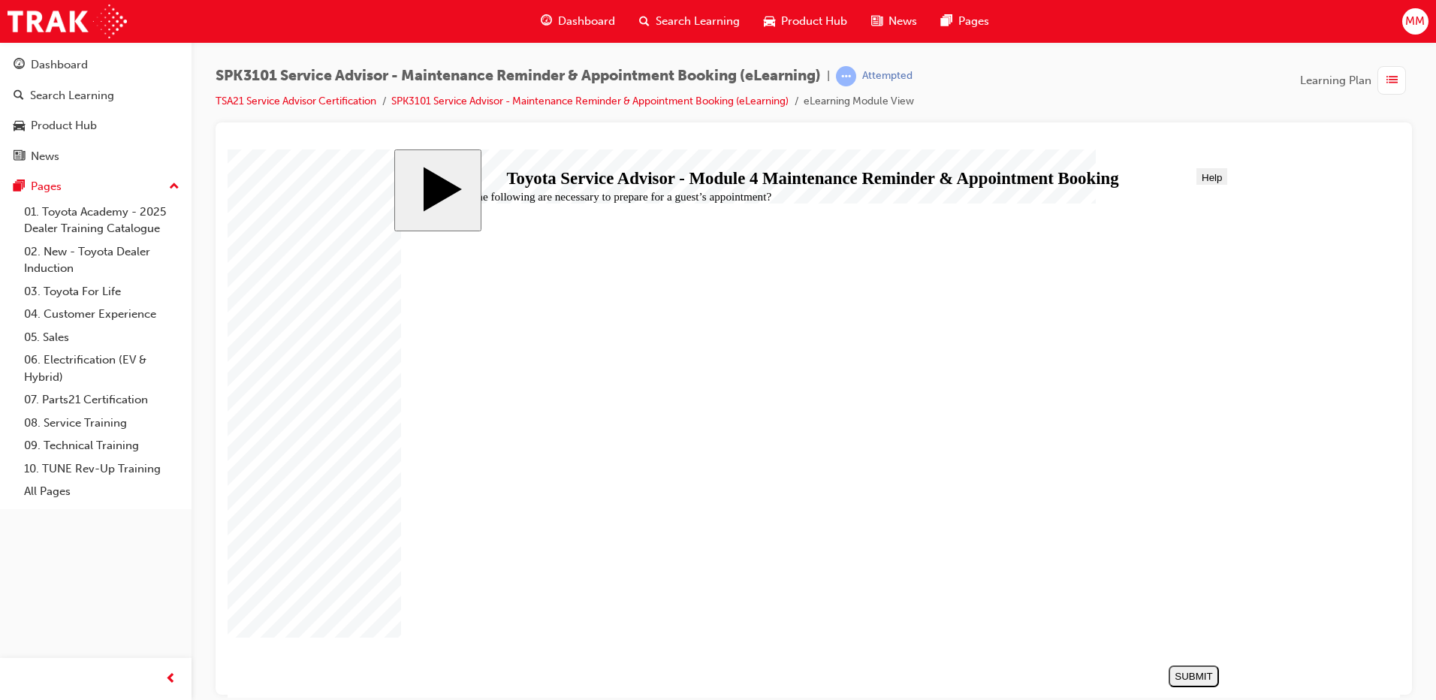
click at [1198, 679] on div "SUBMIT" at bounding box center [1193, 675] width 38 height 11
radio input "true"
click at [1196, 670] on div "SUBMIT" at bounding box center [1193, 675] width 38 height 11
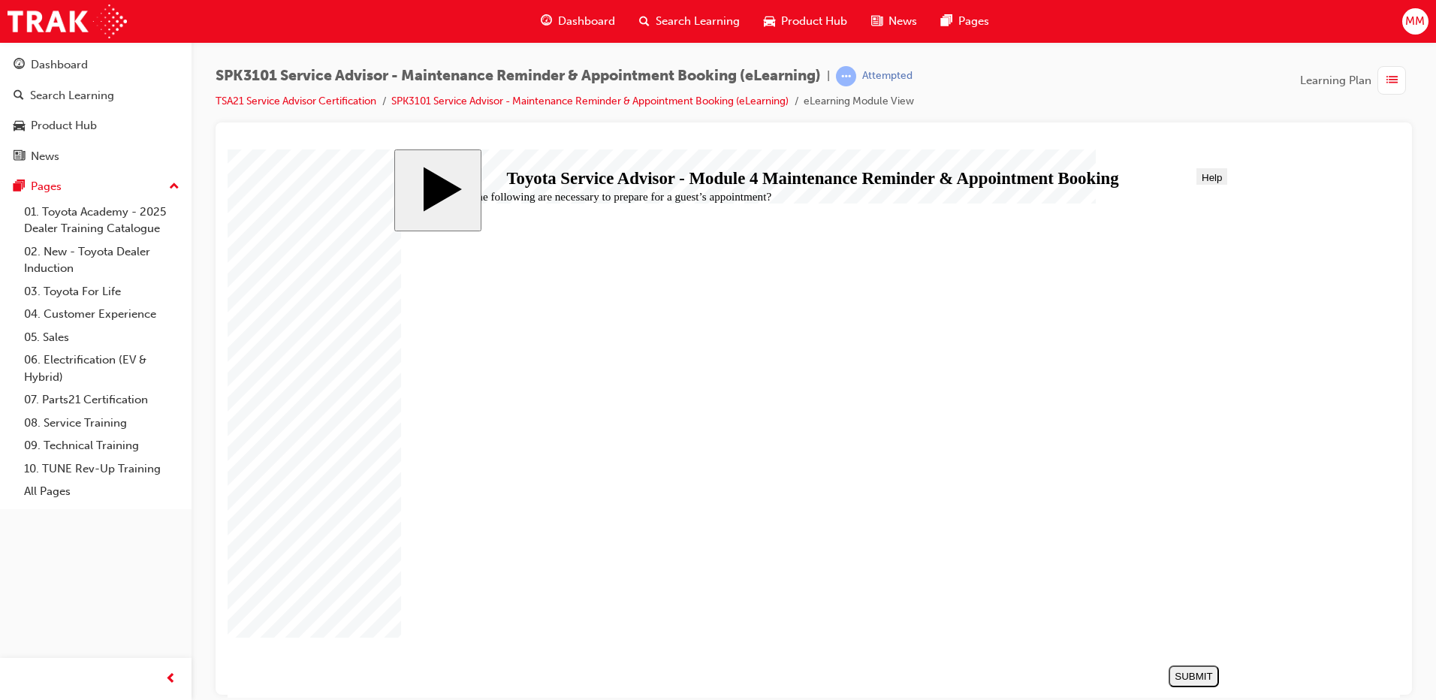
click at [80, 74] on link "Dashboard" at bounding box center [95, 65] width 179 height 28
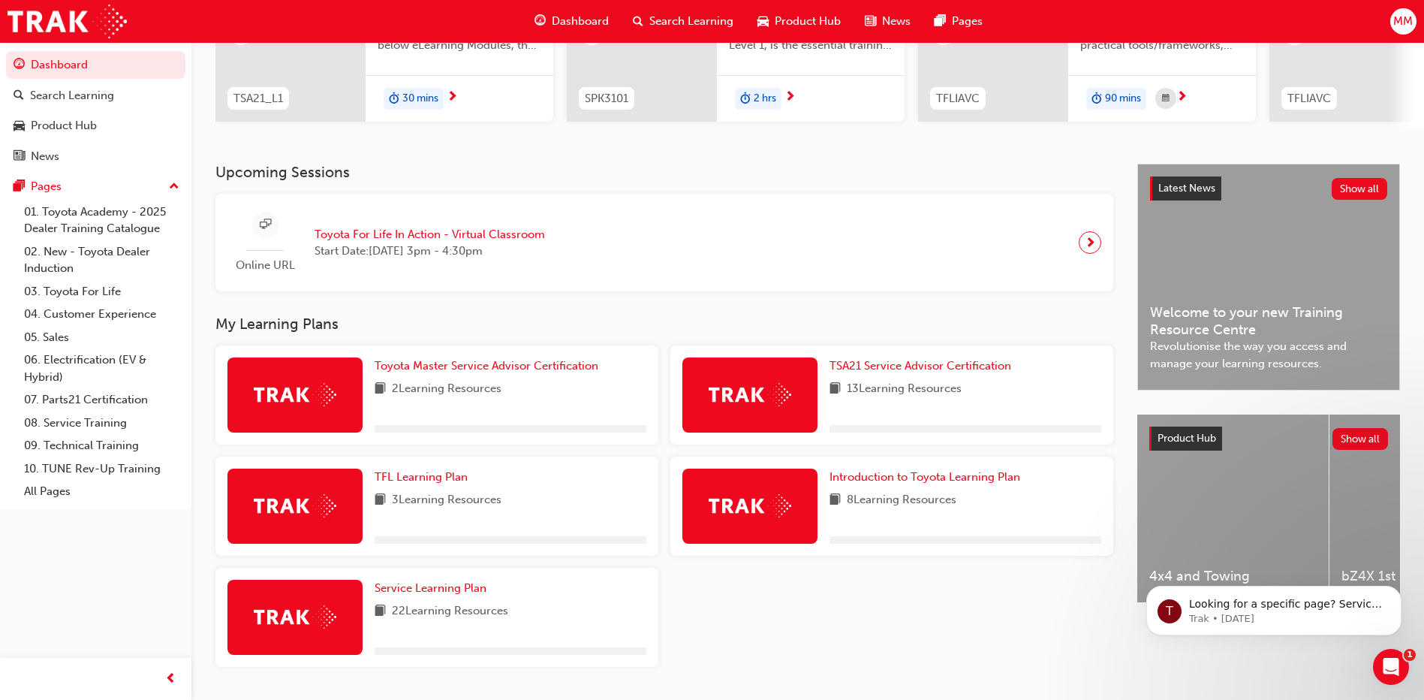
scroll to position [225, 0]
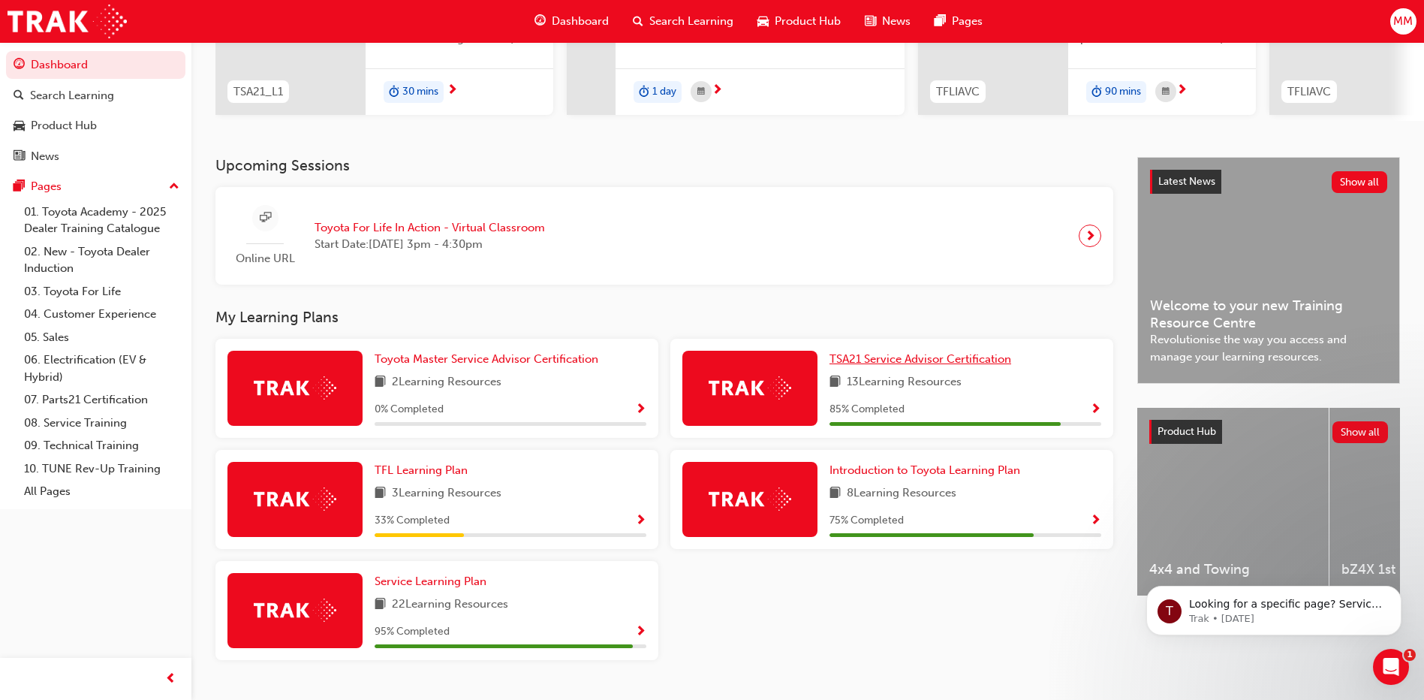
click at [866, 366] on span "TSA21 Service Advisor Certification" at bounding box center [921, 359] width 182 height 14
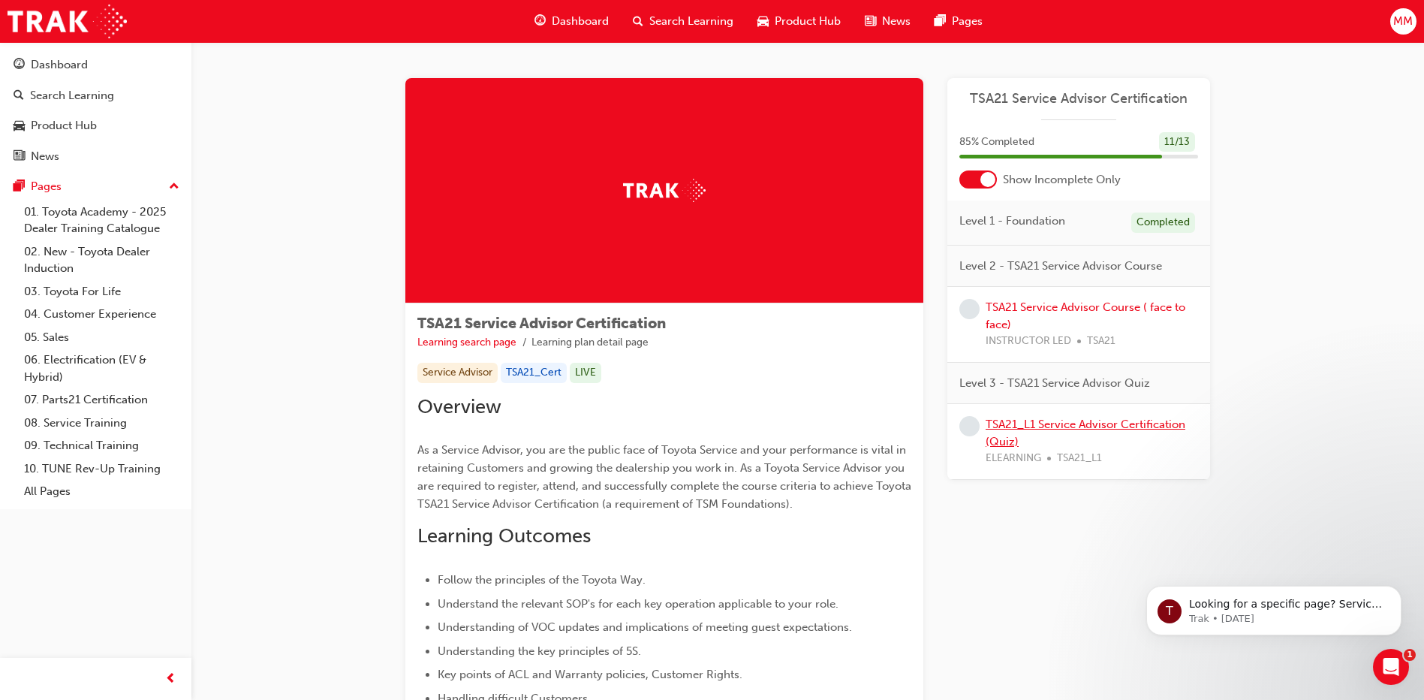
click at [1093, 426] on link "TSA21_L1 Service Advisor Certification (Quiz)" at bounding box center [1086, 432] width 200 height 31
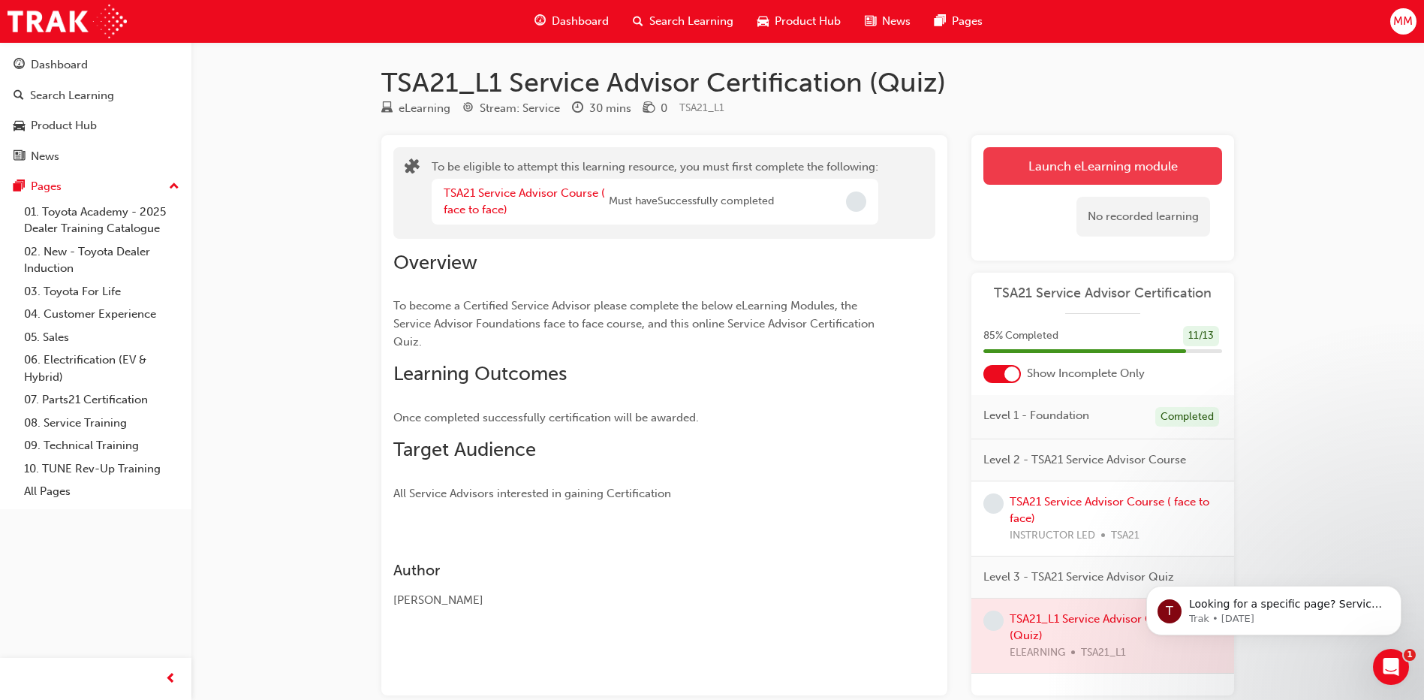
click at [1125, 167] on button "Launch eLearning module" at bounding box center [1103, 166] width 239 height 38
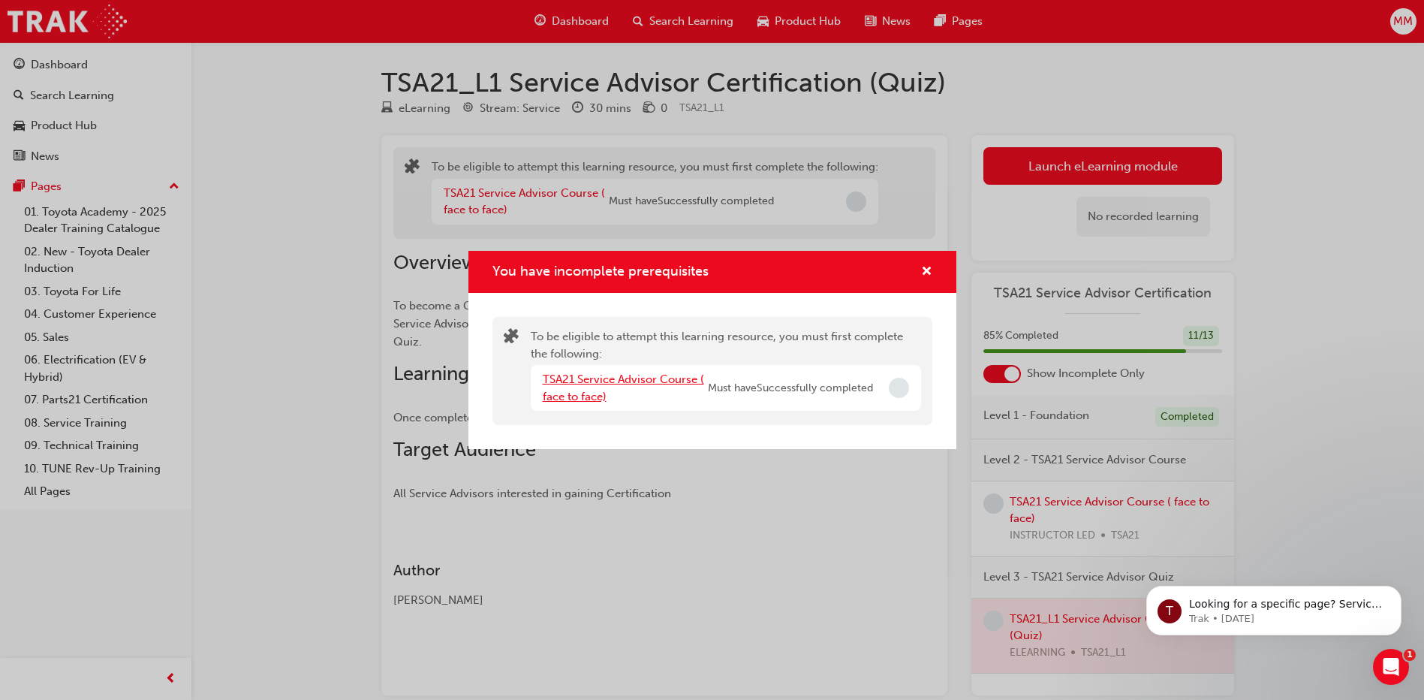
click at [628, 380] on link "TSA21 Service Advisor Course ( face to face)" at bounding box center [623, 387] width 161 height 31
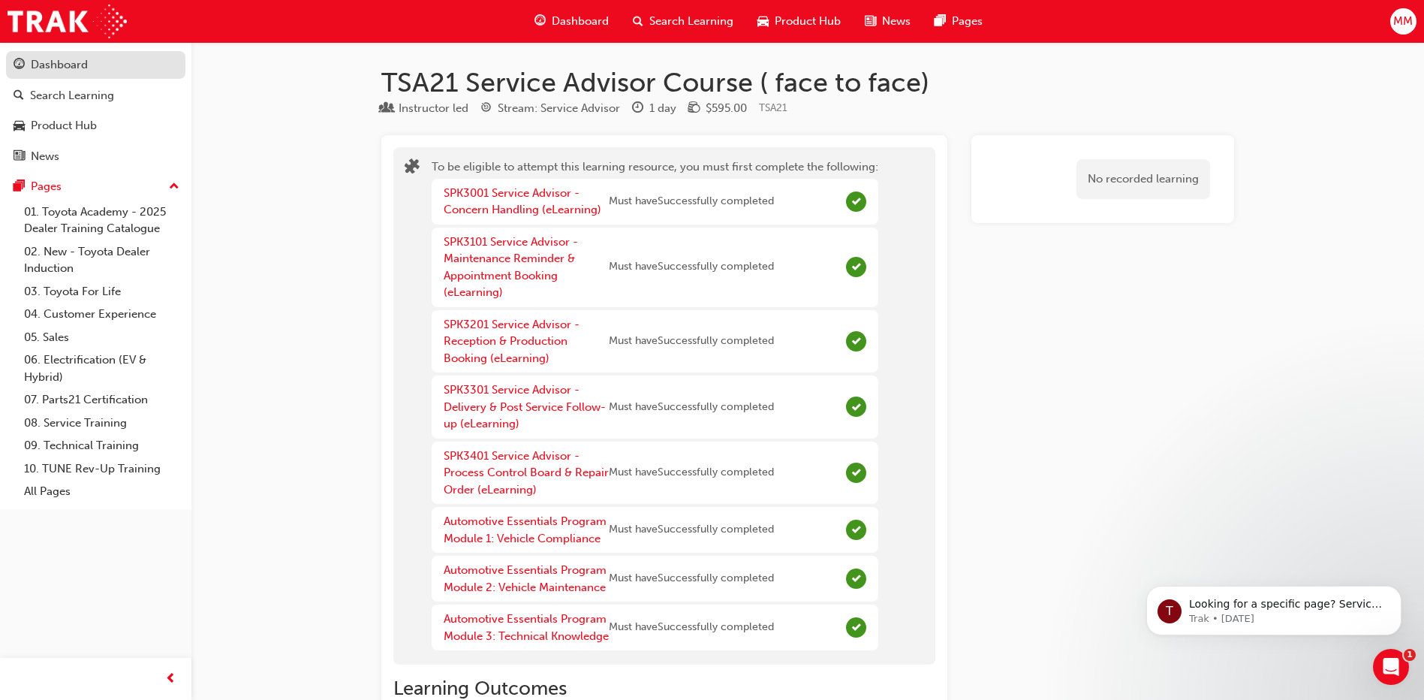
click at [110, 74] on div "Dashboard" at bounding box center [96, 65] width 164 height 19
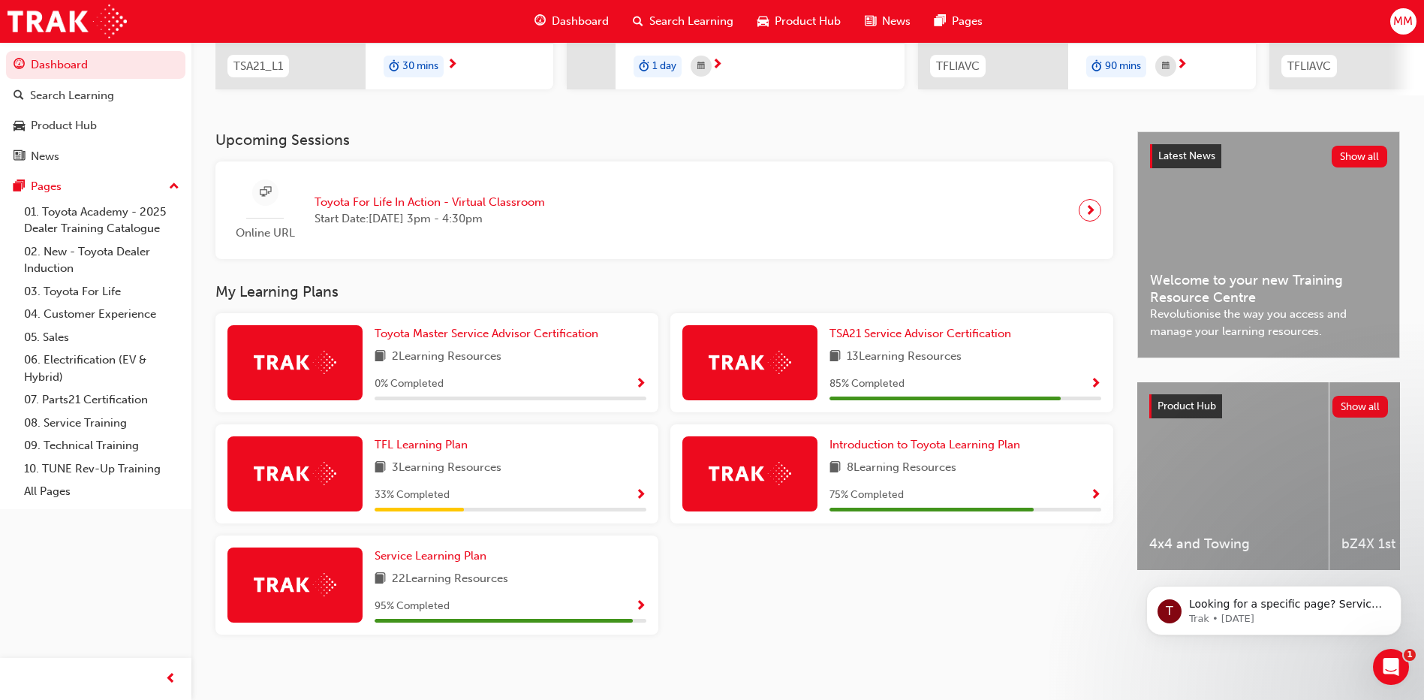
scroll to position [265, 0]
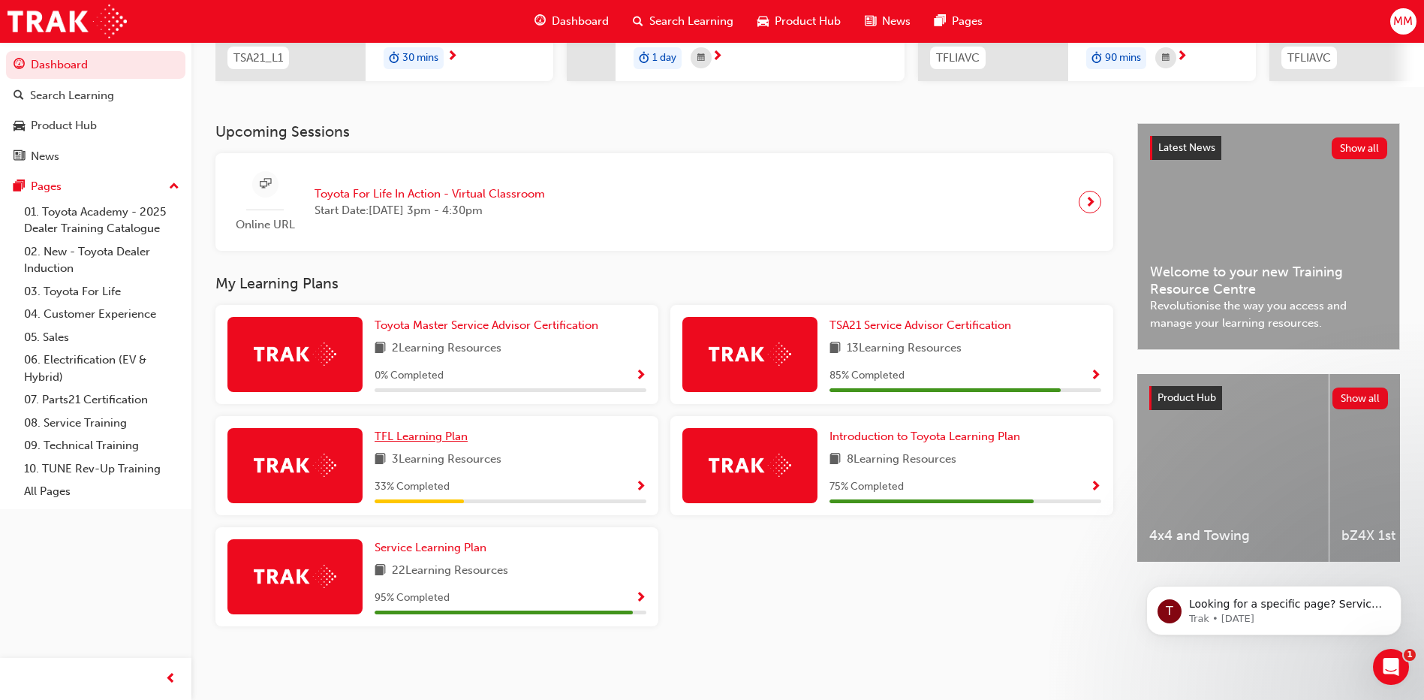
click at [395, 428] on link "TFL Learning Plan" at bounding box center [424, 436] width 99 height 17
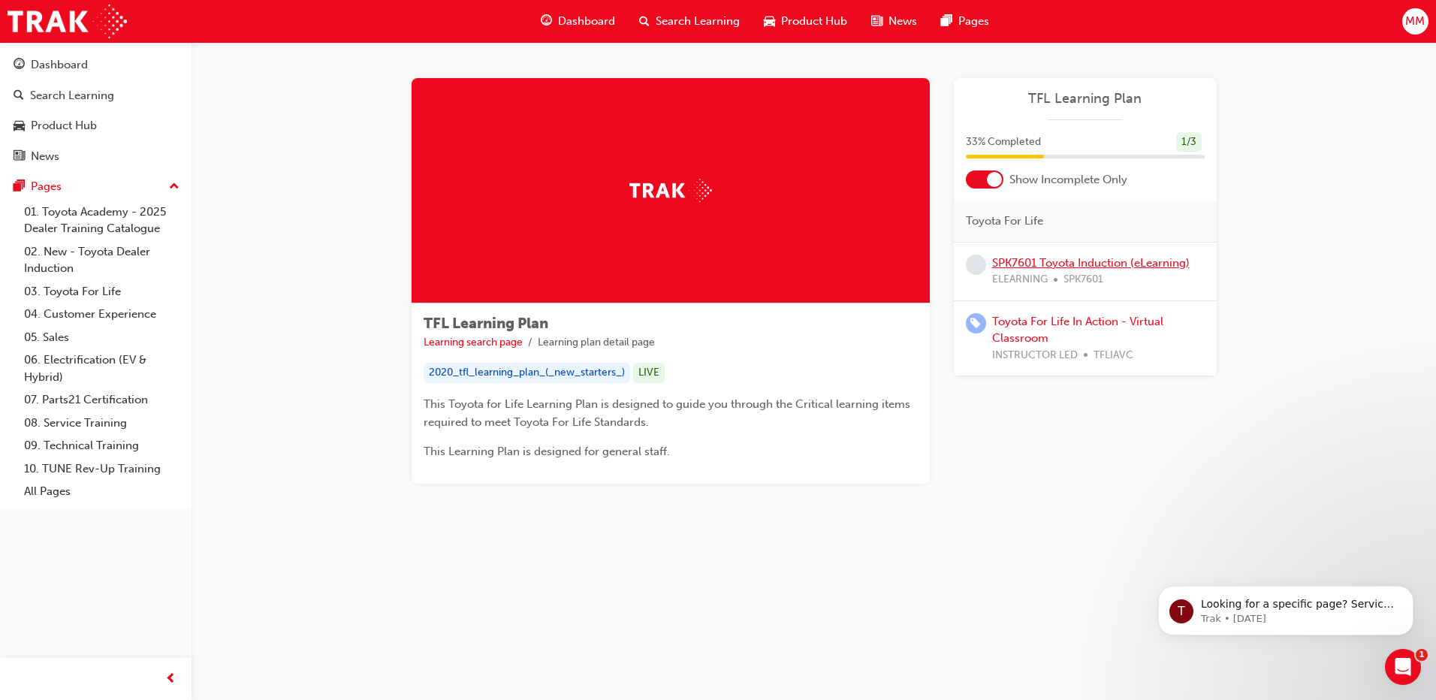
click at [1107, 257] on link "SPK7601 Toyota Induction (eLearning)" at bounding box center [1090, 263] width 197 height 14
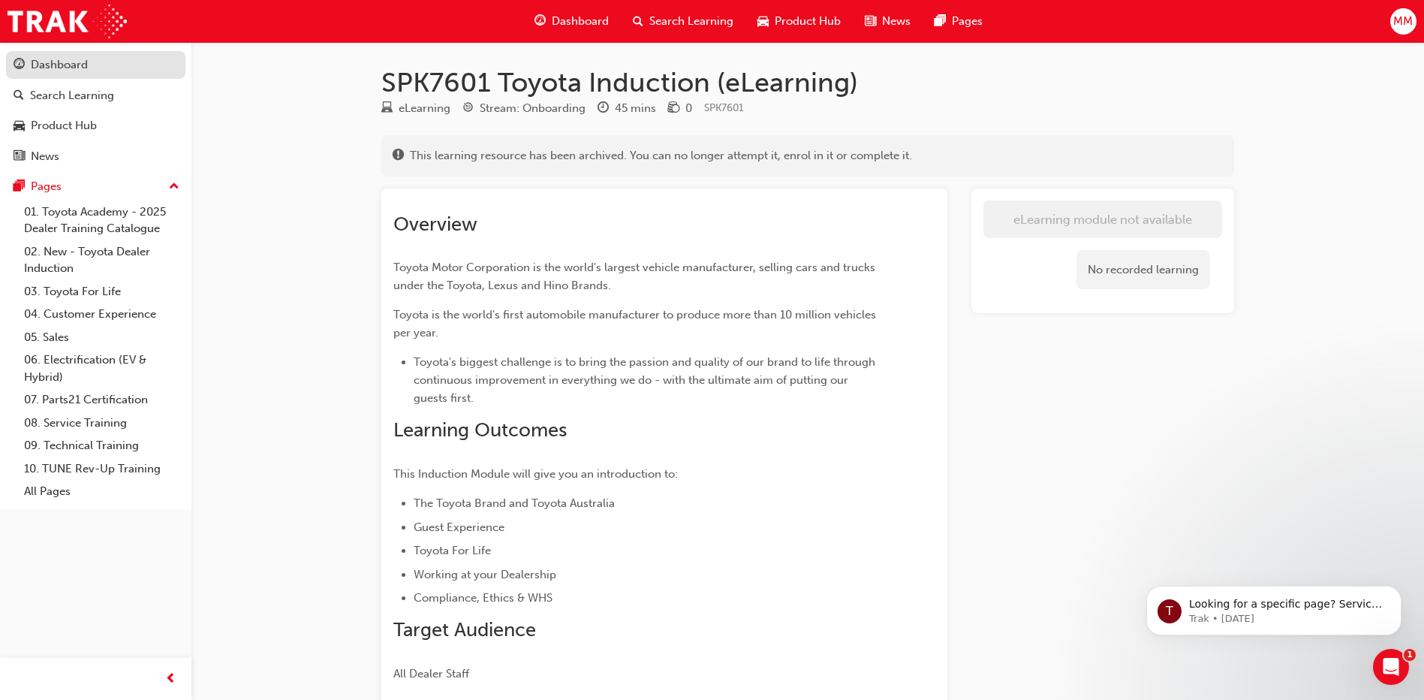
click at [55, 68] on div "Dashboard" at bounding box center [59, 64] width 57 height 17
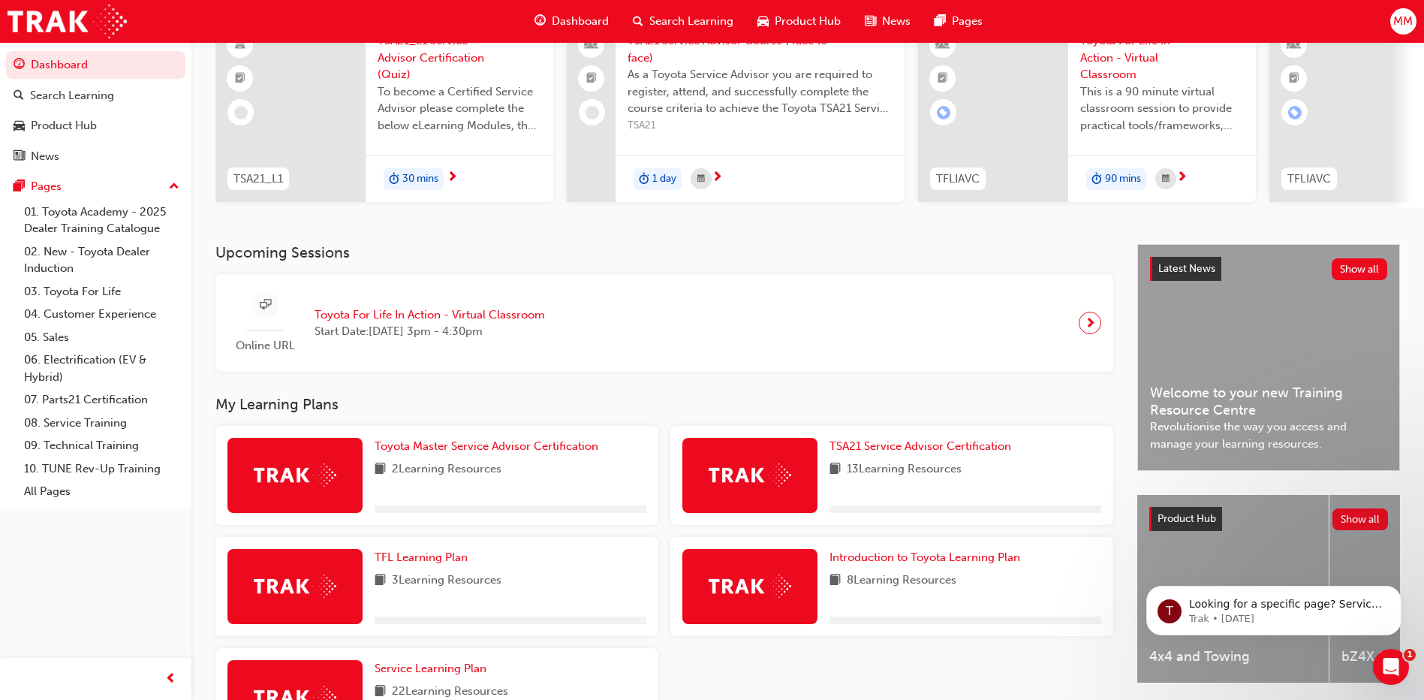
scroll to position [150, 0]
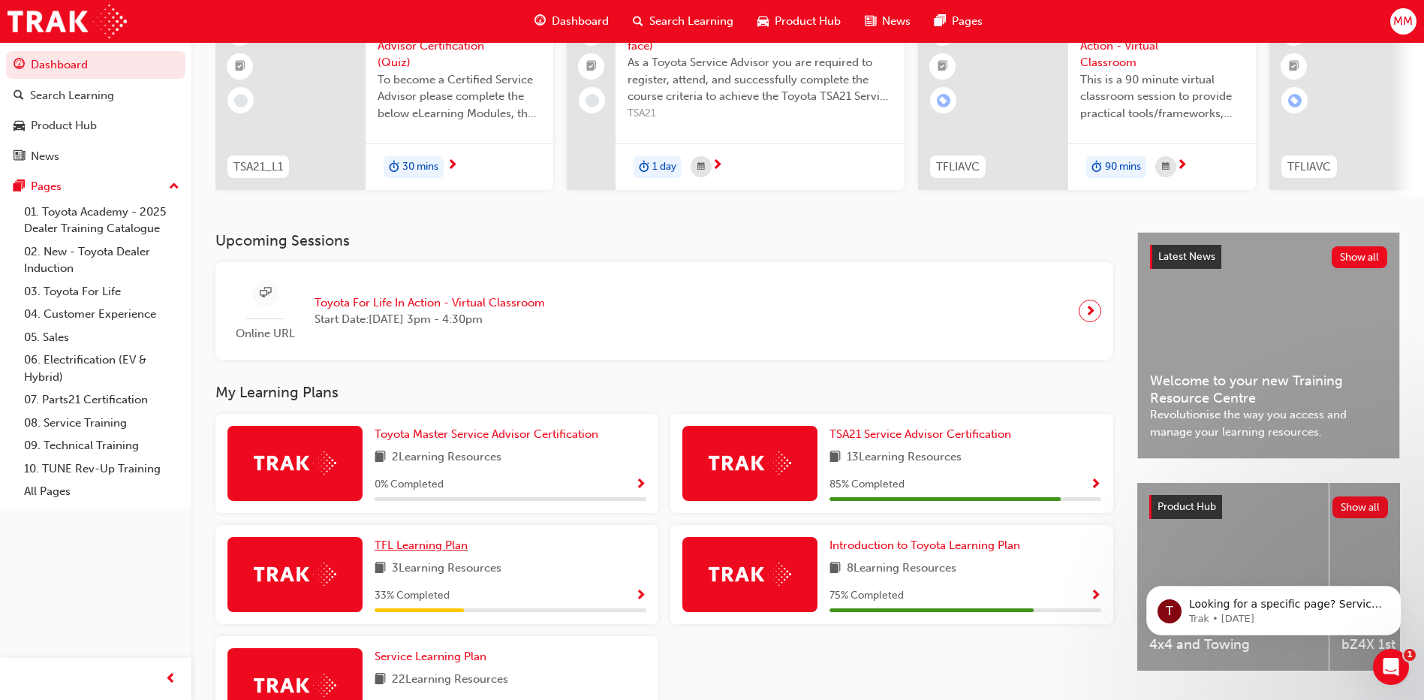
click at [444, 554] on link "TFL Learning Plan" at bounding box center [424, 545] width 99 height 17
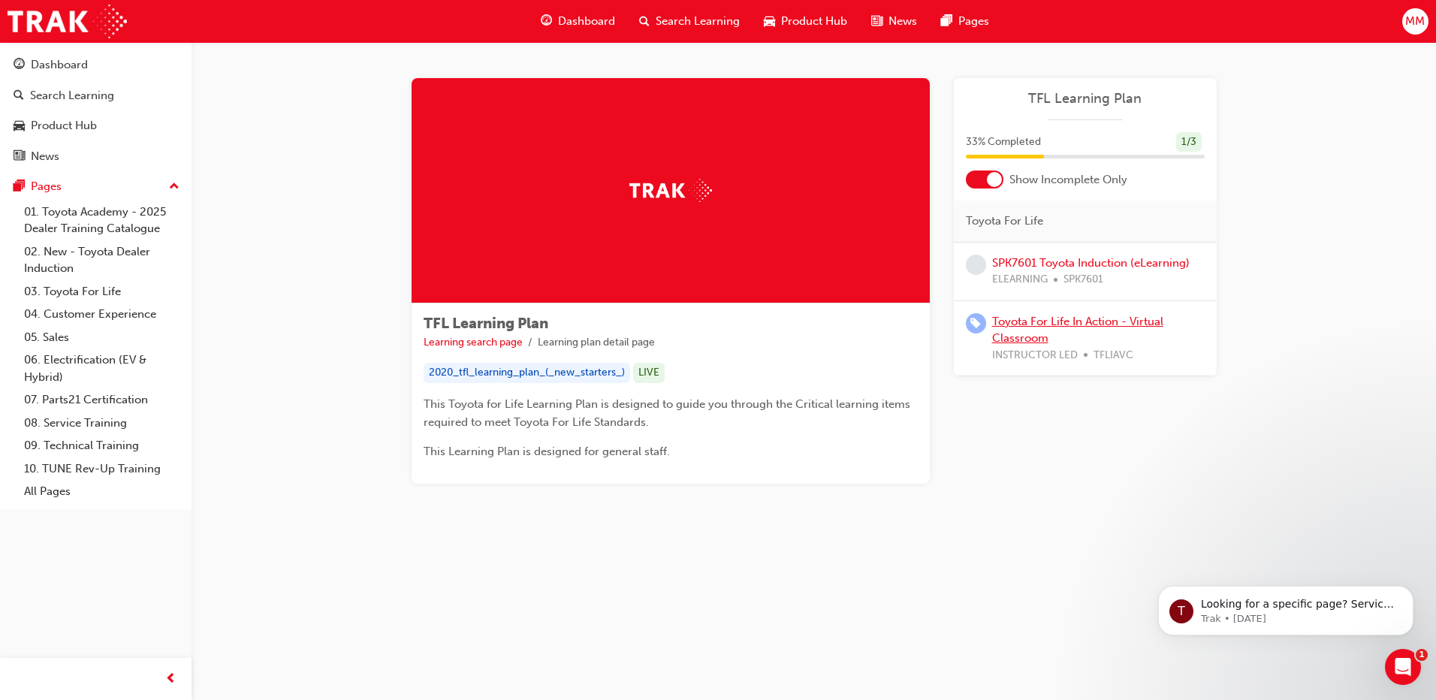
click at [1083, 324] on link "Toyota For Life In Action - Virtual Classroom" at bounding box center [1077, 330] width 171 height 31
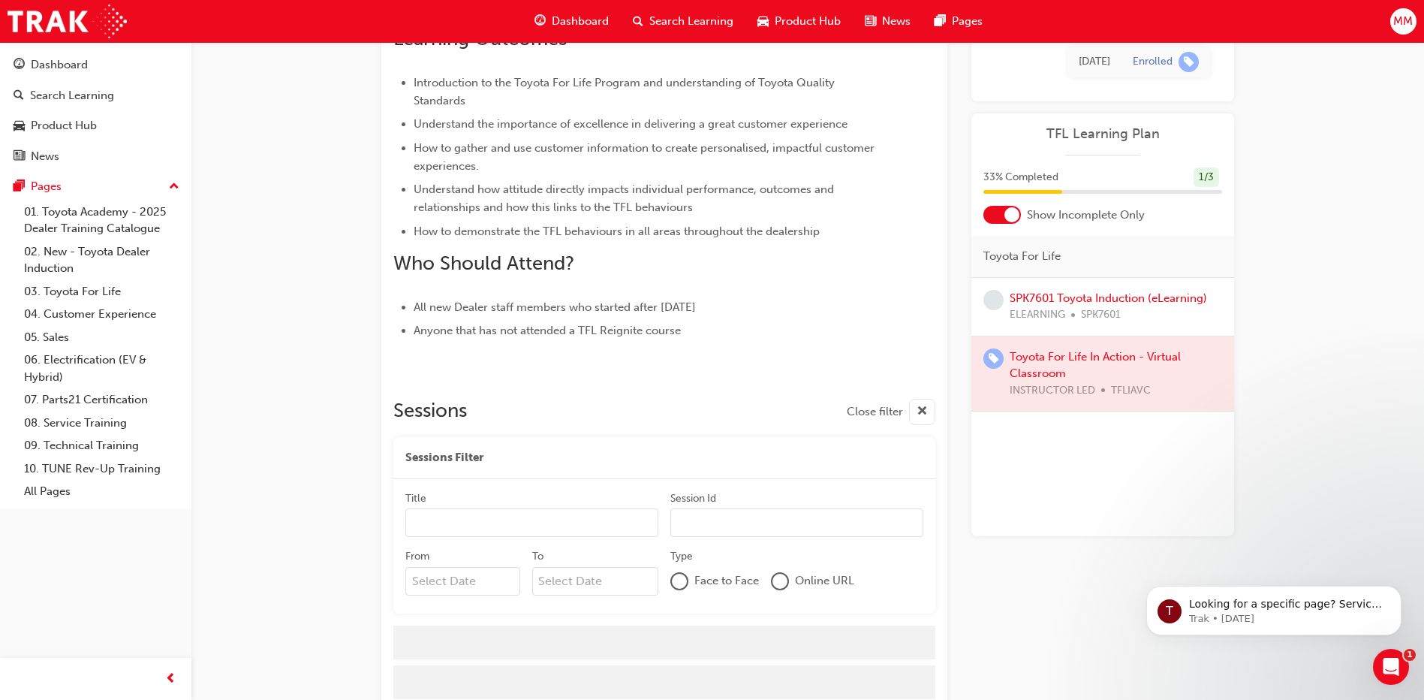
scroll to position [610, 0]
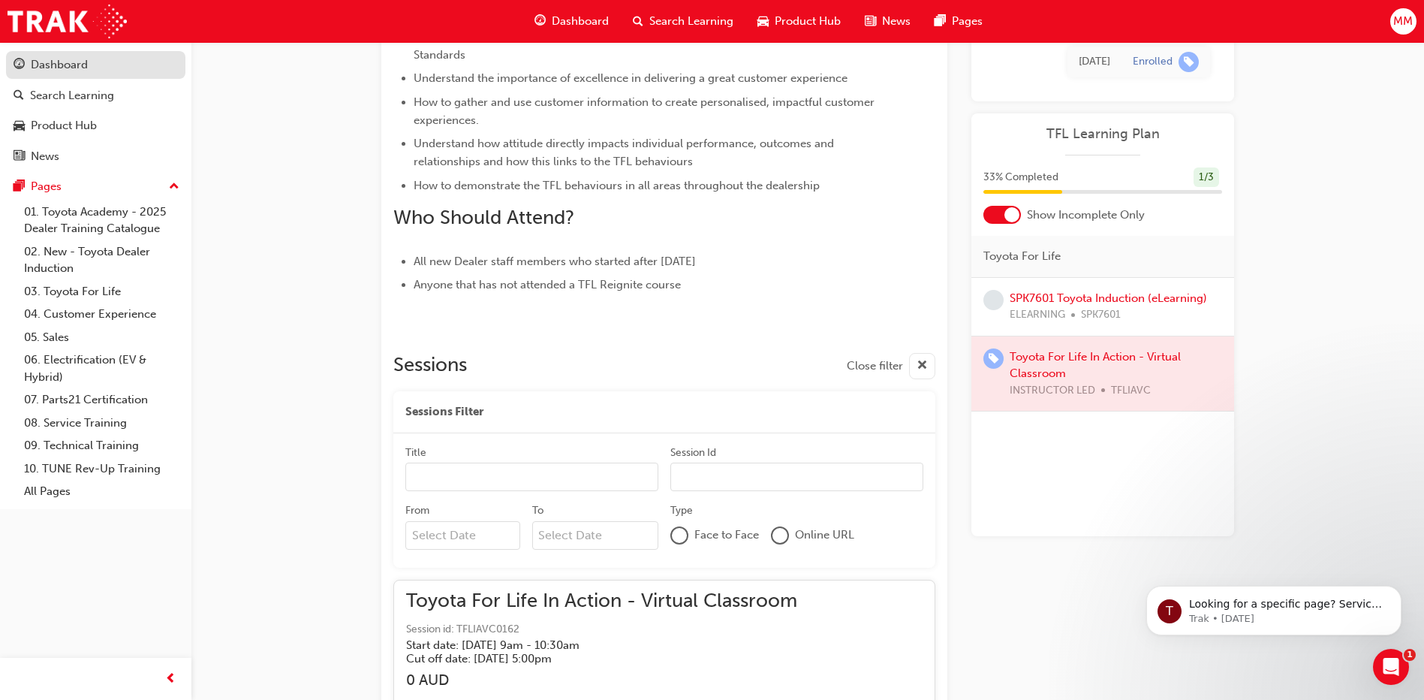
click at [118, 74] on div "Dashboard" at bounding box center [96, 65] width 164 height 19
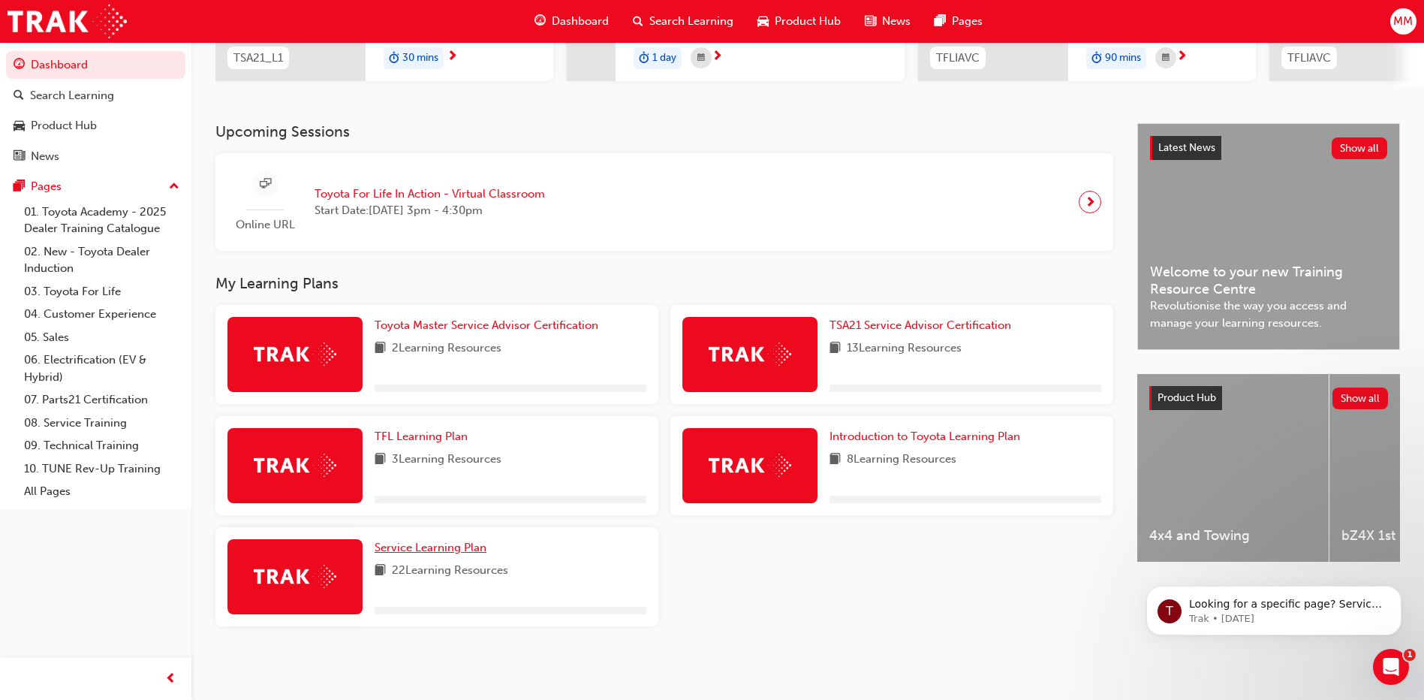
scroll to position [265, 0]
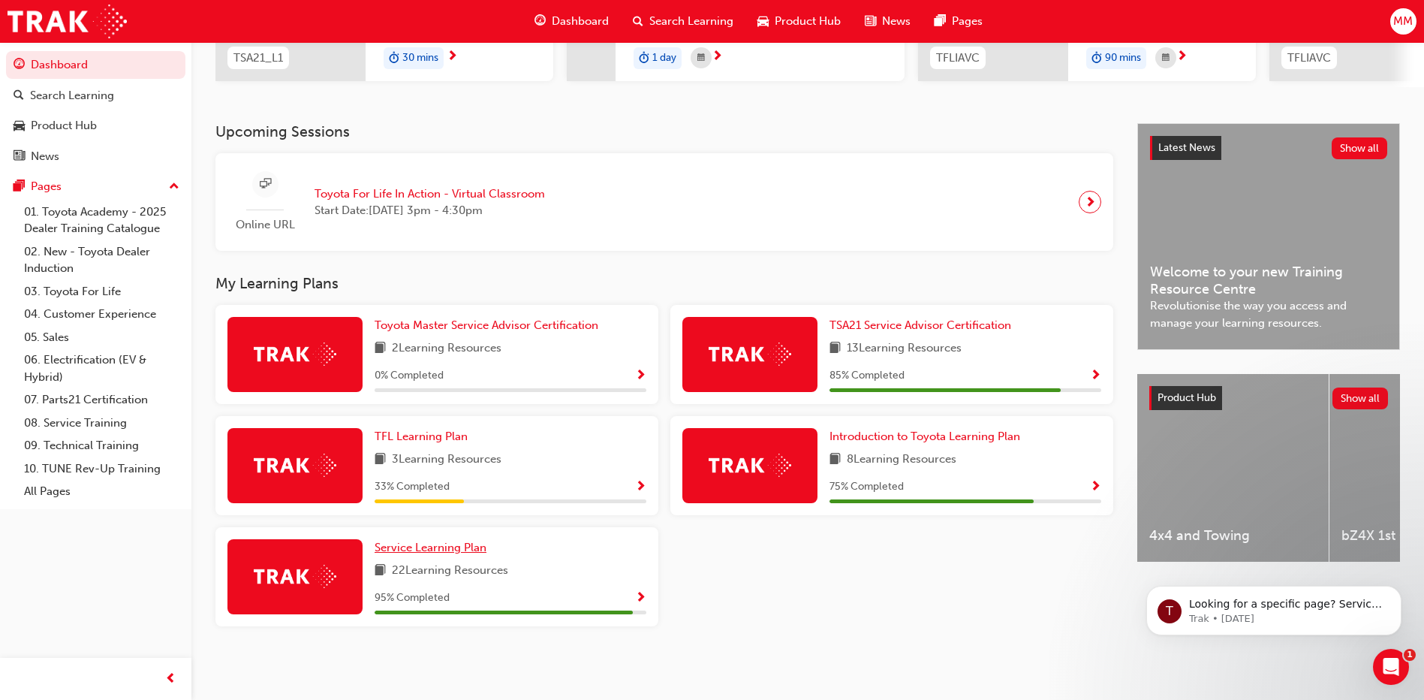
click at [429, 543] on span "Service Learning Plan" at bounding box center [431, 548] width 112 height 14
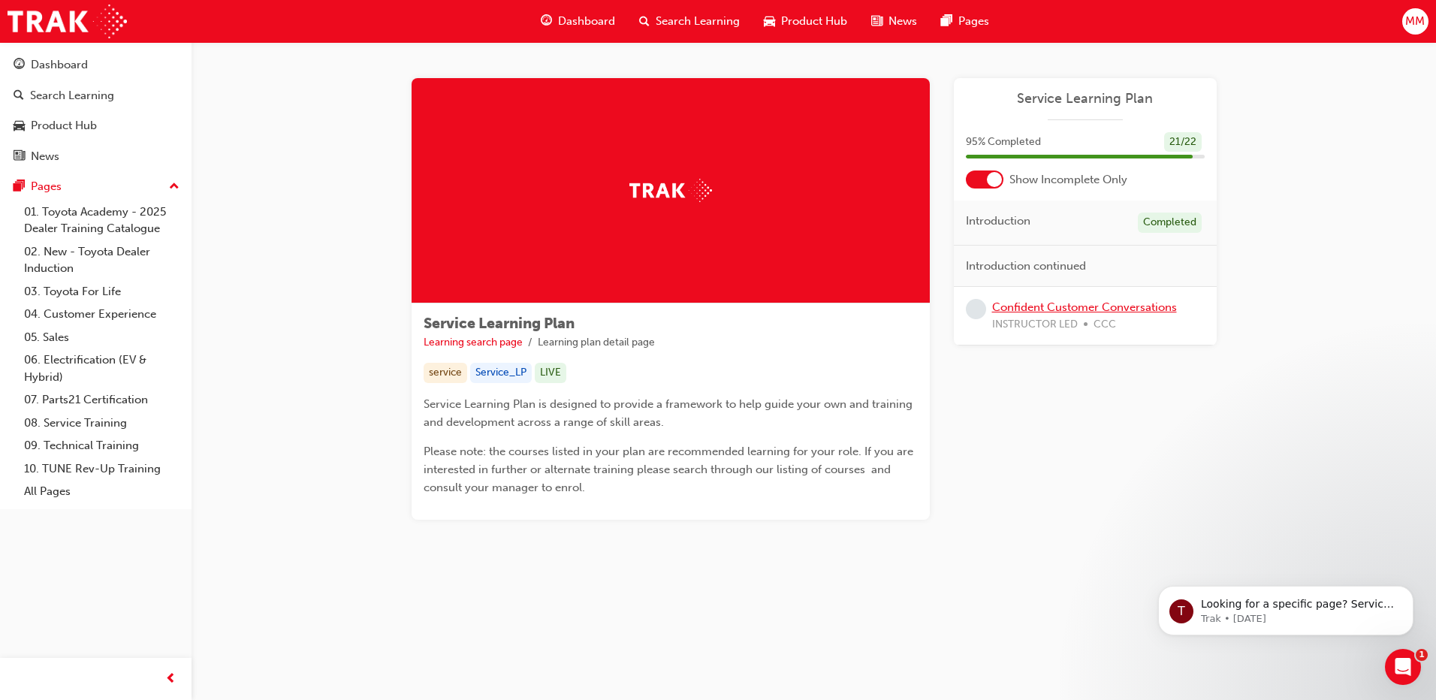
click at [1095, 308] on link "Confident Customer Conversations" at bounding box center [1084, 307] width 185 height 14
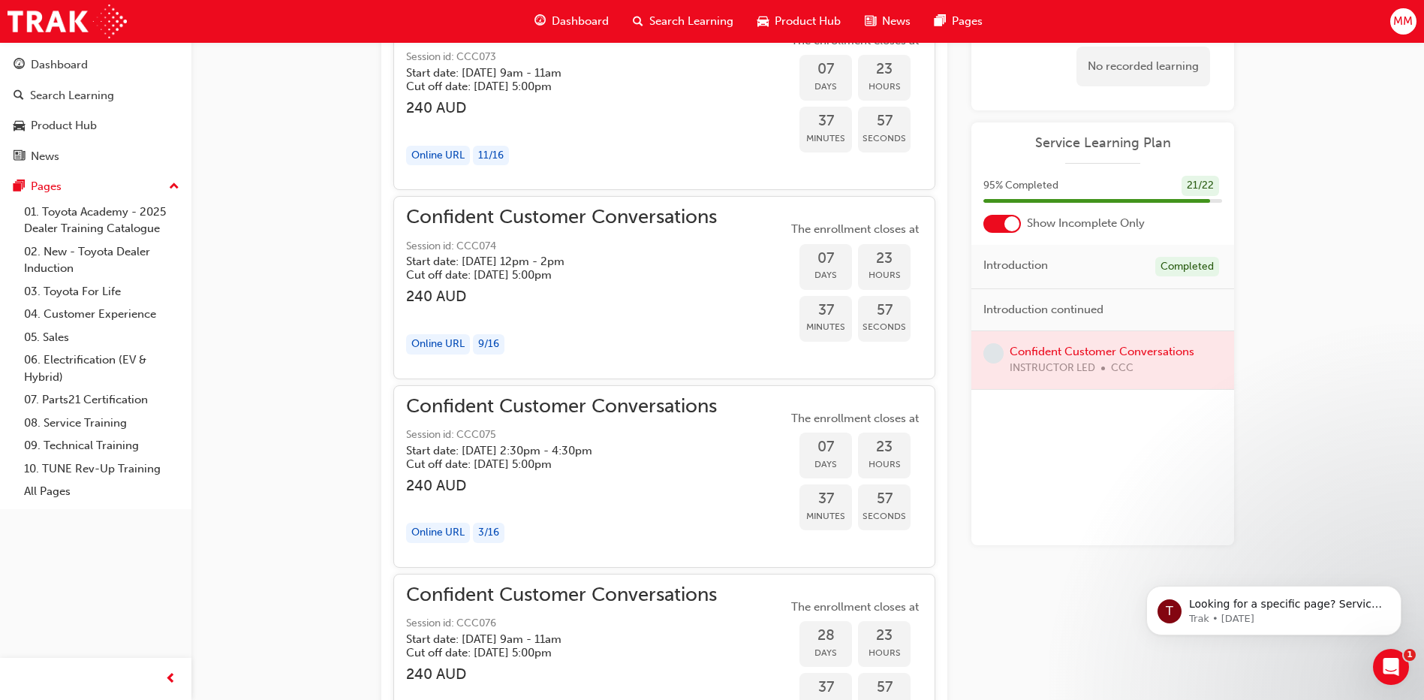
scroll to position [1216, 0]
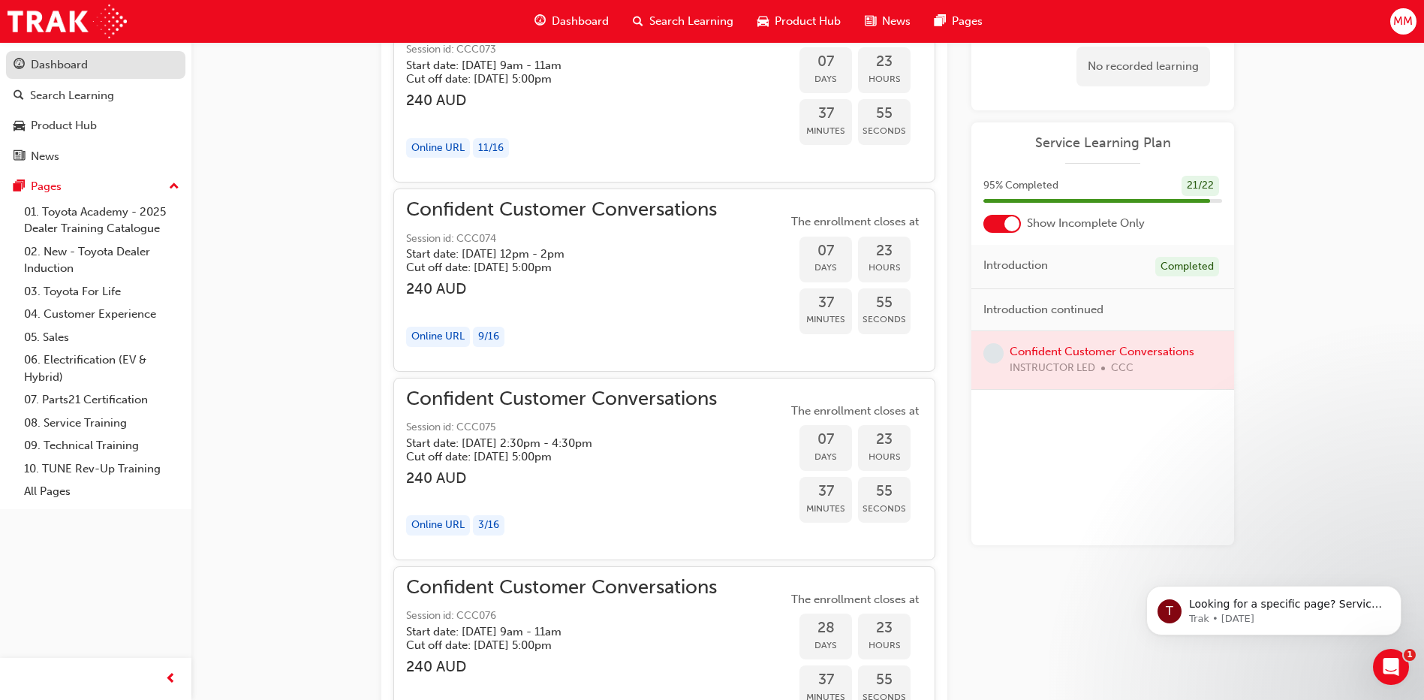
click at [41, 63] on div "Dashboard" at bounding box center [59, 64] width 57 height 17
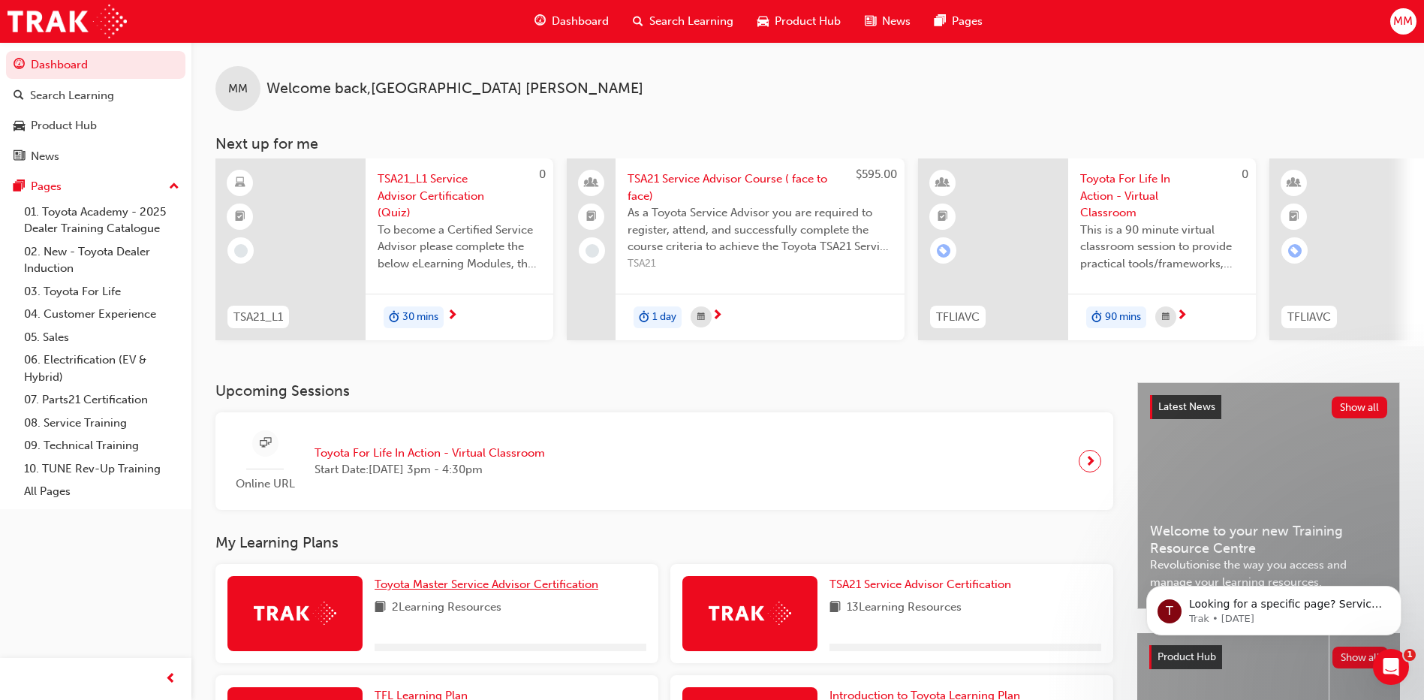
click at [426, 588] on span "Toyota Master Service Advisor Certification" at bounding box center [487, 584] width 224 height 14
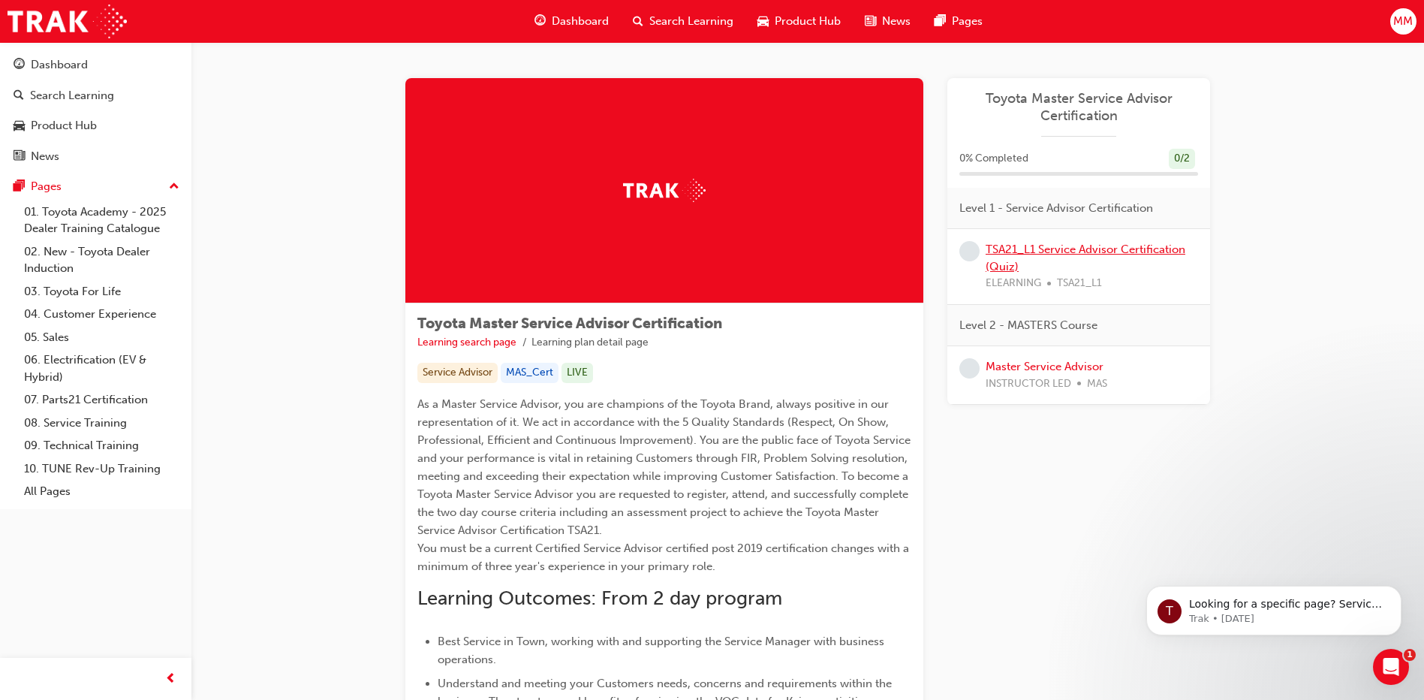
click at [1083, 248] on link "TSA21_L1 Service Advisor Certification (Quiz)" at bounding box center [1086, 258] width 200 height 31
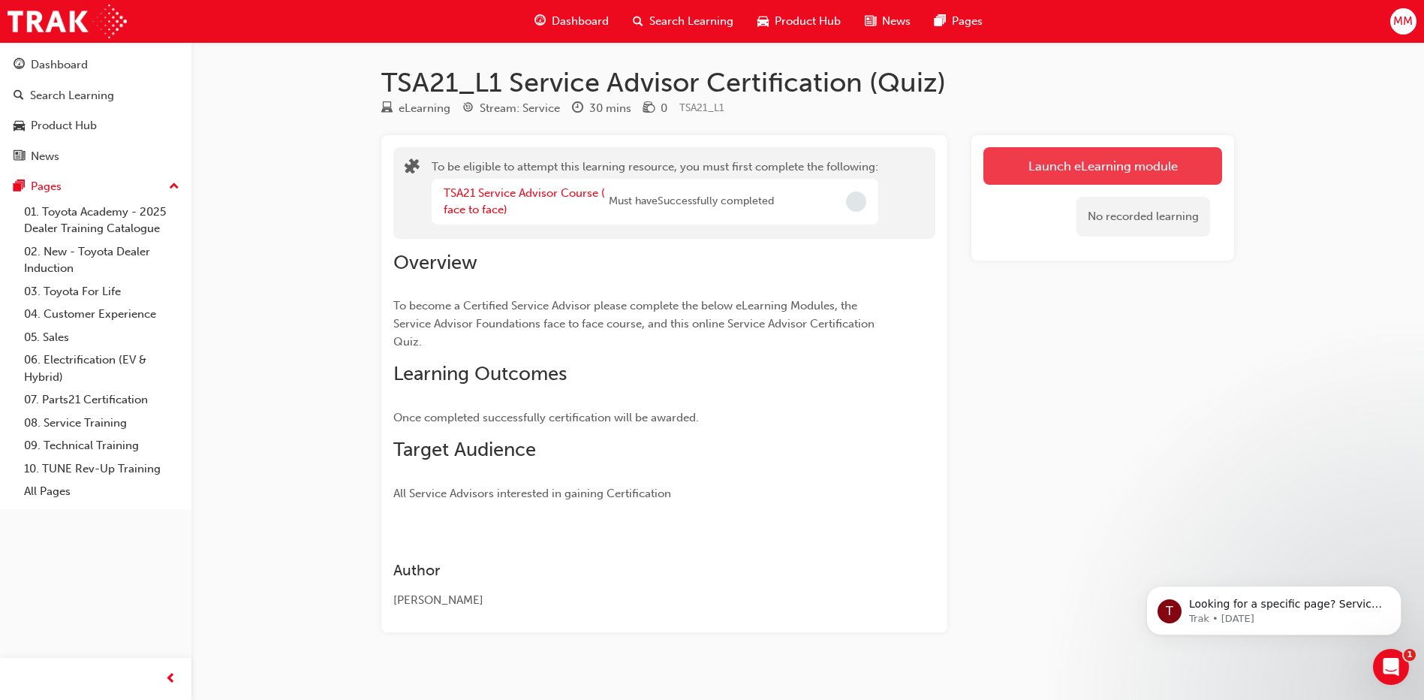
click at [1100, 169] on button "Launch eLearning module" at bounding box center [1103, 166] width 239 height 38
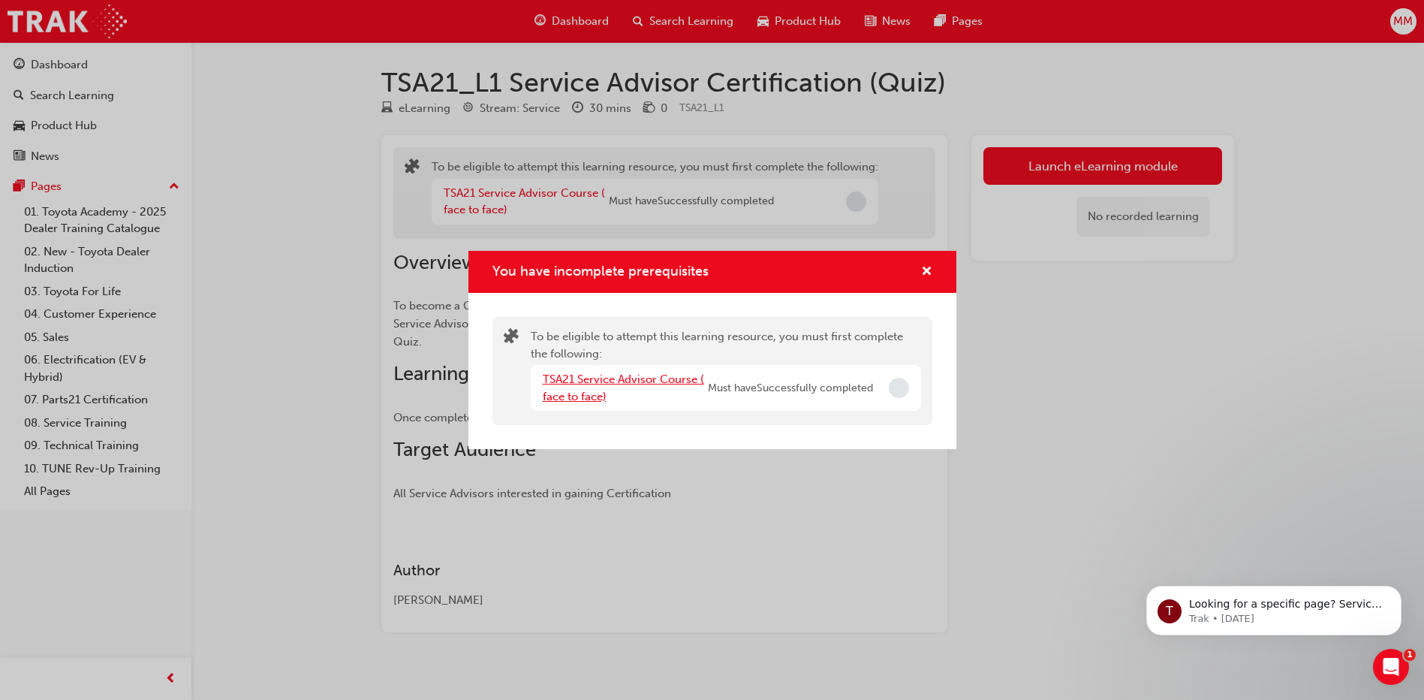
click at [643, 374] on link "TSA21 Service Advisor Course ( face to face)" at bounding box center [623, 387] width 161 height 31
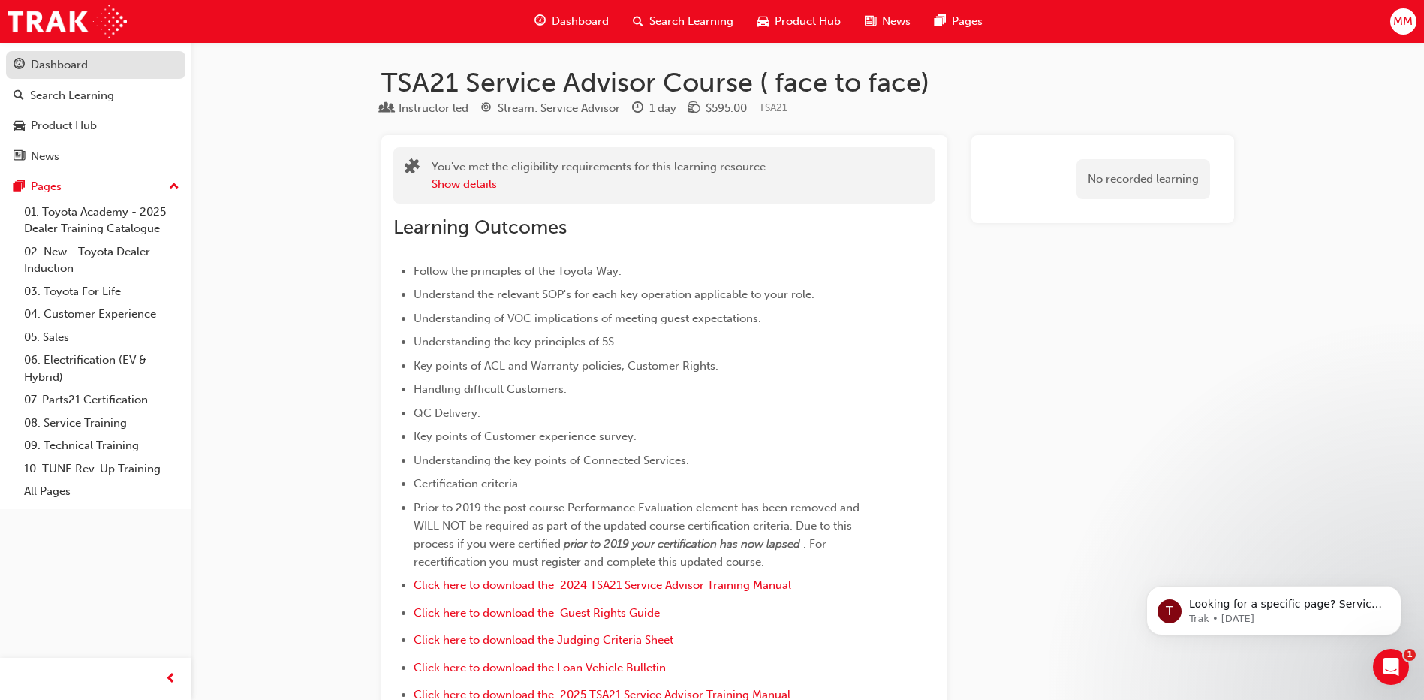
click at [55, 53] on link "Dashboard" at bounding box center [95, 65] width 179 height 28
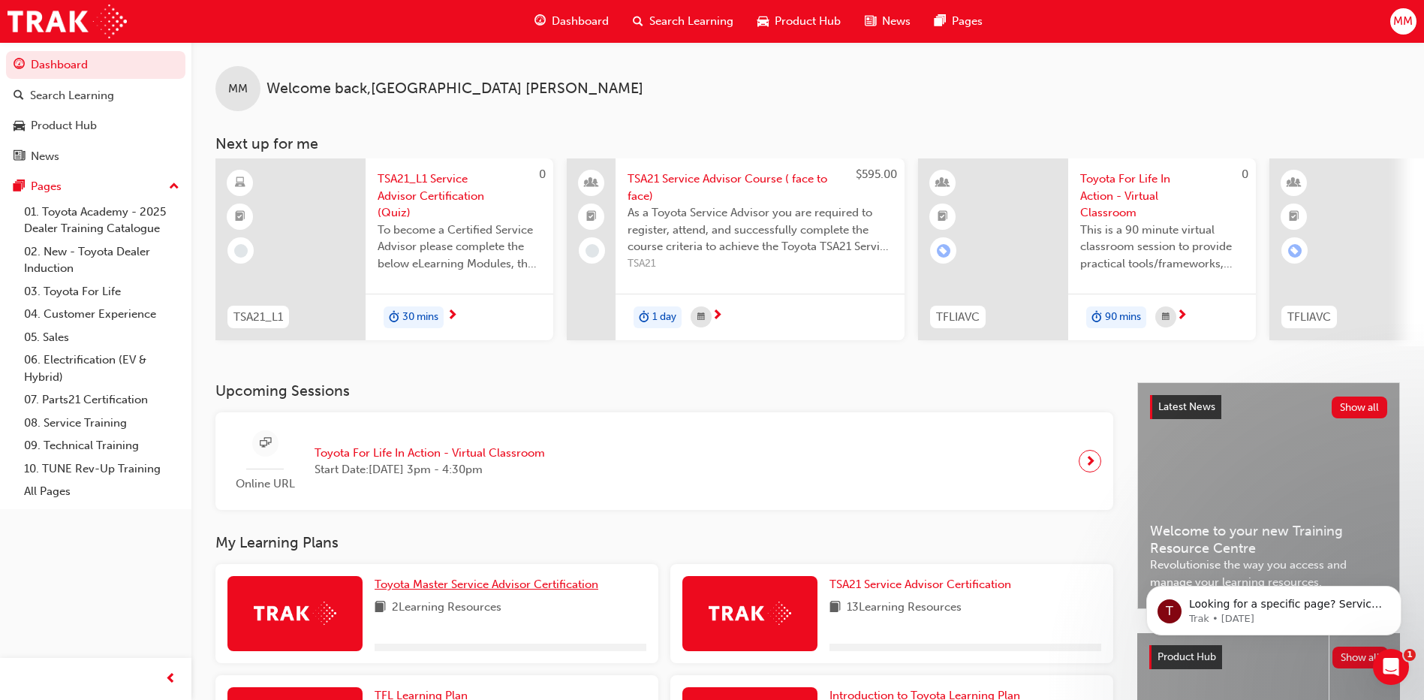
click at [385, 584] on span "Toyota Master Service Advisor Certification" at bounding box center [487, 584] width 224 height 14
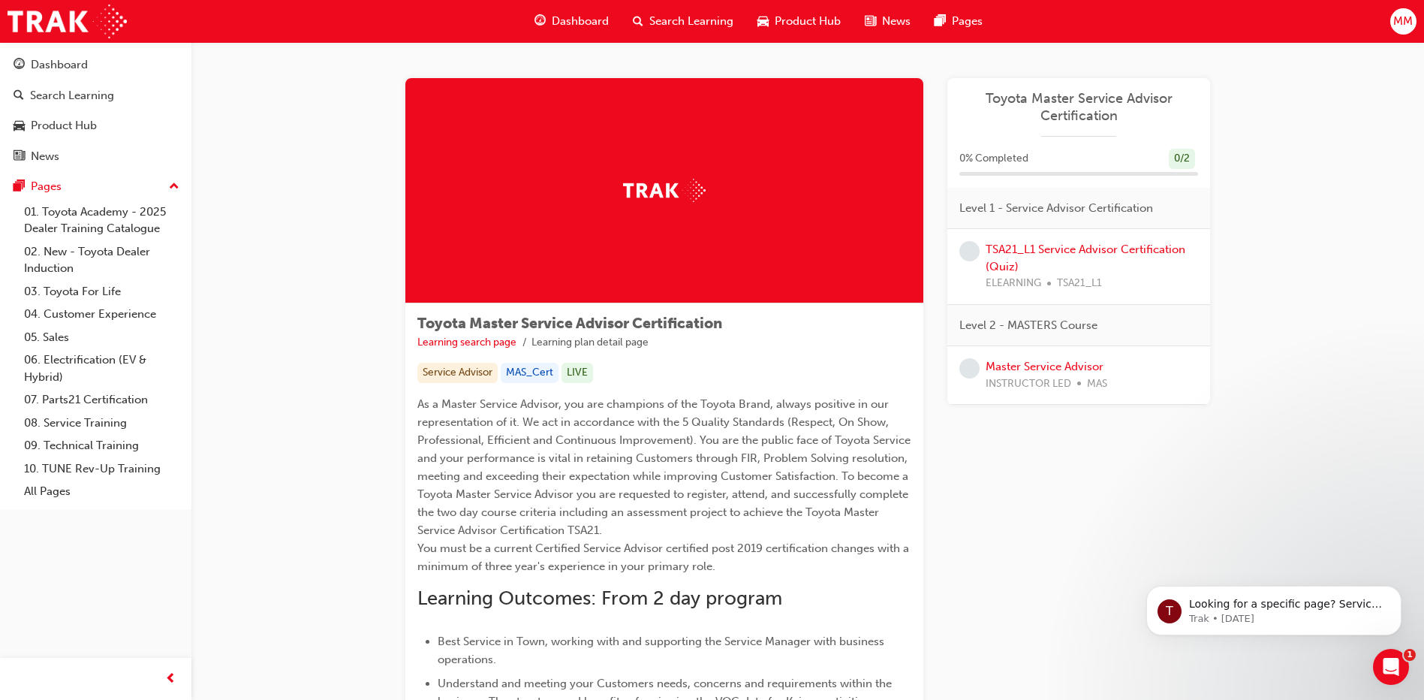
click at [1071, 374] on div "Master Service Advisor INSTRUCTOR LED MAS" at bounding box center [1047, 375] width 122 height 34
click at [1083, 369] on link "Master Service Advisor" at bounding box center [1045, 367] width 118 height 14
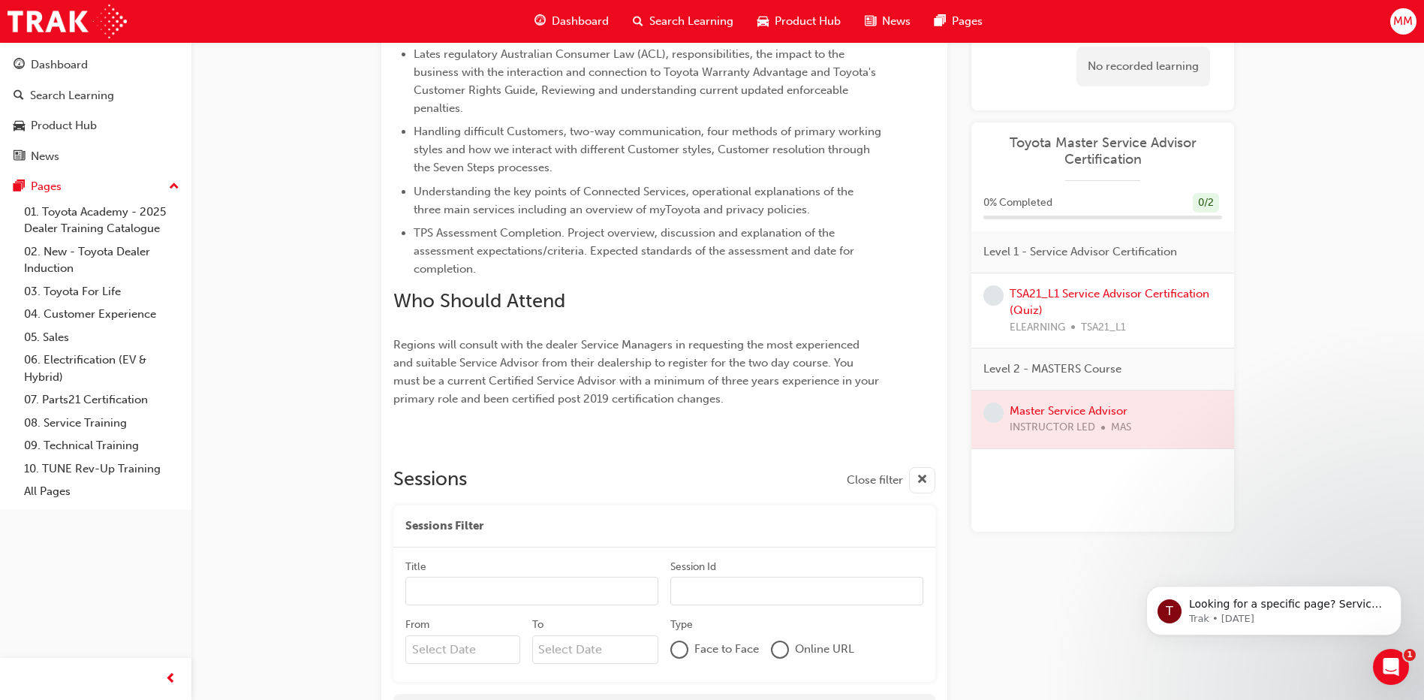
scroll to position [674, 0]
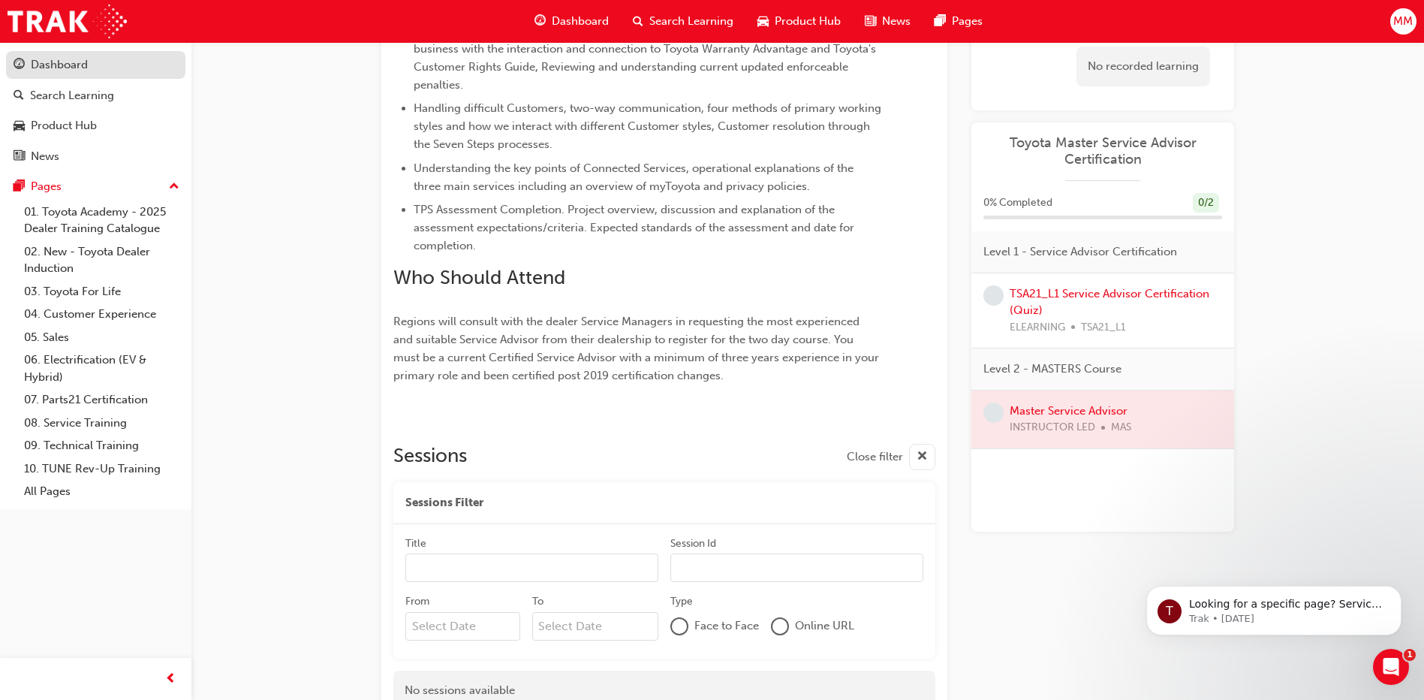
click at [50, 72] on div "Dashboard" at bounding box center [59, 64] width 57 height 17
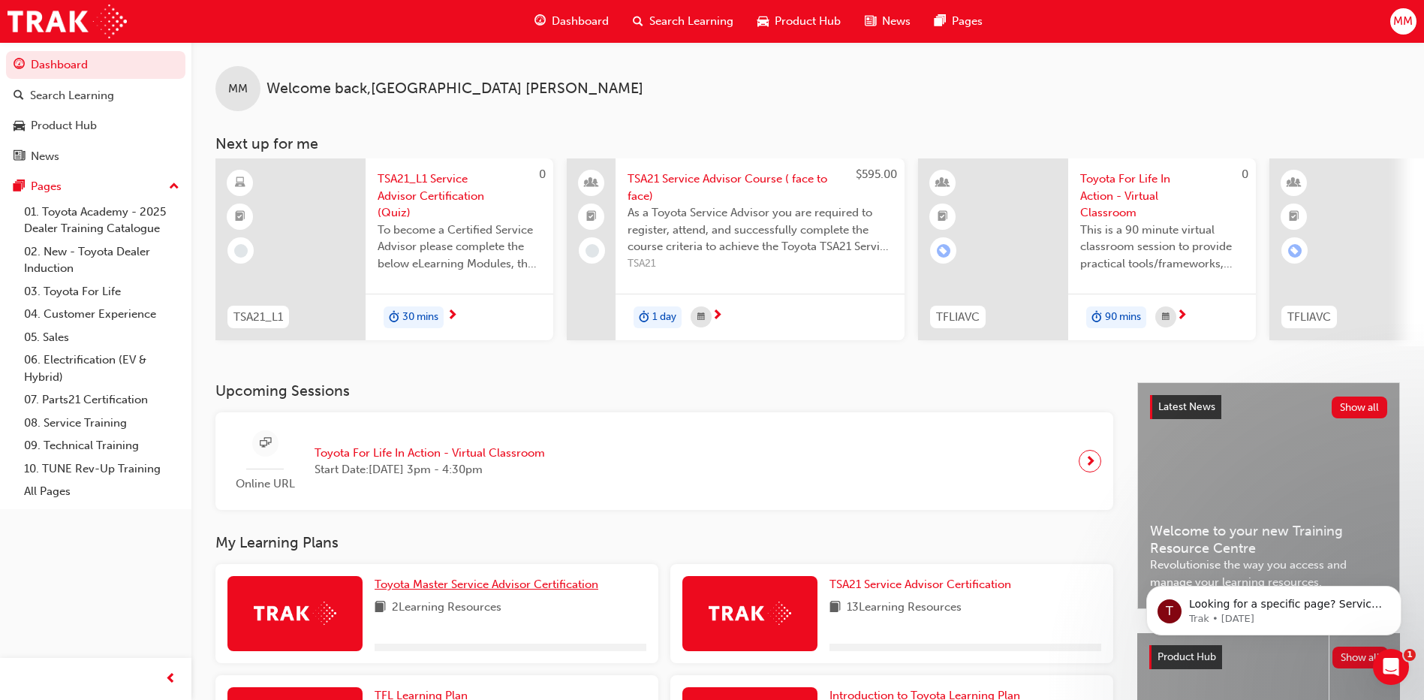
click at [557, 589] on span "Toyota Master Service Advisor Certification" at bounding box center [487, 584] width 224 height 14
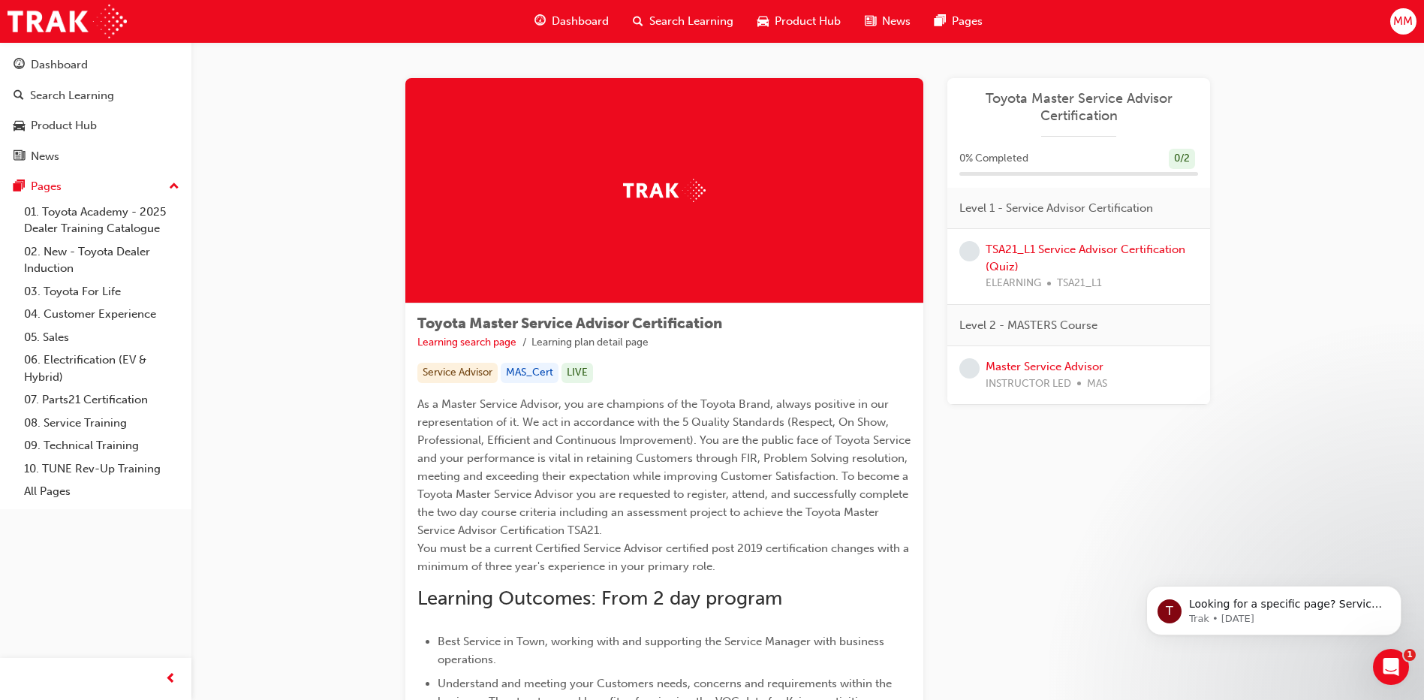
click at [1143, 258] on div "TSA21_L1 Service Advisor Certification (Quiz) ELEARNING TSA21_L1" at bounding box center [1092, 266] width 212 height 51
click at [1134, 240] on div "TSA21_L1 Service Advisor Certification (Quiz) ELEARNING TSA21_L1" at bounding box center [1078, 267] width 263 height 76
click at [1131, 245] on link "TSA21_L1 Service Advisor Certification (Quiz)" at bounding box center [1086, 258] width 200 height 31
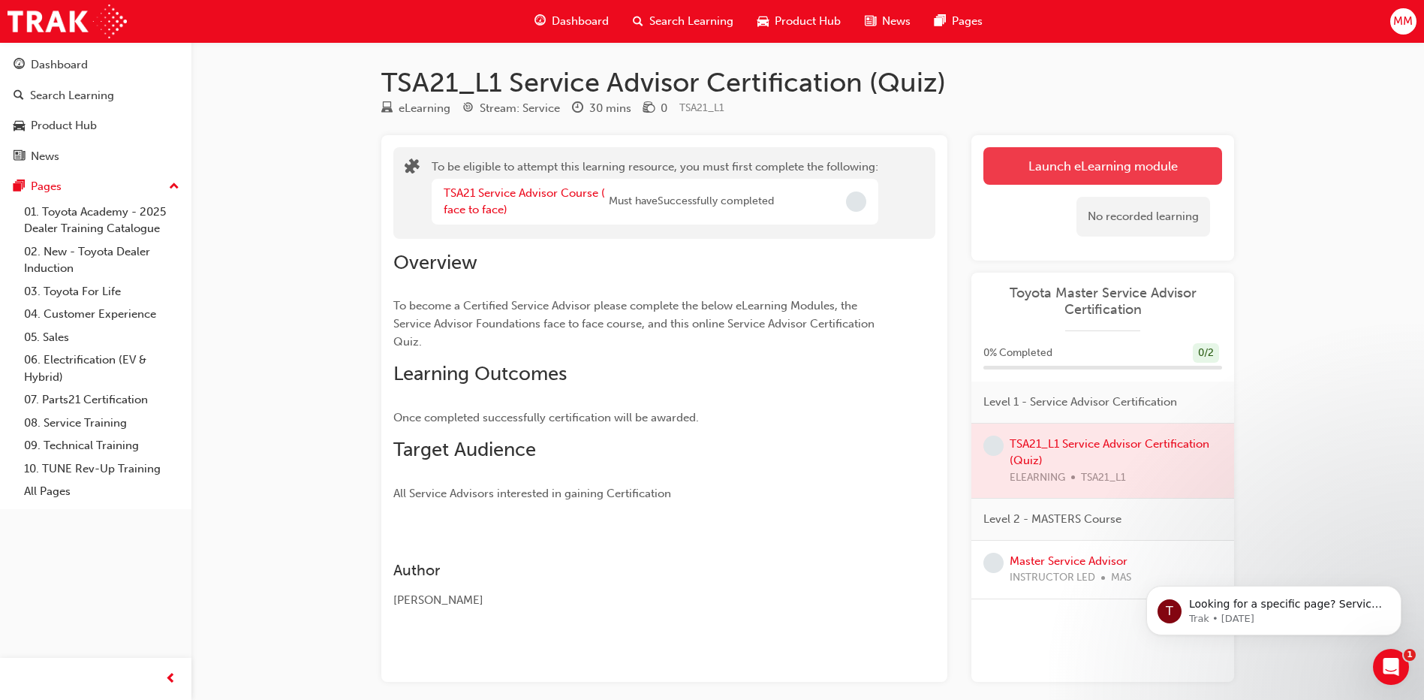
click at [1159, 180] on button "Launch eLearning module" at bounding box center [1103, 166] width 239 height 38
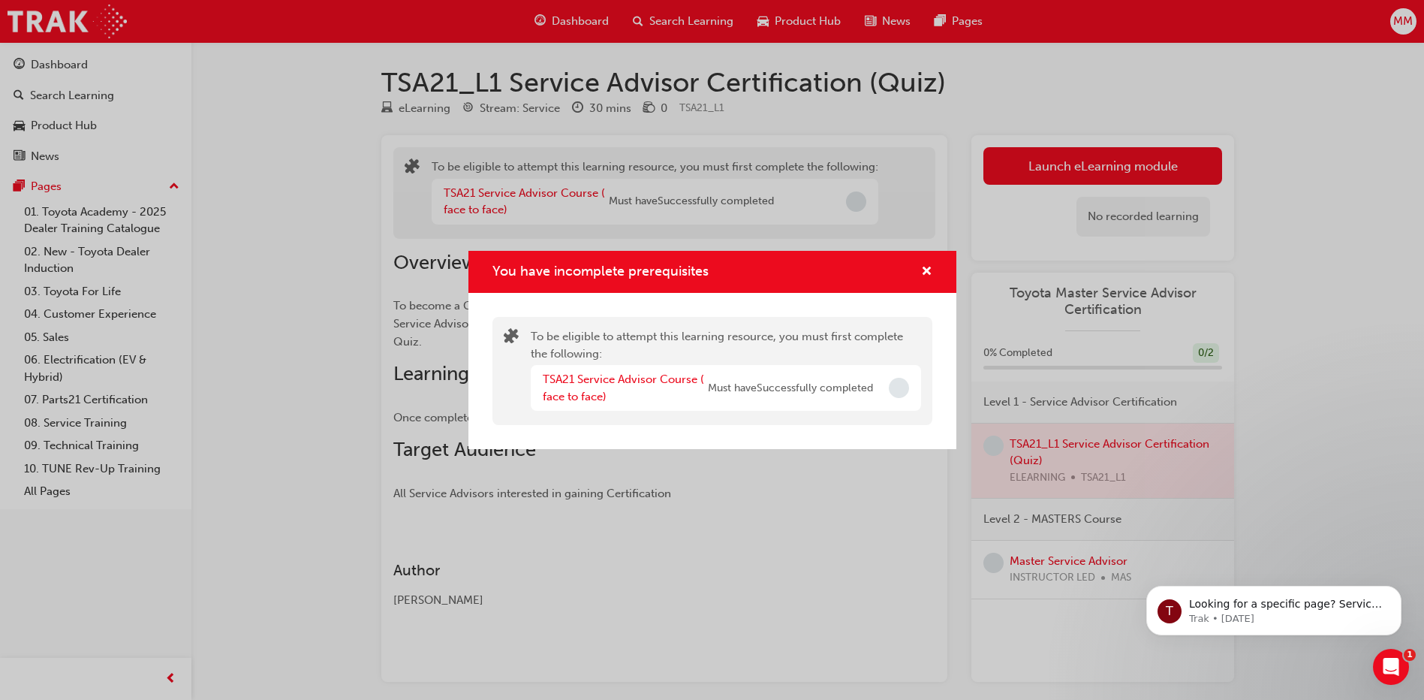
click at [920, 274] on div "You have incomplete prerequisites" at bounding box center [920, 272] width 23 height 19
click at [929, 270] on span "cross-icon" at bounding box center [926, 273] width 11 height 14
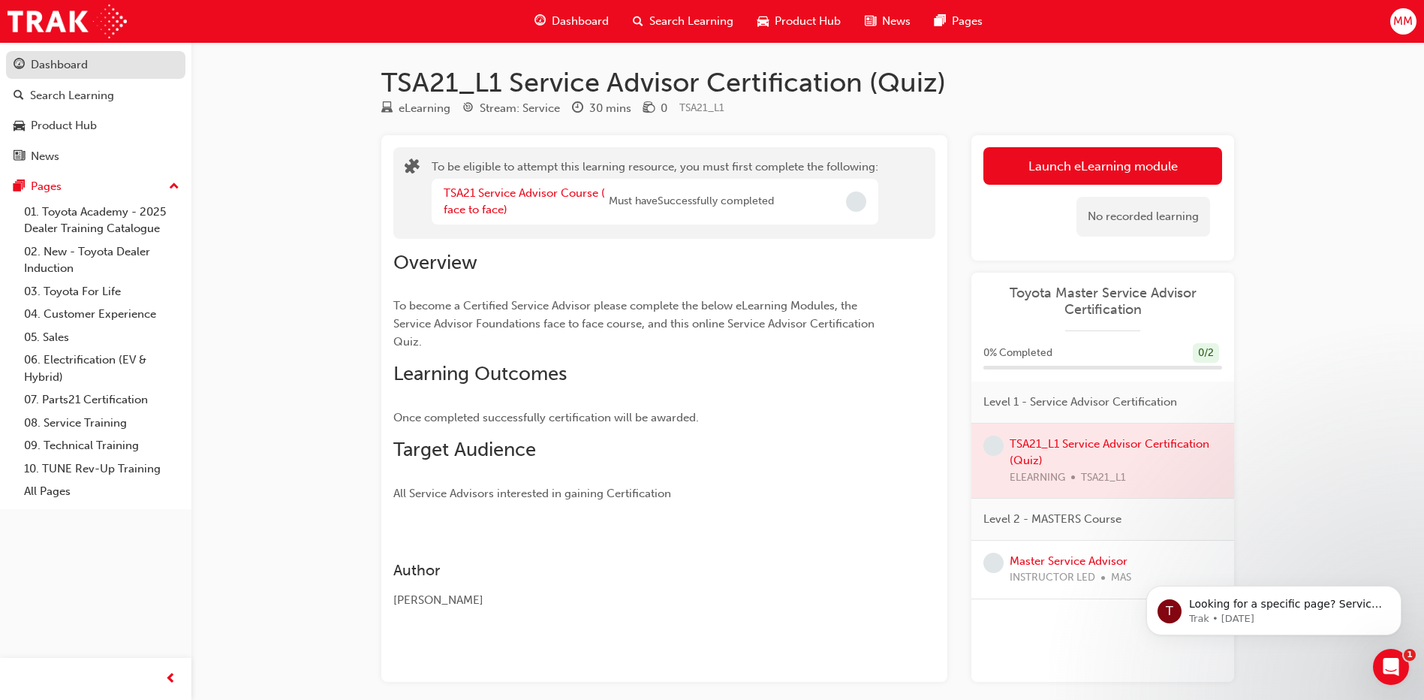
click at [89, 71] on div "Dashboard" at bounding box center [96, 65] width 164 height 19
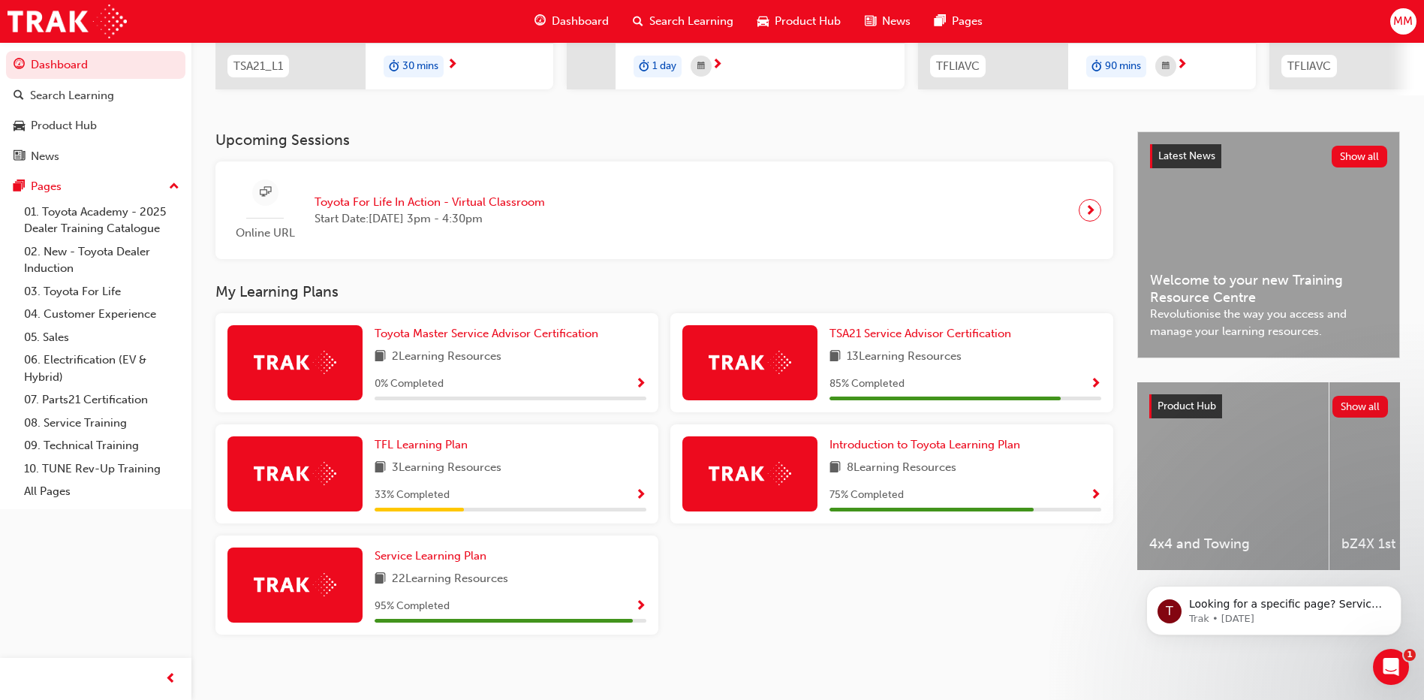
scroll to position [265, 0]
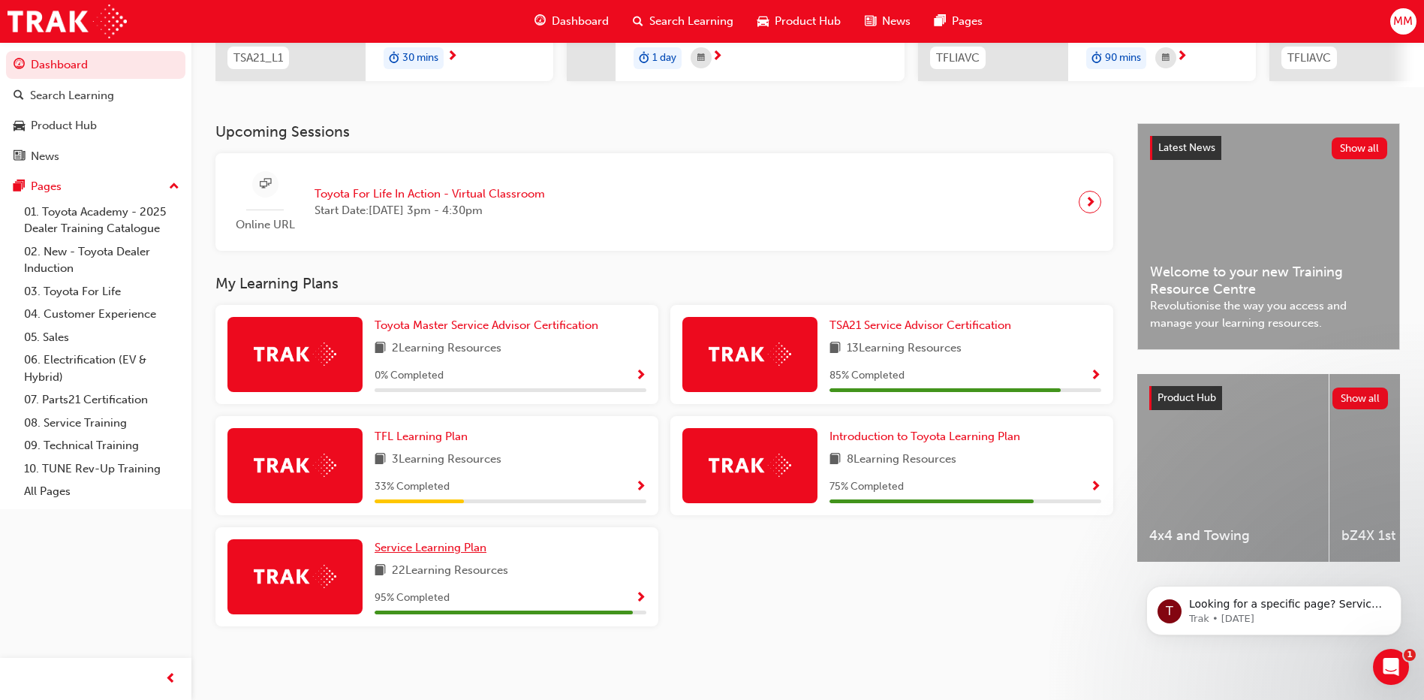
click at [466, 547] on span "Service Learning Plan" at bounding box center [431, 548] width 112 height 14
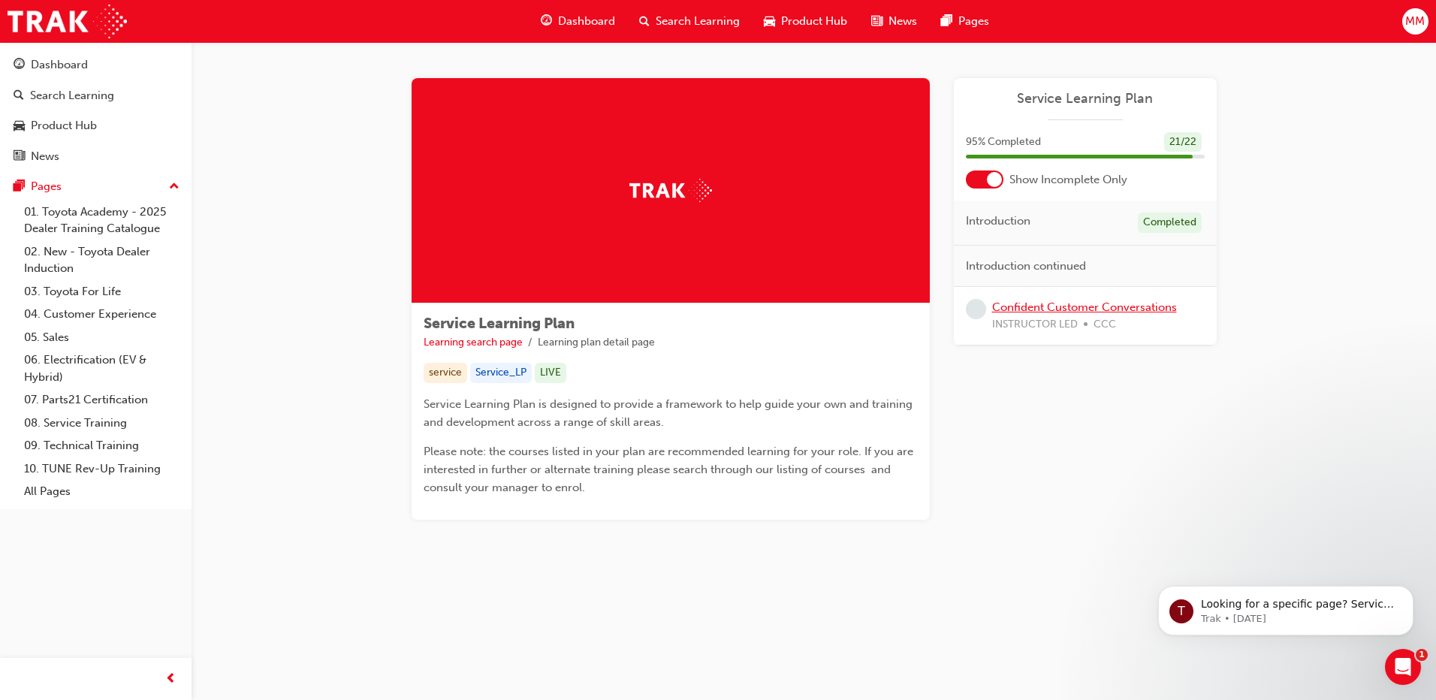
click at [1121, 310] on link "Confident Customer Conversations" at bounding box center [1084, 307] width 185 height 14
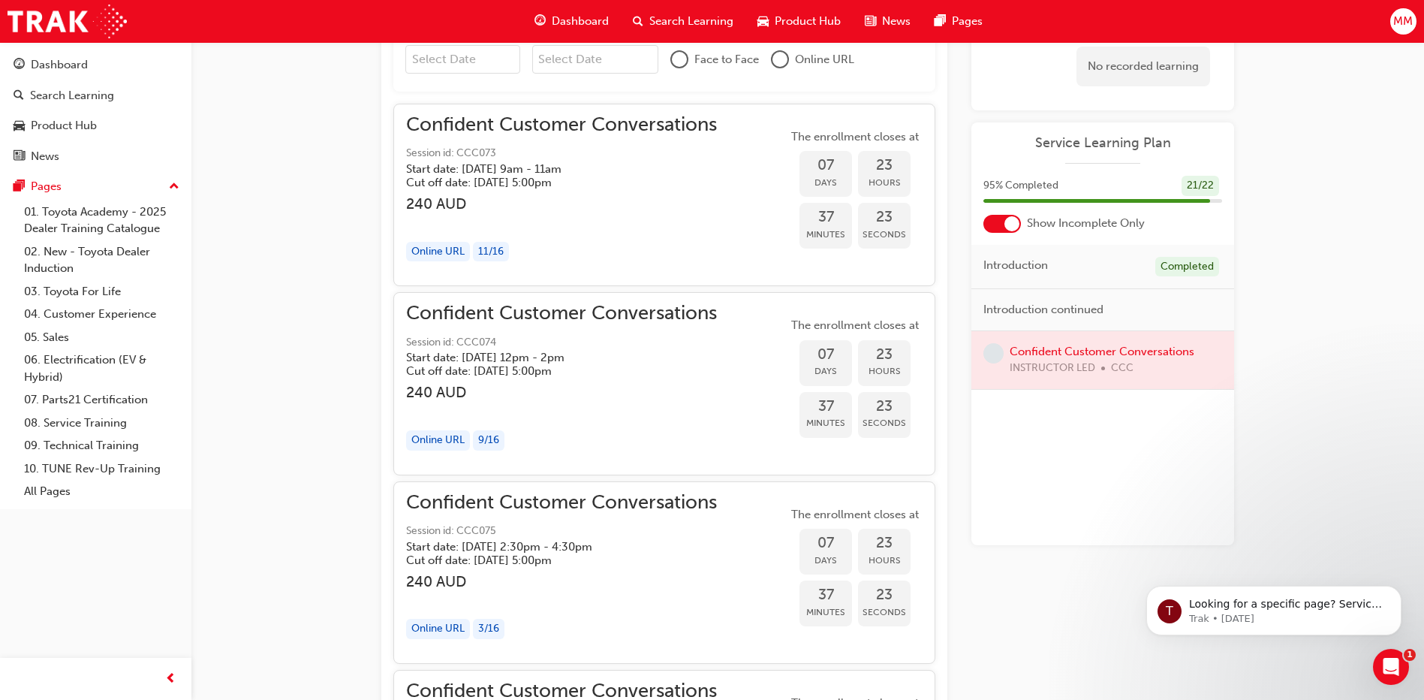
scroll to position [1216, 0]
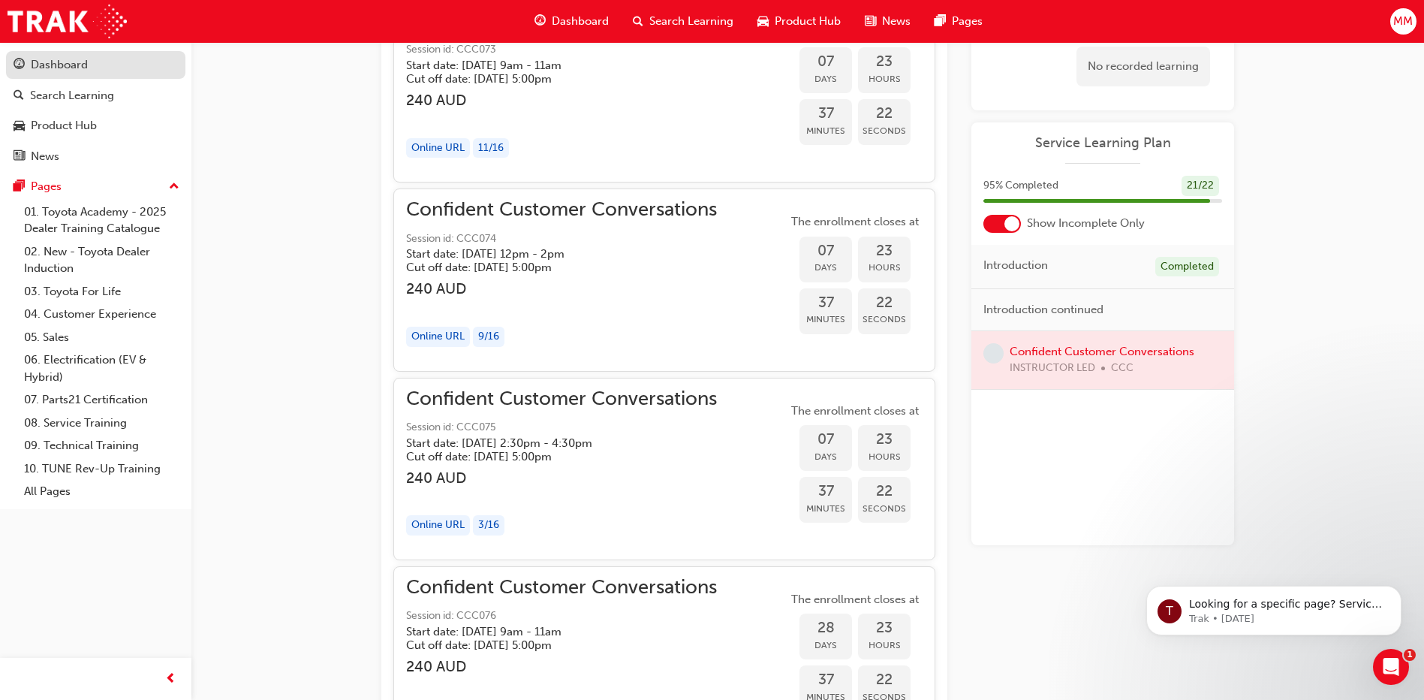
click at [86, 76] on link "Dashboard" at bounding box center [95, 65] width 179 height 28
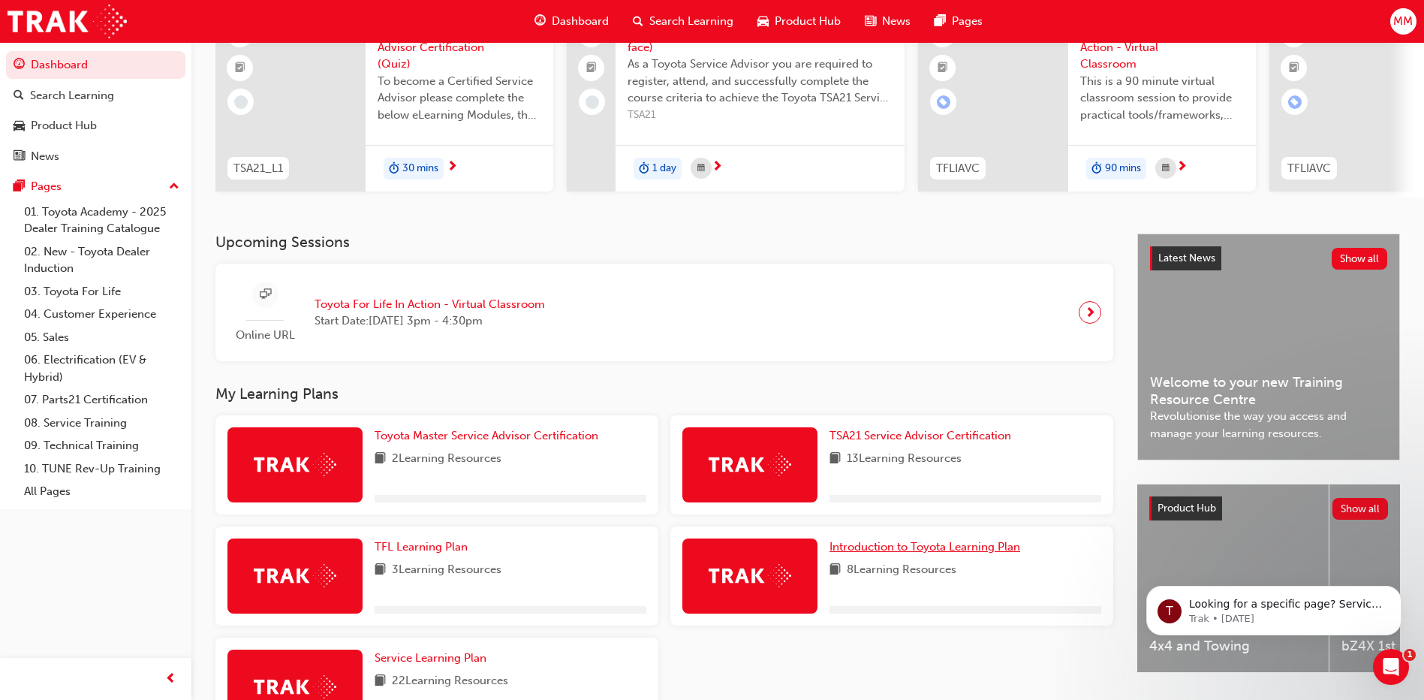
scroll to position [150, 0]
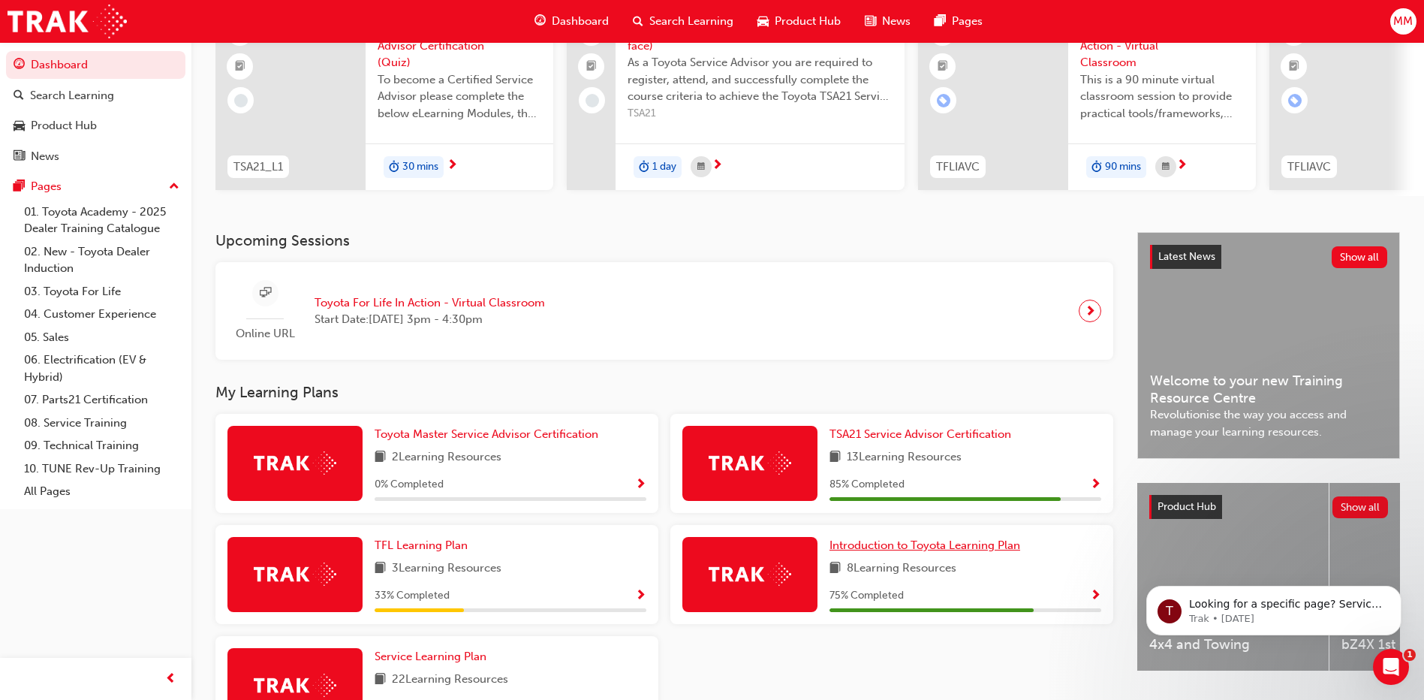
click at [918, 552] on span "Introduction to Toyota Learning Plan" at bounding box center [925, 545] width 191 height 14
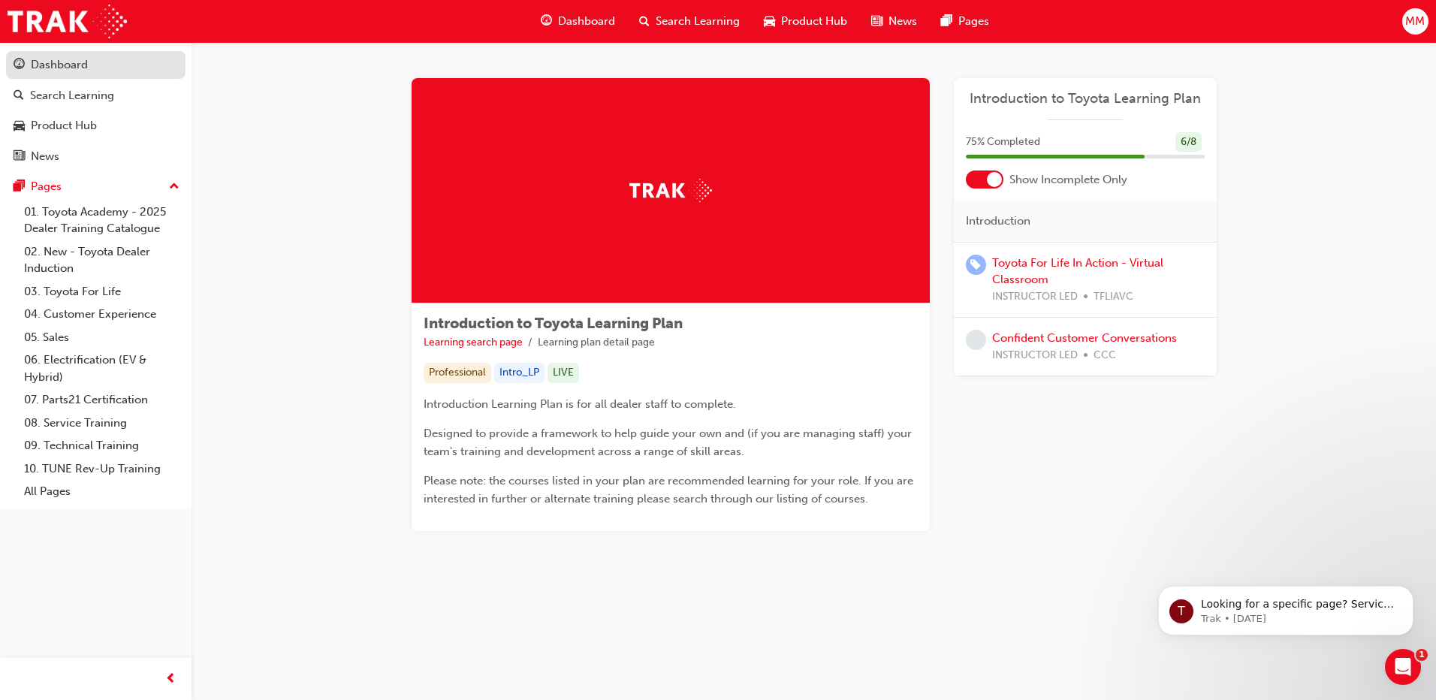
click at [70, 62] on div "Dashboard" at bounding box center [59, 64] width 57 height 17
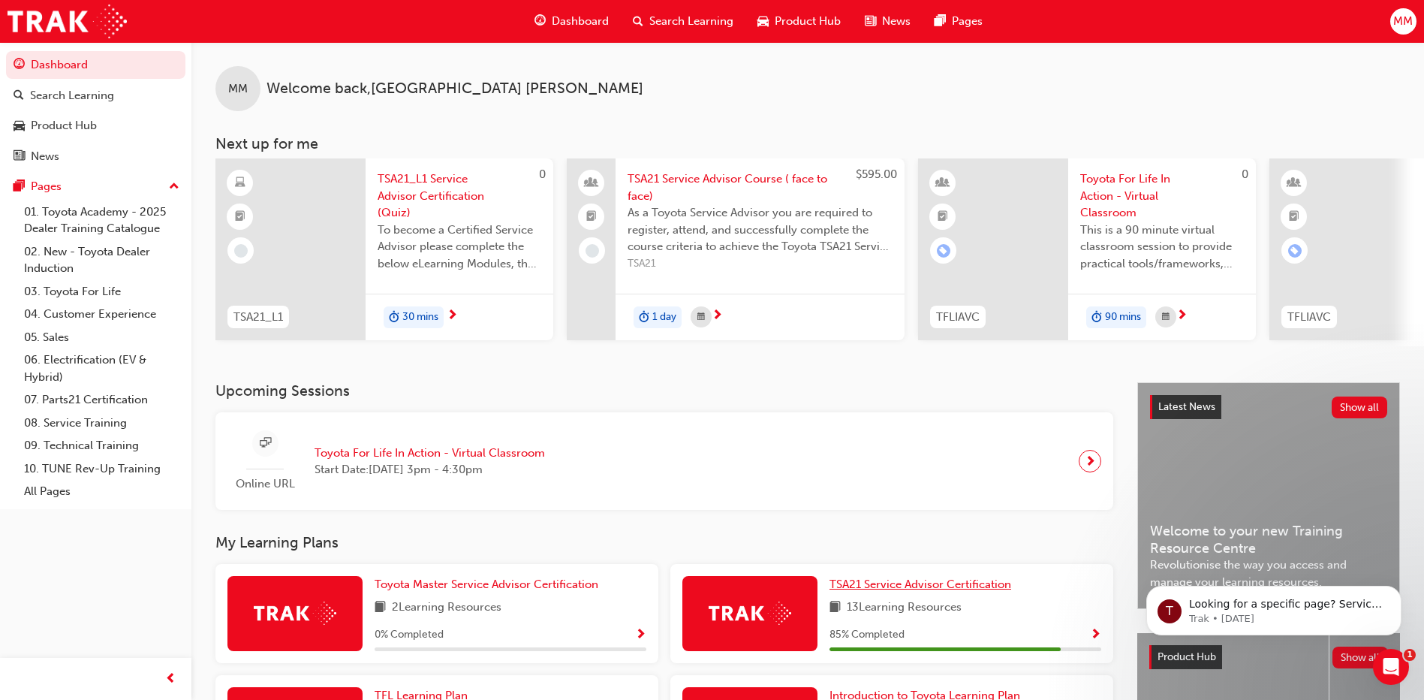
click at [959, 591] on span "TSA21 Service Advisor Certification" at bounding box center [921, 584] width 182 height 14
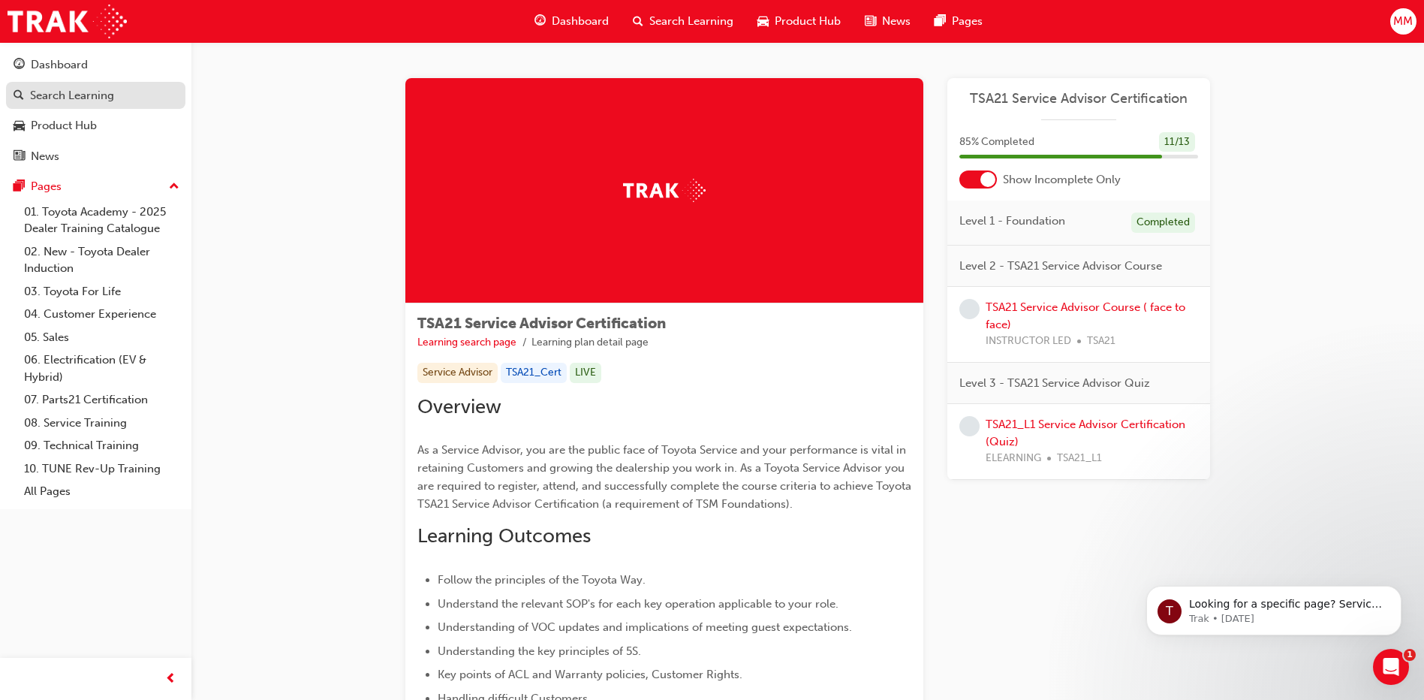
click at [44, 56] on div "Dashboard" at bounding box center [59, 64] width 57 height 17
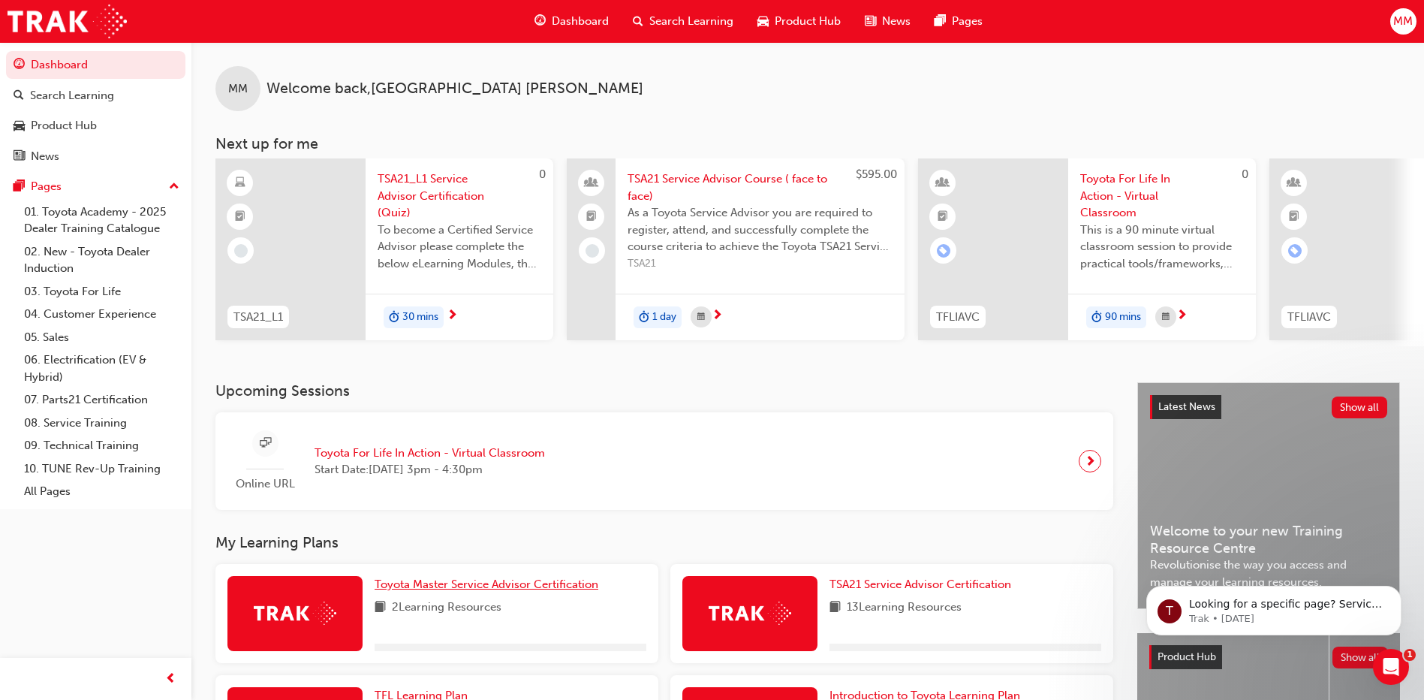
click at [514, 590] on span "Toyota Master Service Advisor Certification" at bounding box center [487, 584] width 224 height 14
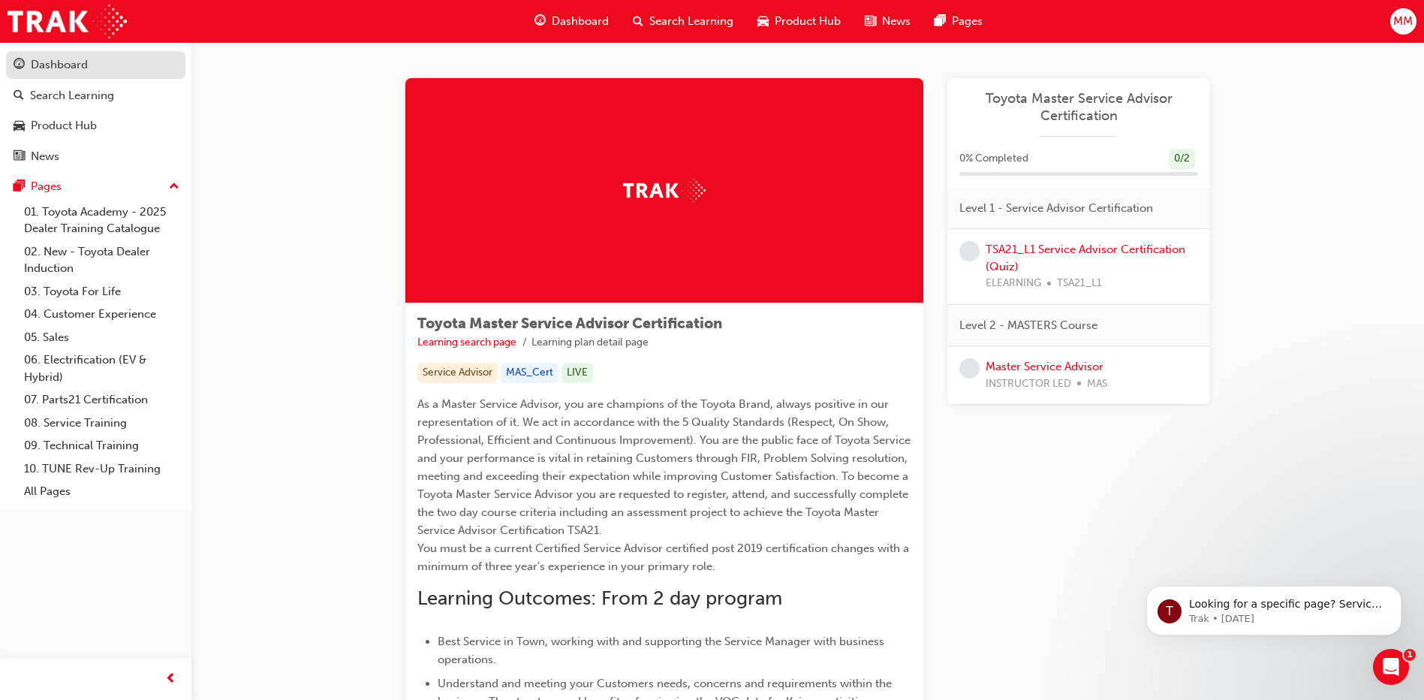
click at [92, 65] on div "Dashboard" at bounding box center [96, 65] width 164 height 19
